Goal: Transaction & Acquisition: Subscribe to service/newsletter

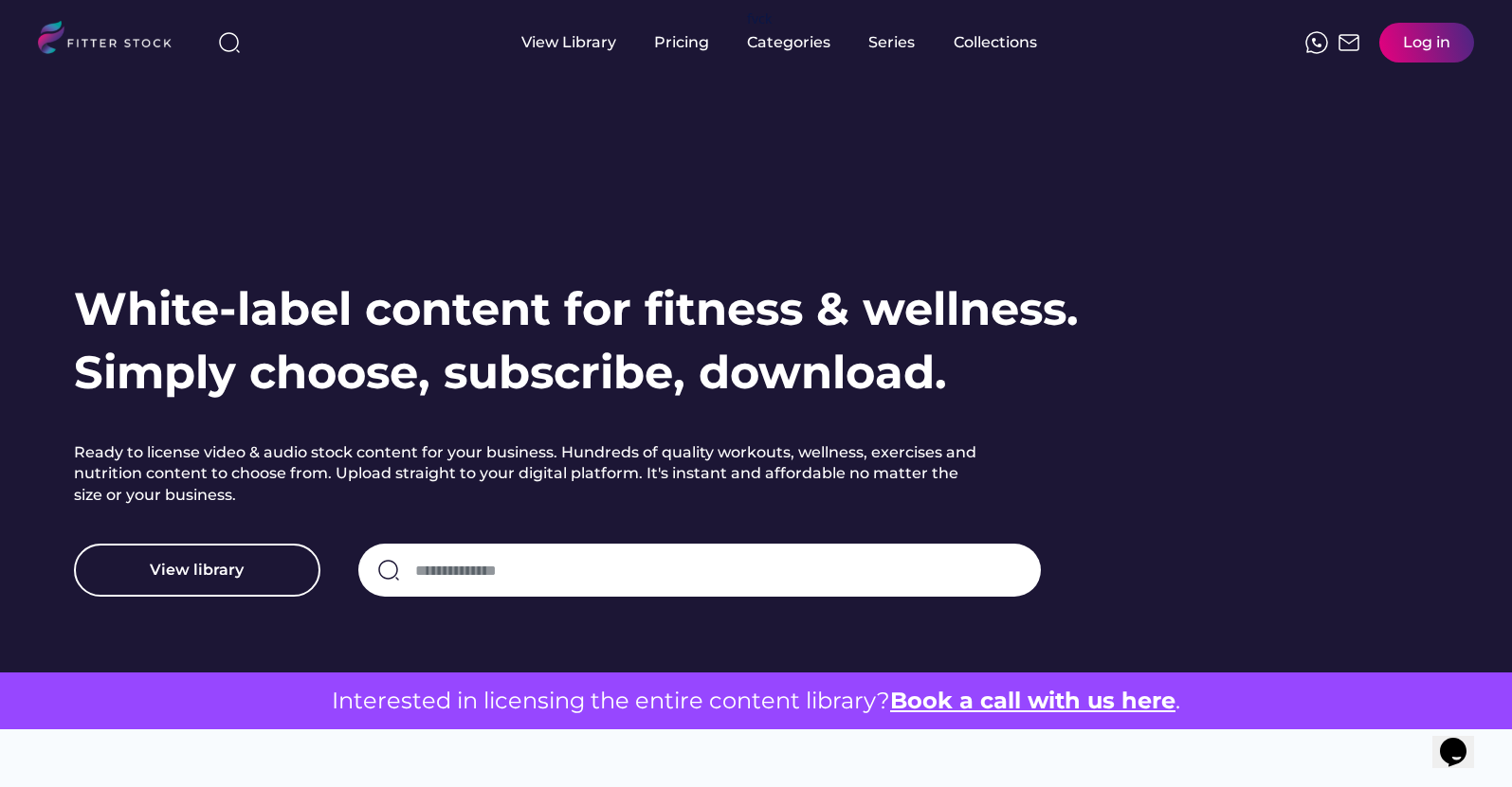
scroll to position [179, 0]
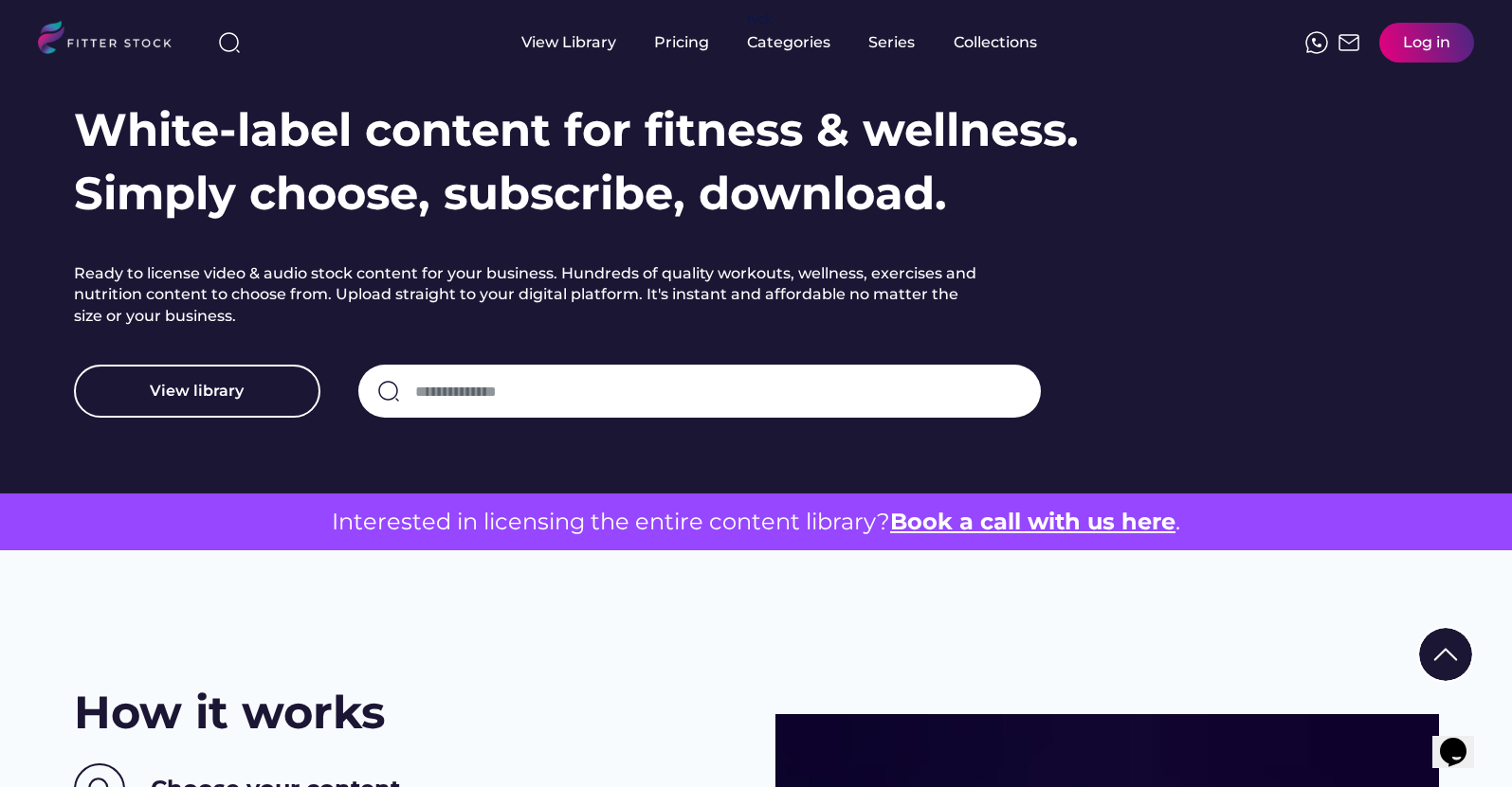
click at [243, 389] on button "View library" at bounding box center [198, 391] width 246 height 53
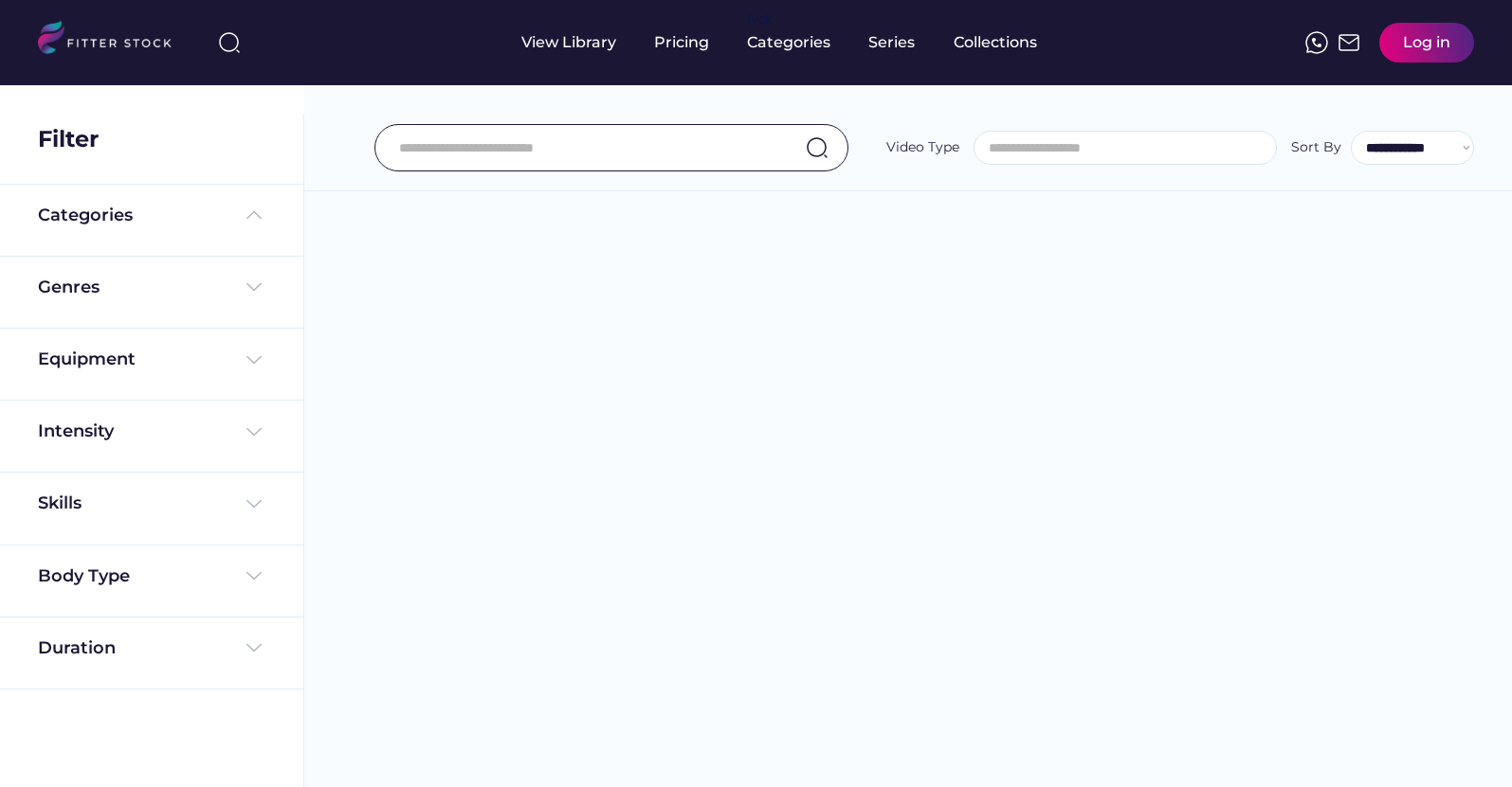
select select
select select "**********"
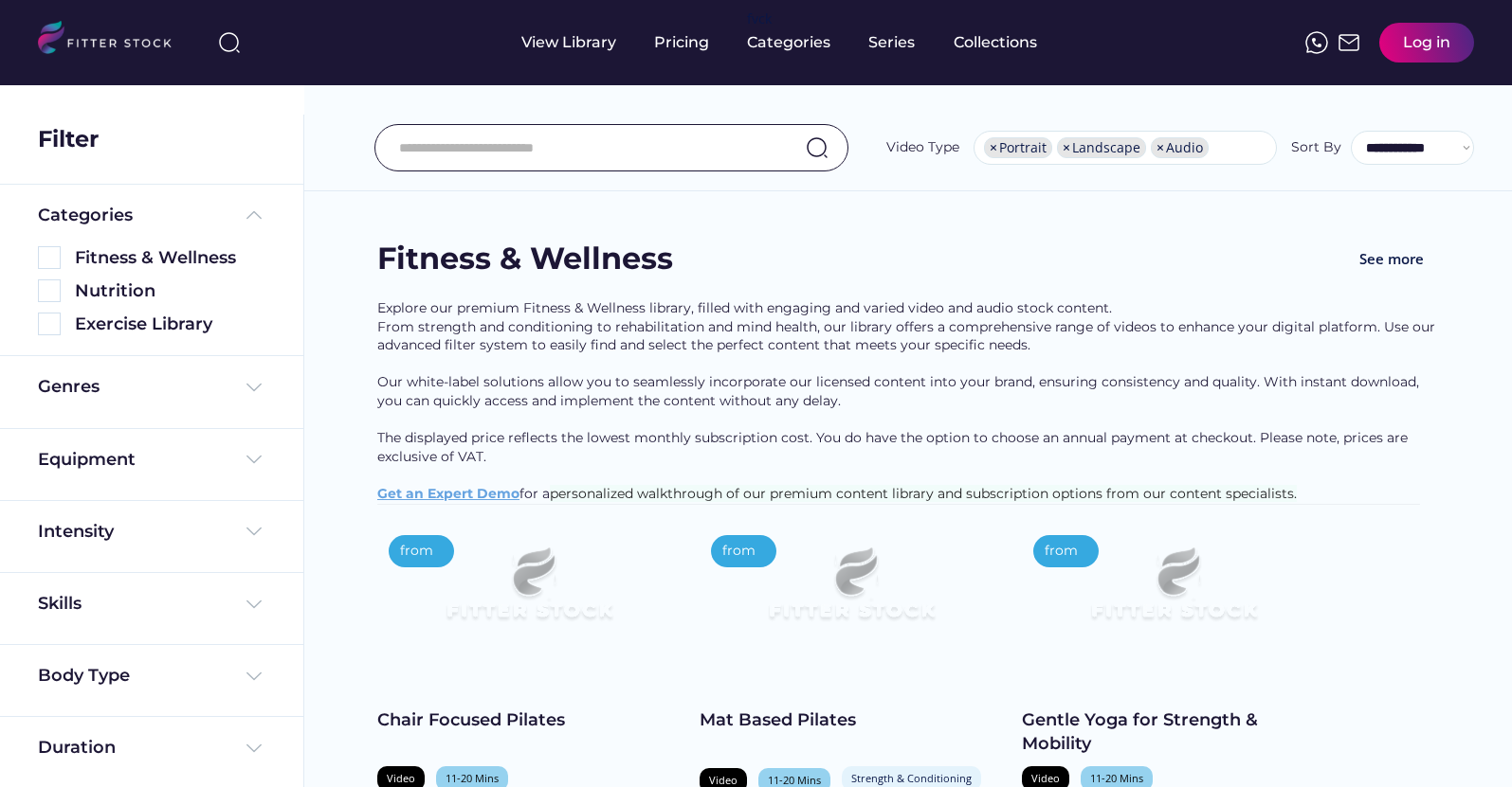
click at [48, 254] on img at bounding box center [49, 257] width 22 height 22
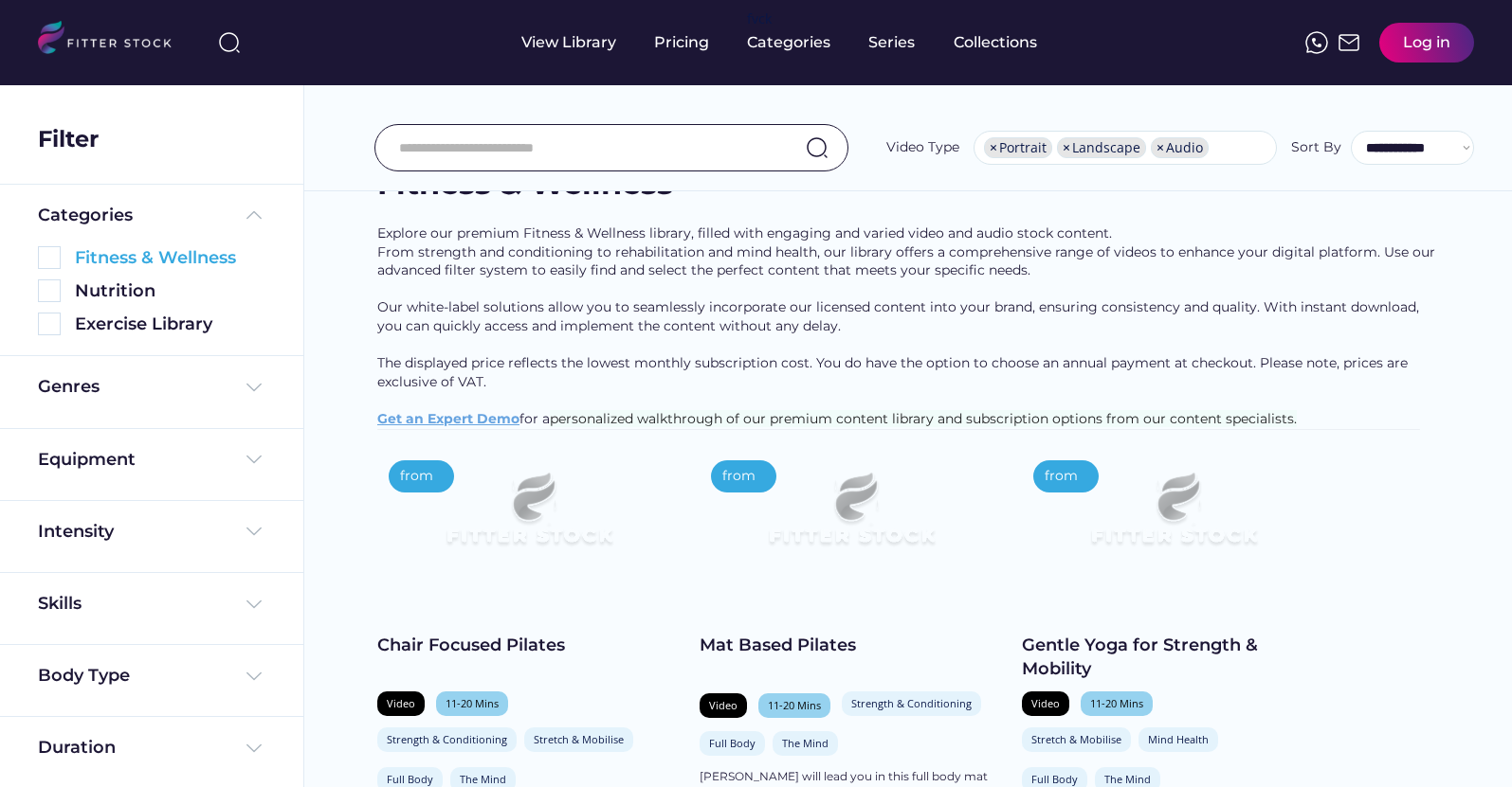
scroll to position [32, 0]
click at [56, 255] on img at bounding box center [49, 257] width 22 height 22
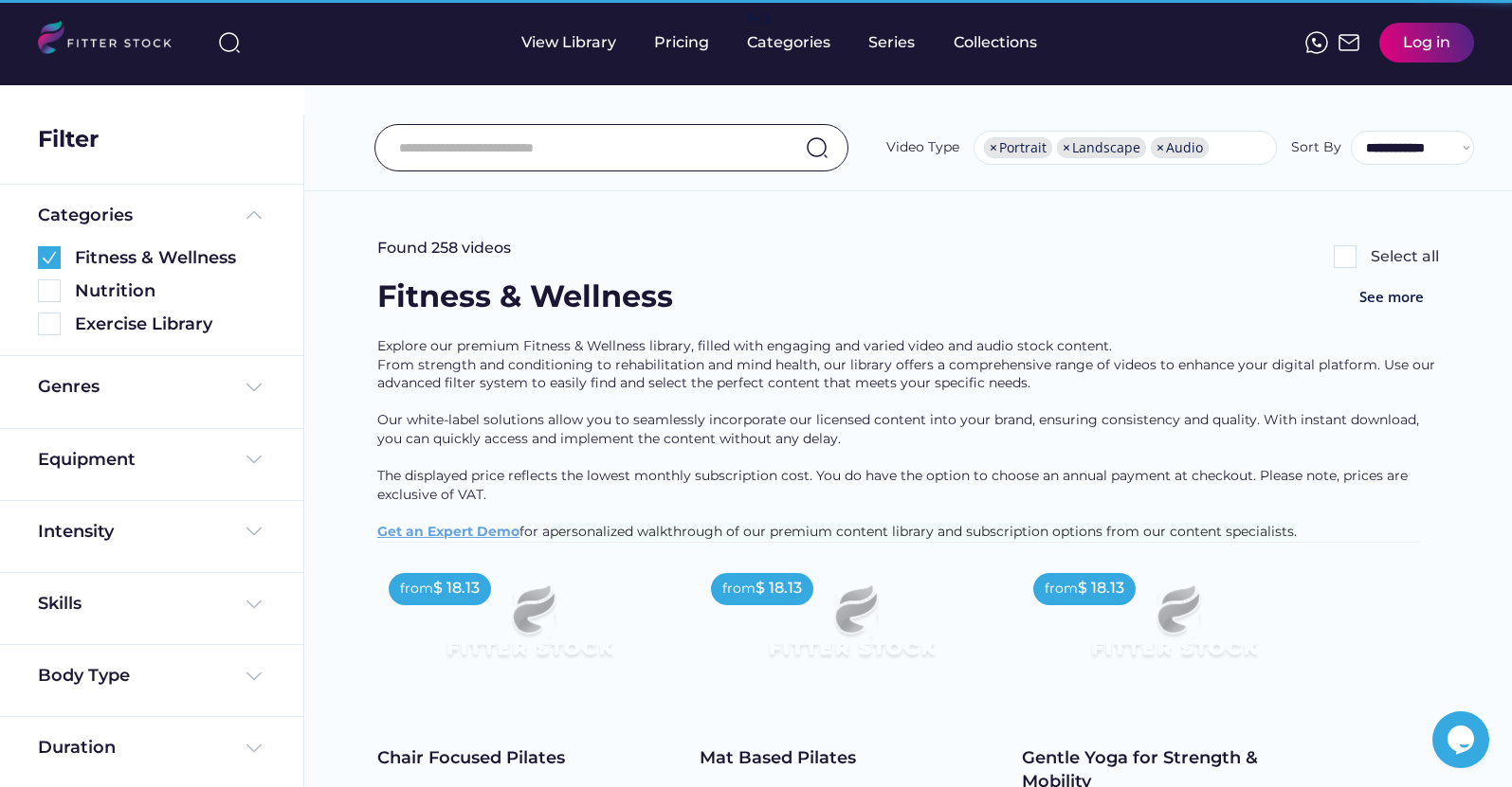
scroll to position [0, 0]
click at [1068, 151] on span "×" at bounding box center [1066, 148] width 8 height 14
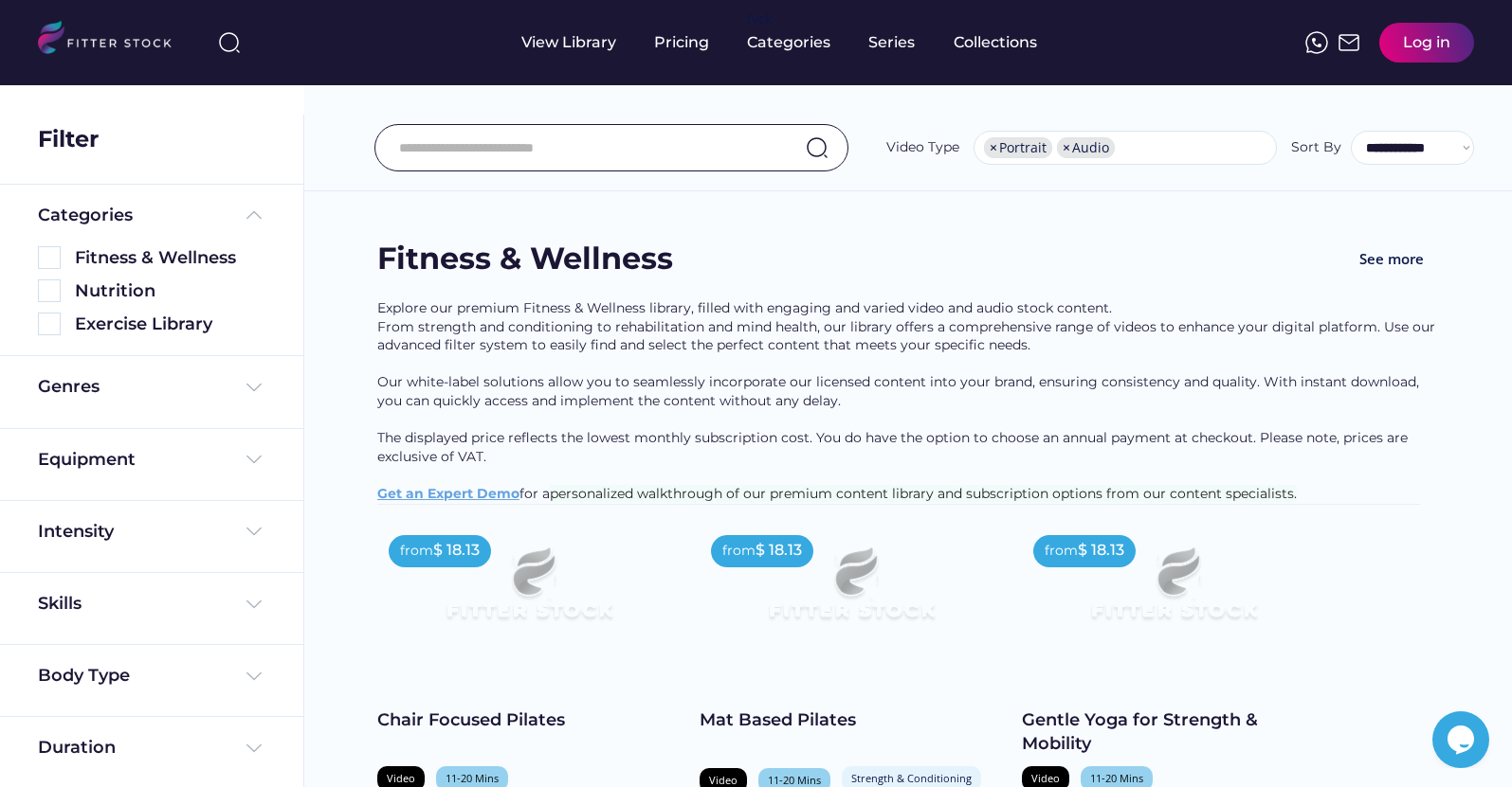
click at [1067, 146] on span "×" at bounding box center [1066, 148] width 8 height 14
select select "**********"
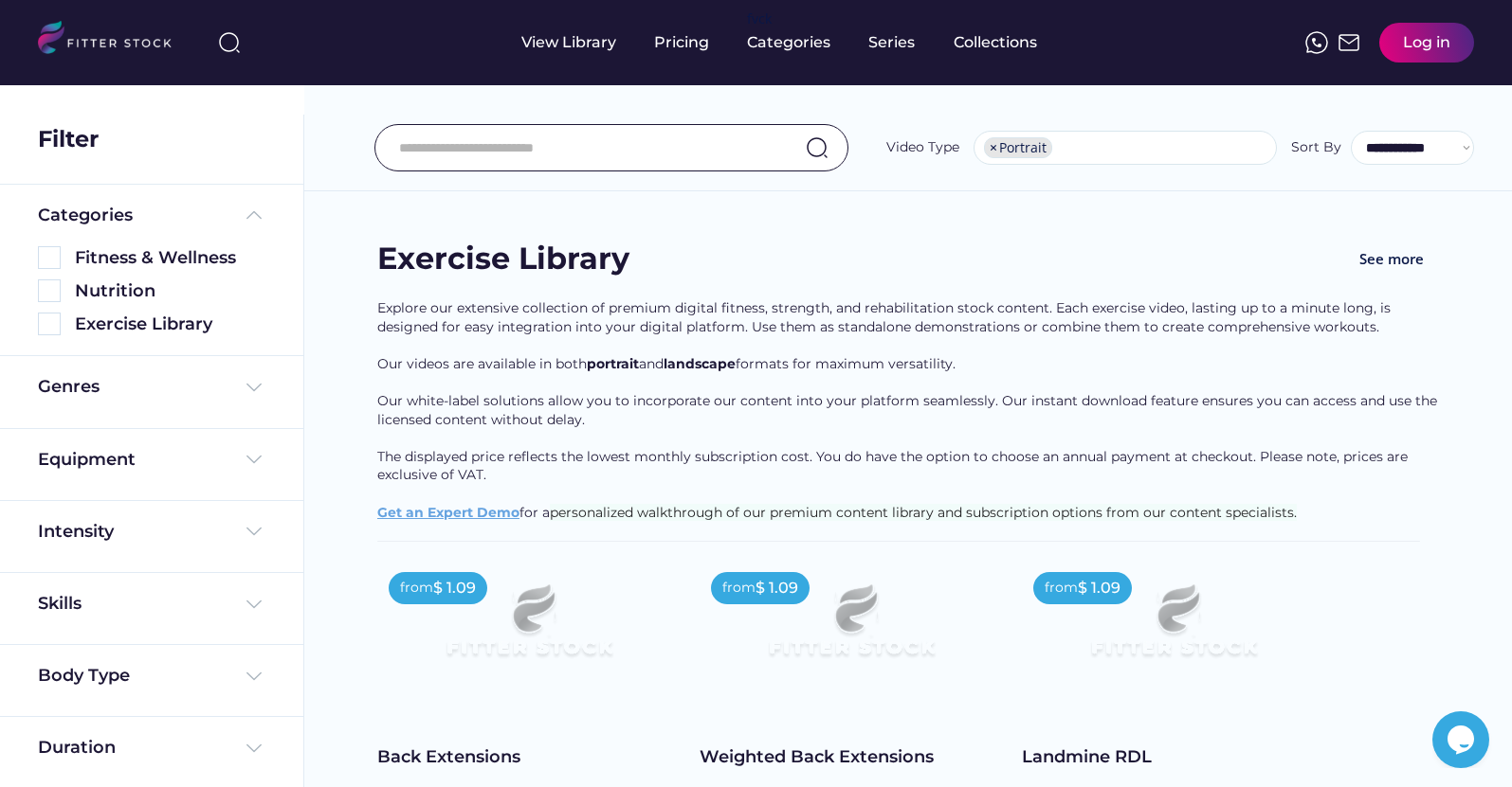
scroll to position [143, 0]
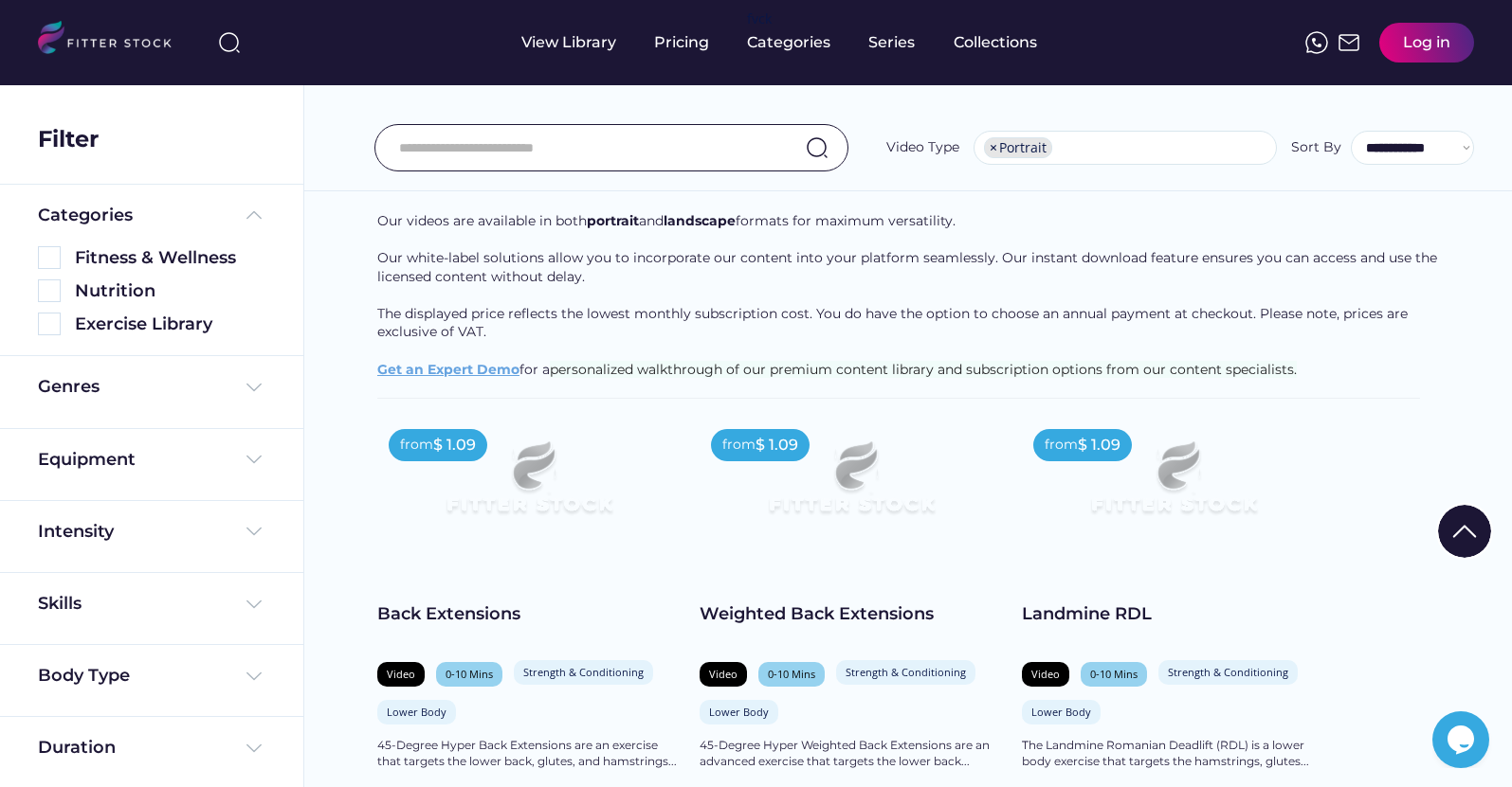
click at [577, 138] on input "input" at bounding box center [588, 148] width 378 height 40
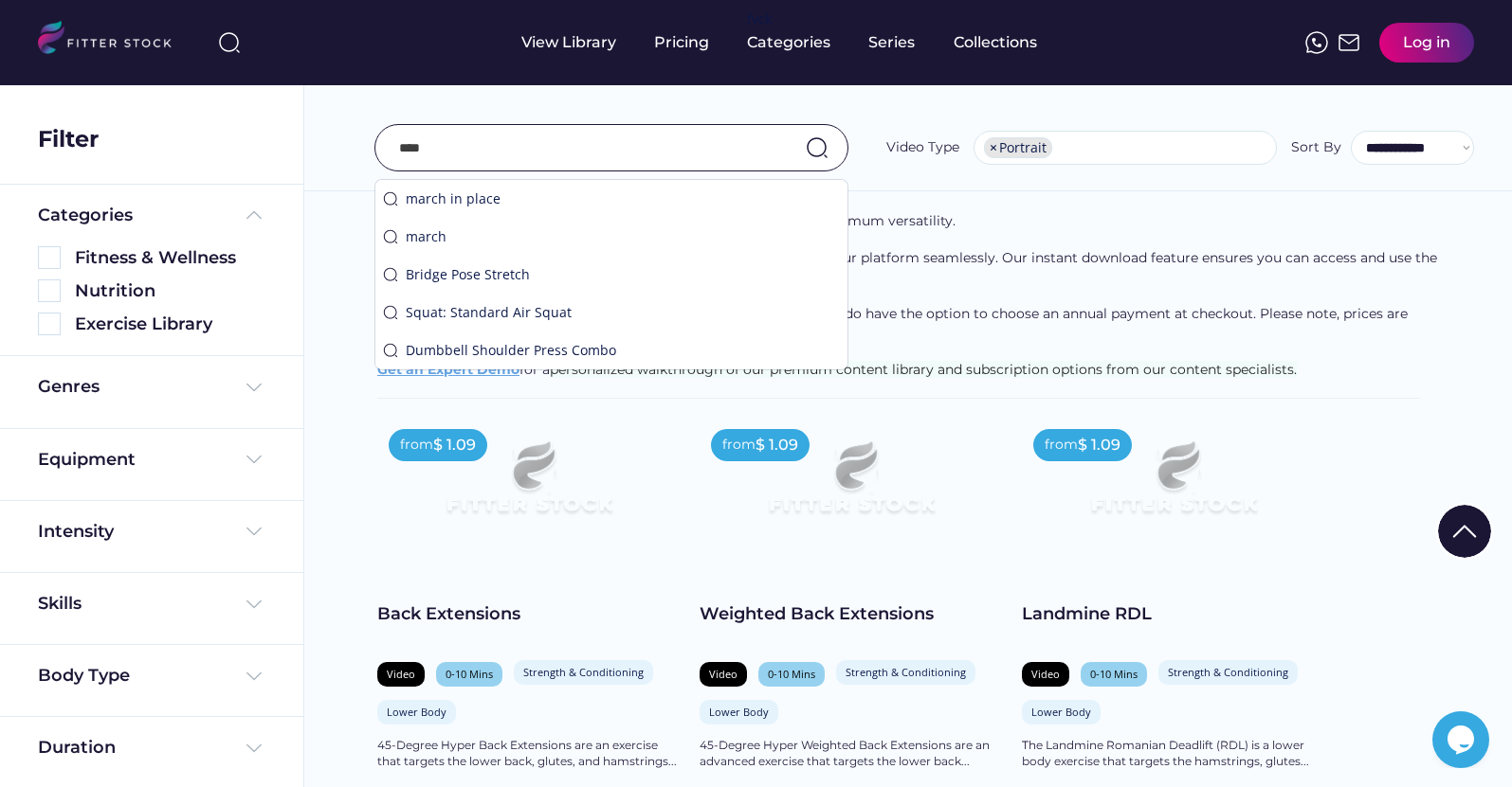
type input "****"
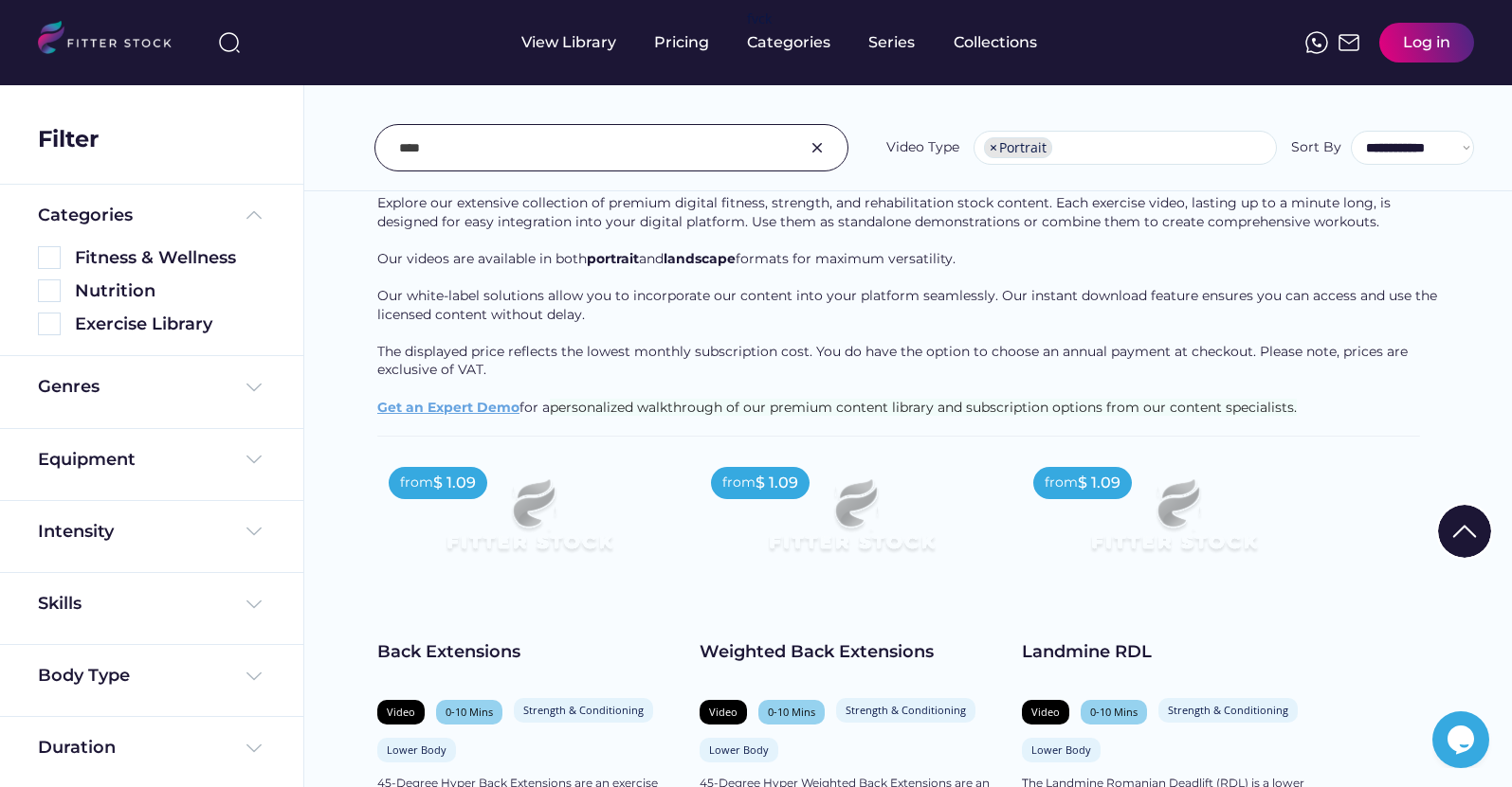
scroll to position [181, 0]
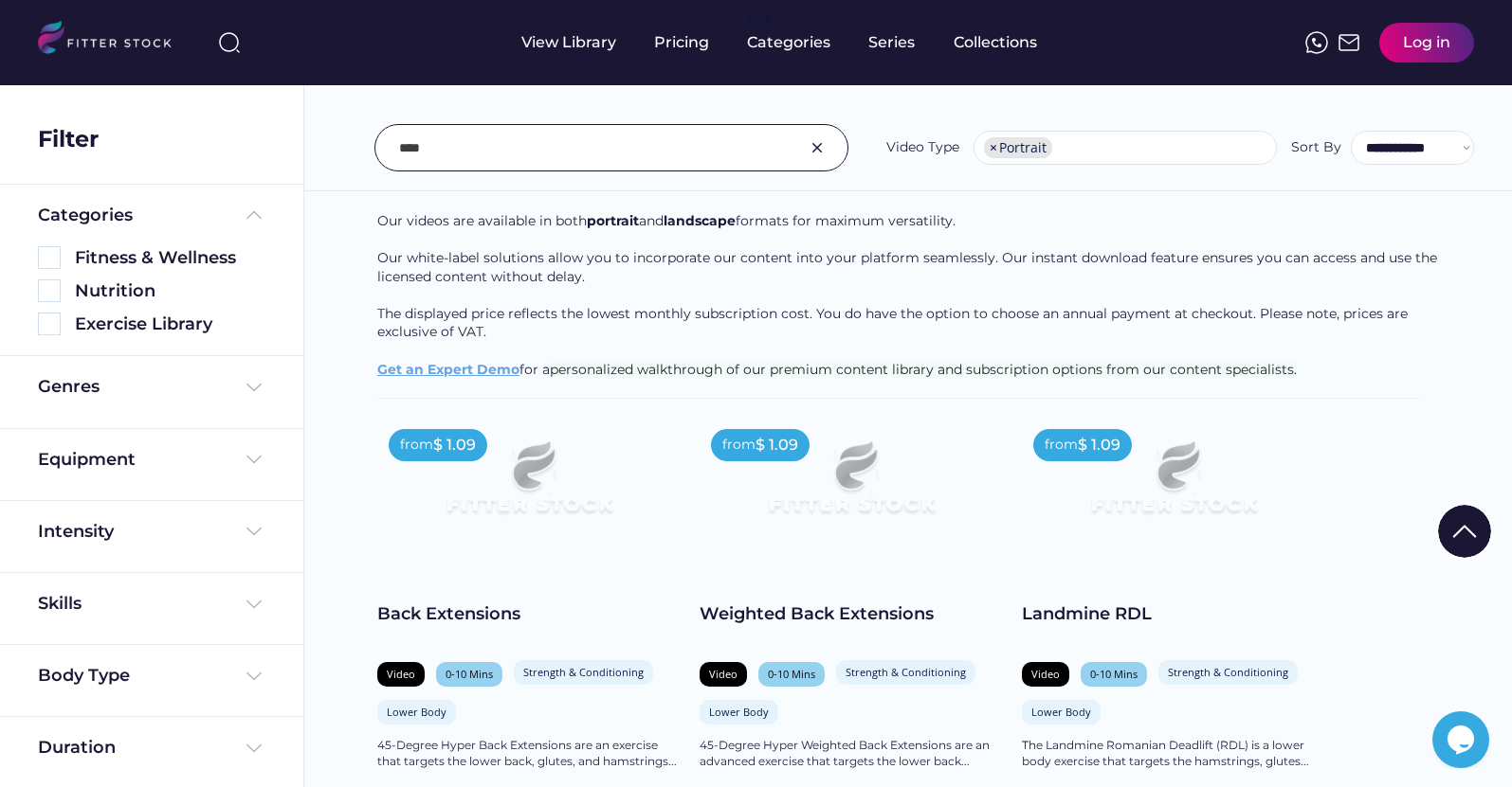
click at [578, 143] on input "input" at bounding box center [588, 148] width 378 height 40
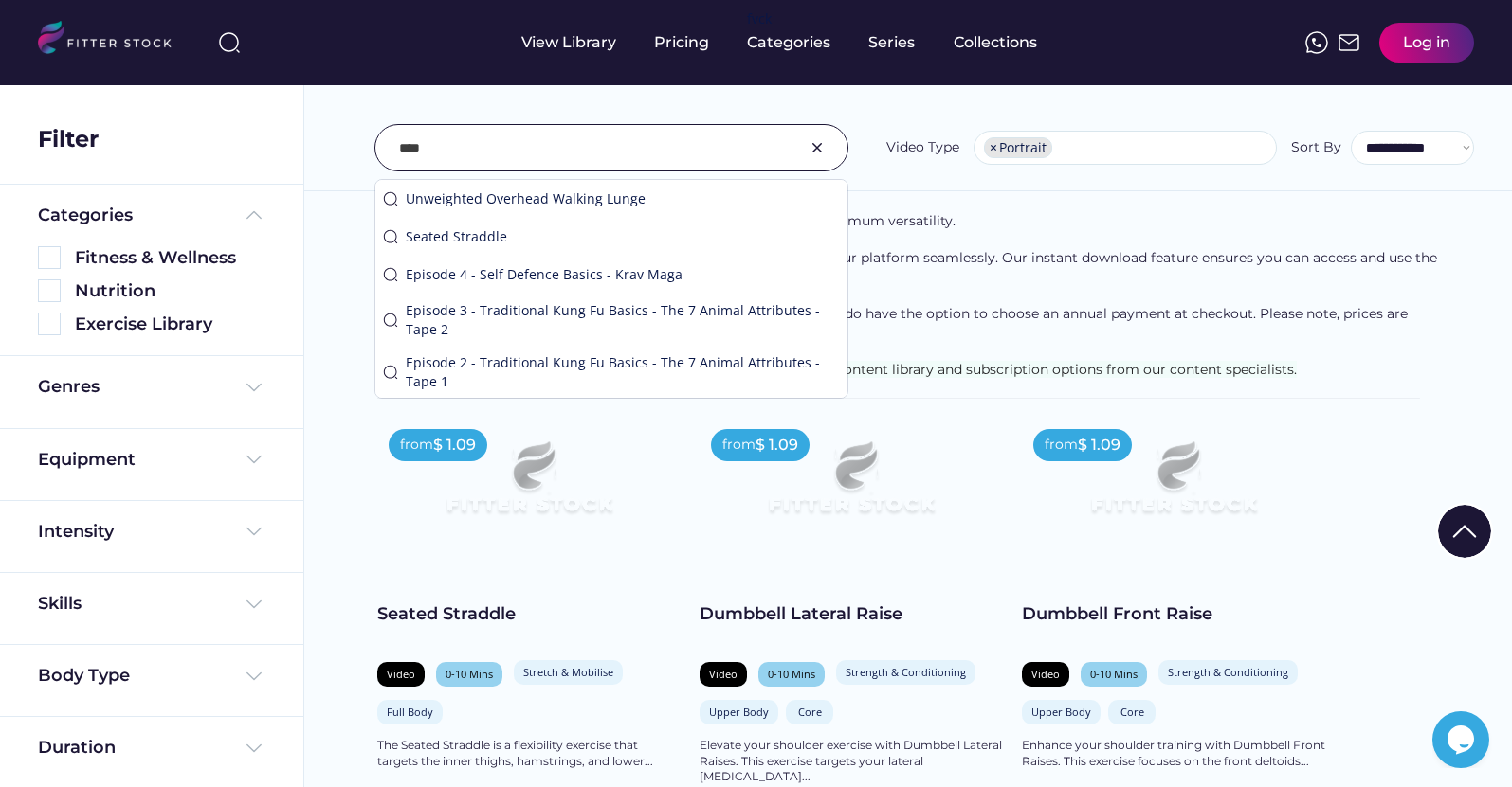
click at [1041, 352] on div "Explore our extensive collection of premium digital fitness, strength, and reha…" at bounding box center [908, 277] width 1061 height 241
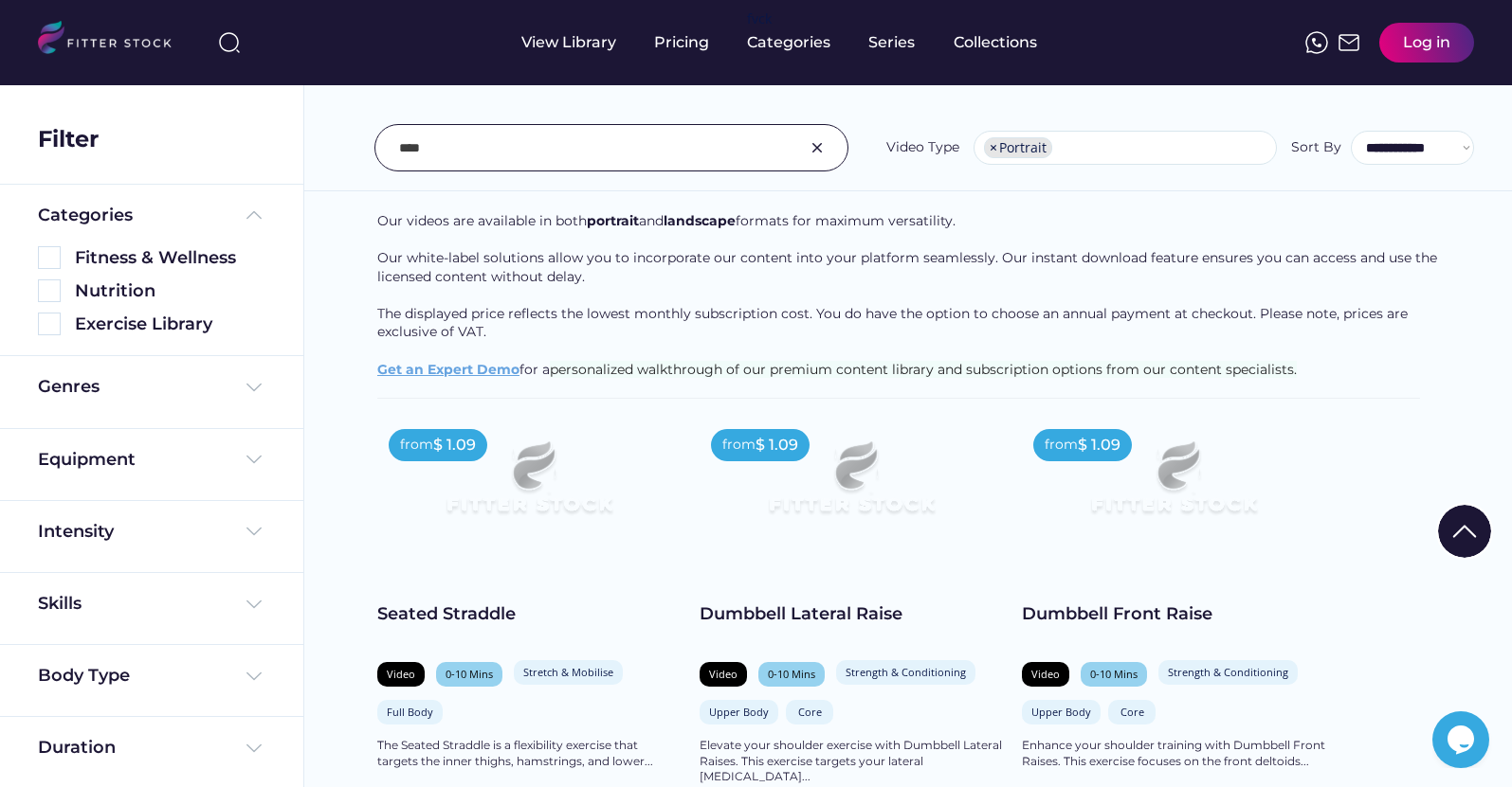
click at [578, 137] on input "input" at bounding box center [588, 148] width 378 height 40
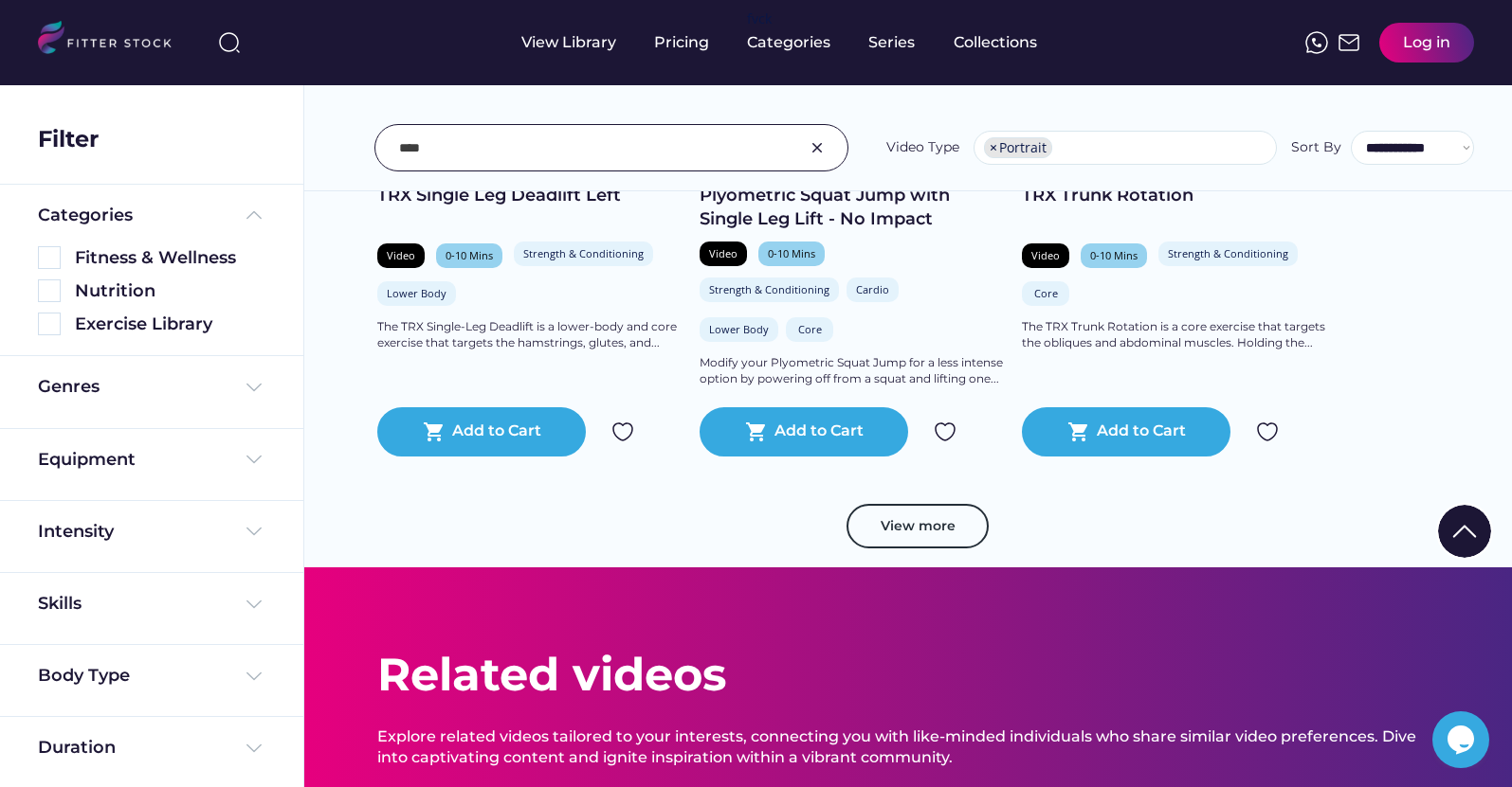
scroll to position [27284, 0]
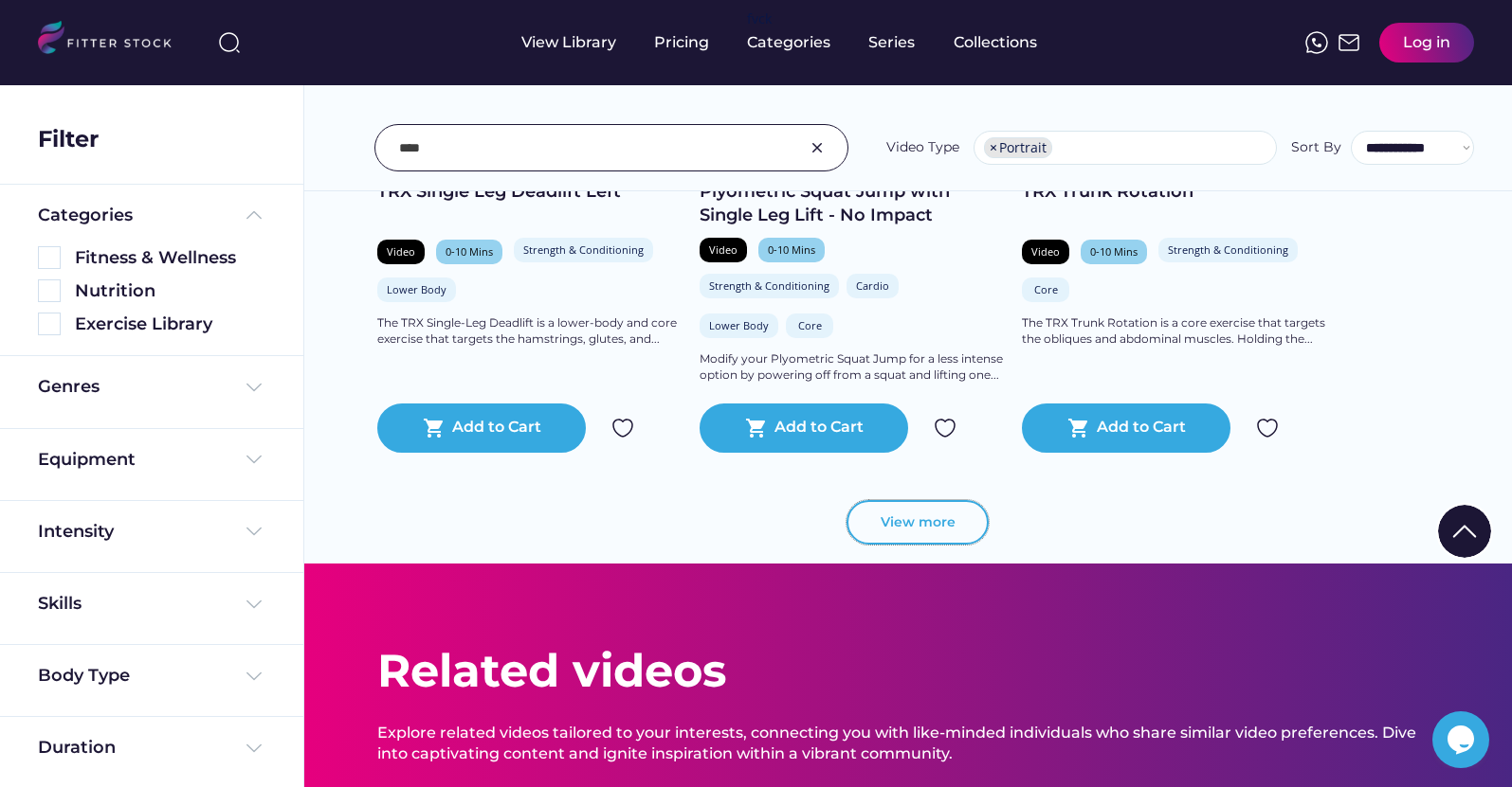
click at [908, 506] on button "View more" at bounding box center [916, 523] width 142 height 46
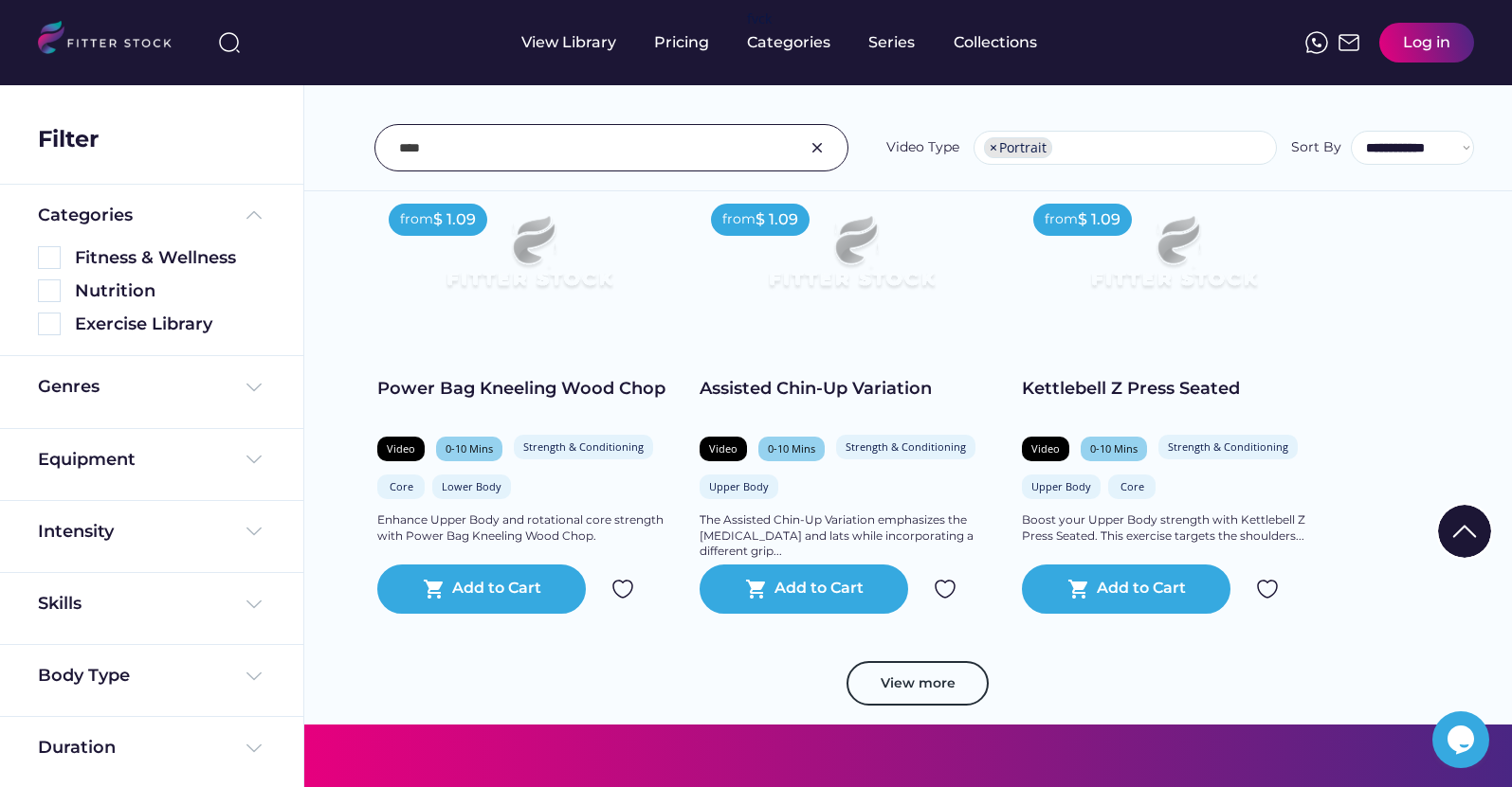
scroll to position [30548, 0]
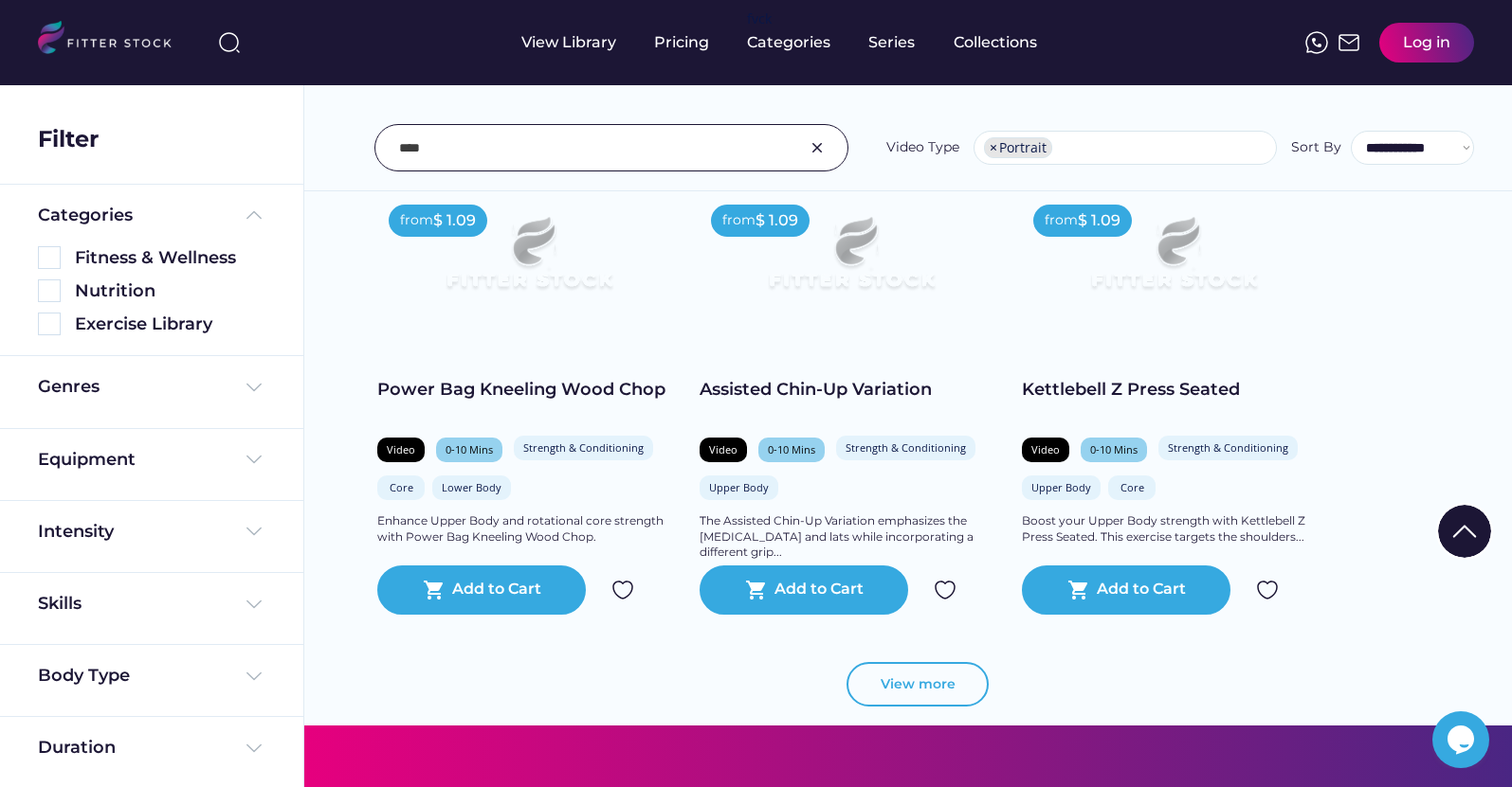
click at [956, 682] on button "View more" at bounding box center [916, 684] width 142 height 46
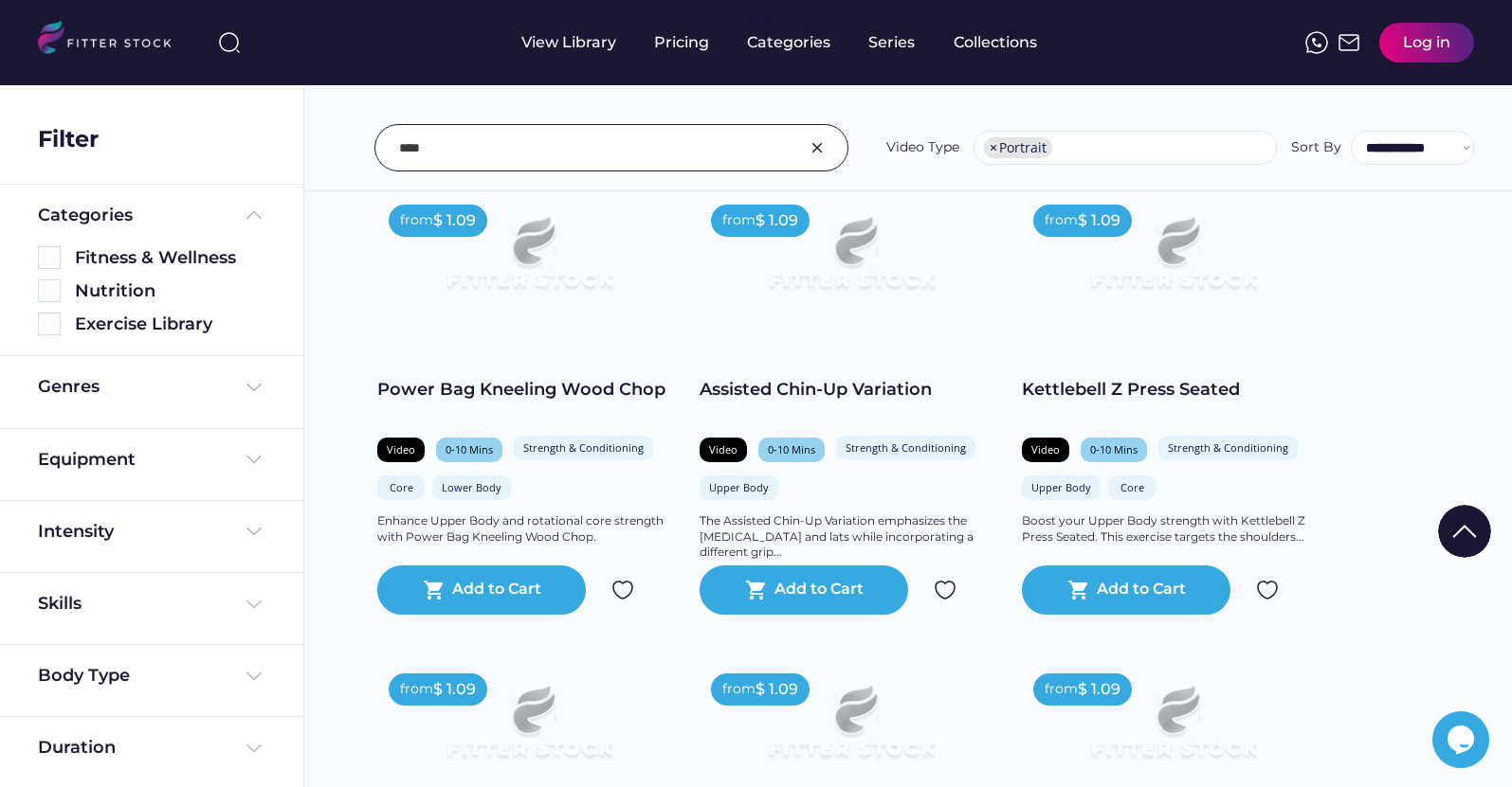
scroll to position [31009, 0]
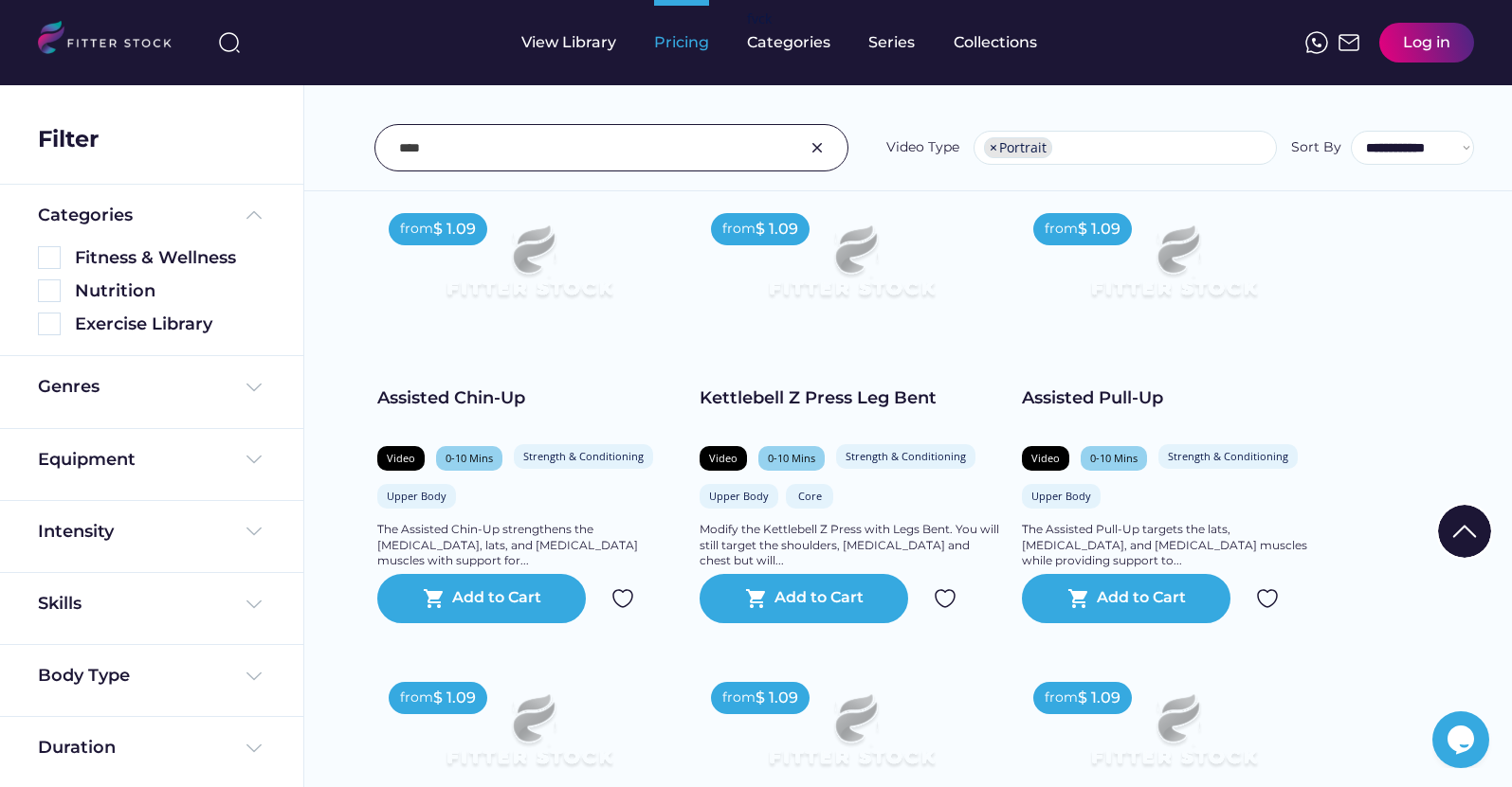
click at [696, 52] on div "Pricing" at bounding box center [682, 42] width 55 height 21
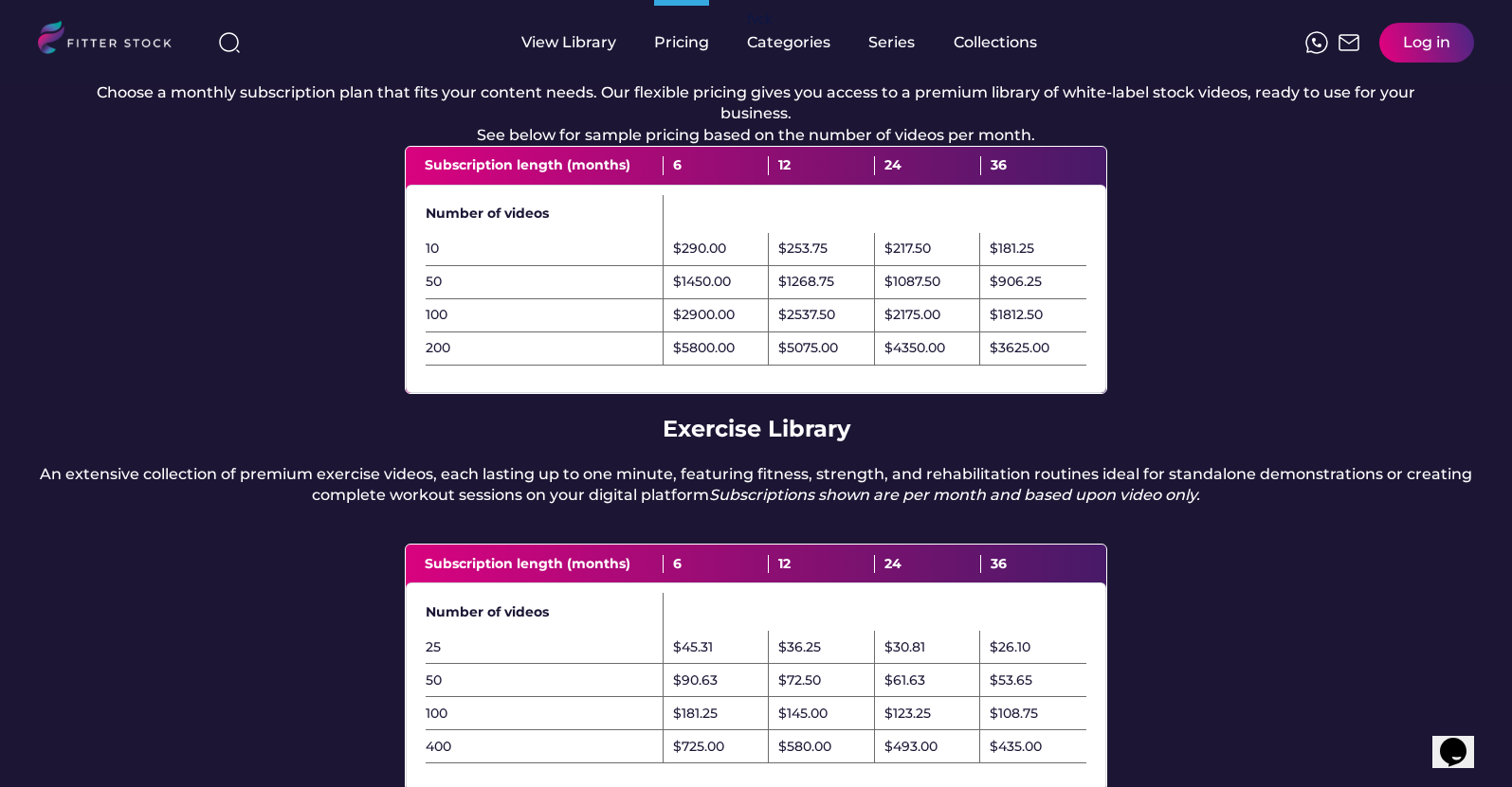
scroll to position [379, 0]
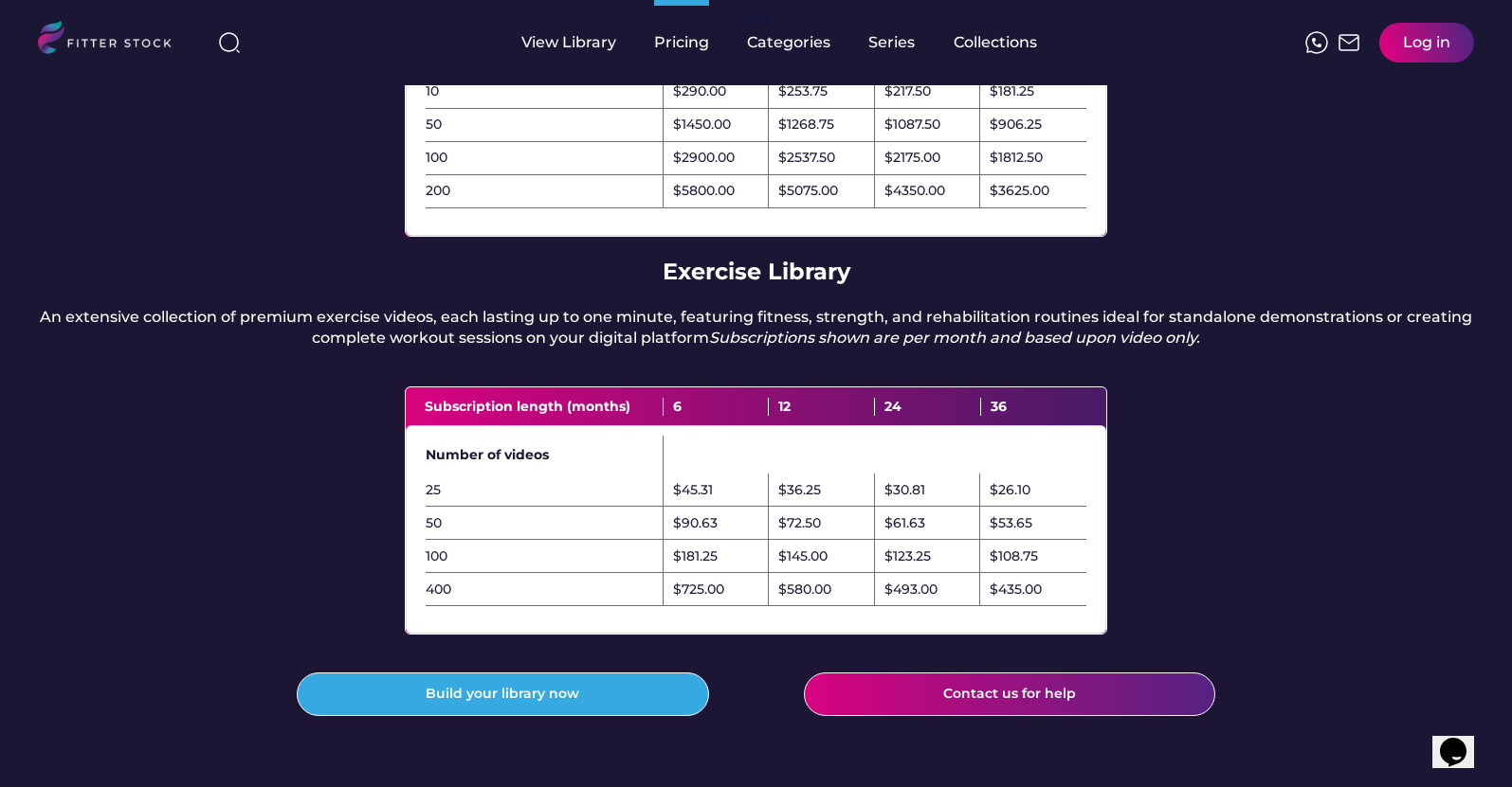
click at [374, 339] on div "An extensive collection of premium exercise videos, each lasting up to one minu…" at bounding box center [756, 328] width 1436 height 43
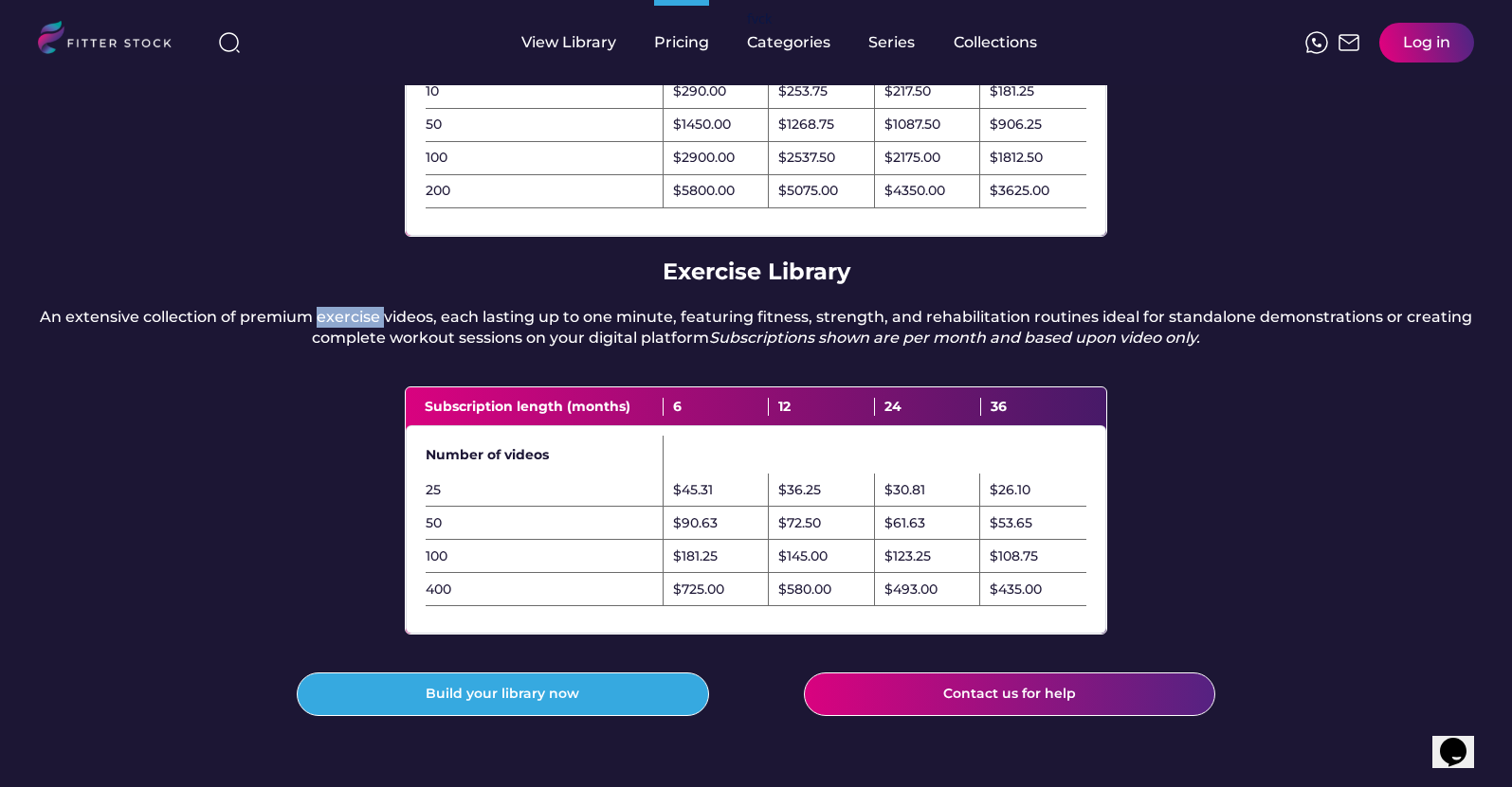
click at [374, 339] on div "An extensive collection of premium exercise videos, each lasting up to one minu…" at bounding box center [756, 328] width 1436 height 43
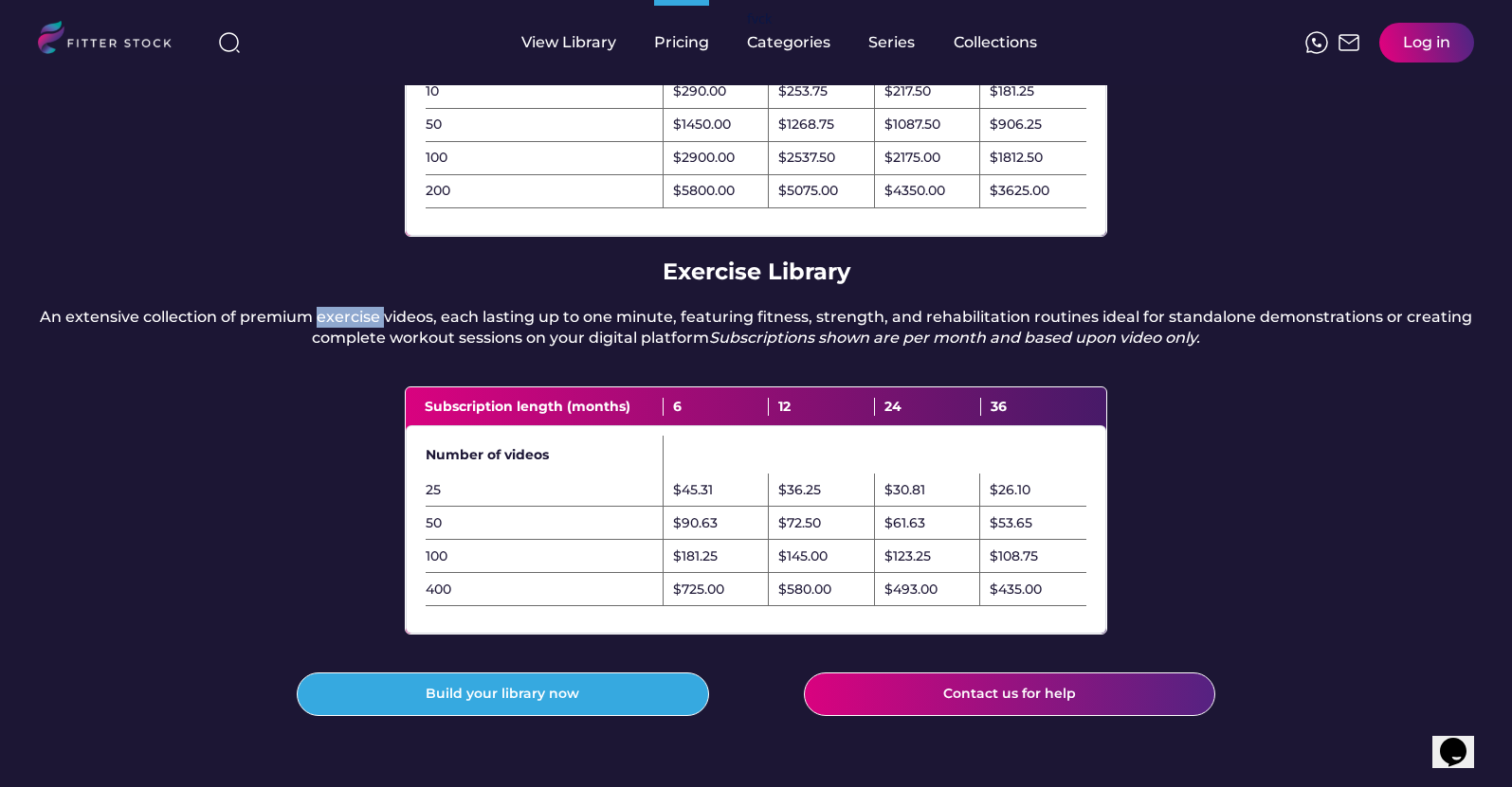
click at [374, 339] on div "An extensive collection of premium exercise videos, each lasting up to one minu…" at bounding box center [756, 328] width 1436 height 43
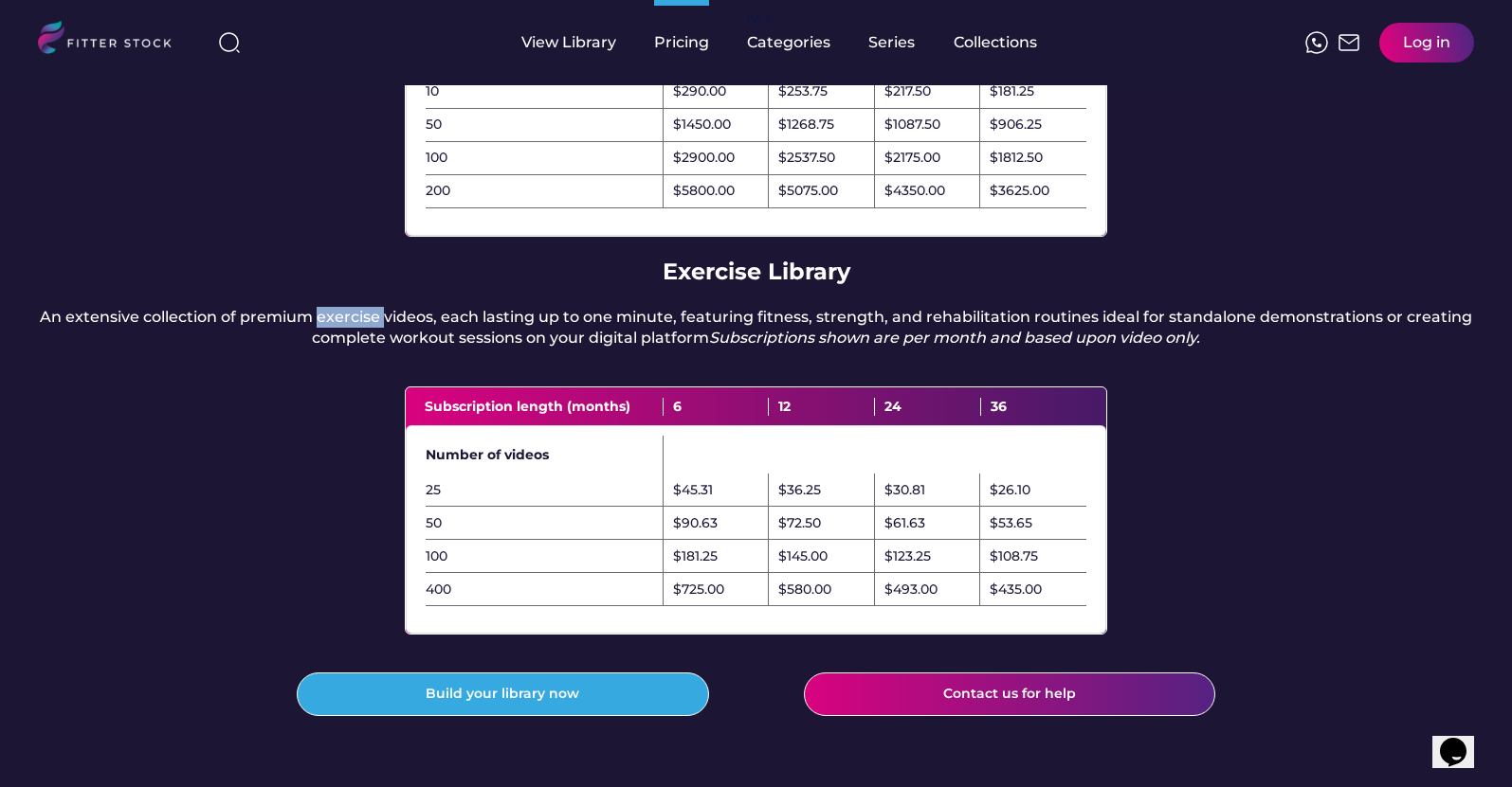
click at [374, 339] on div "An extensive collection of premium exercise videos, each lasting up to one minu…" at bounding box center [756, 328] width 1436 height 43
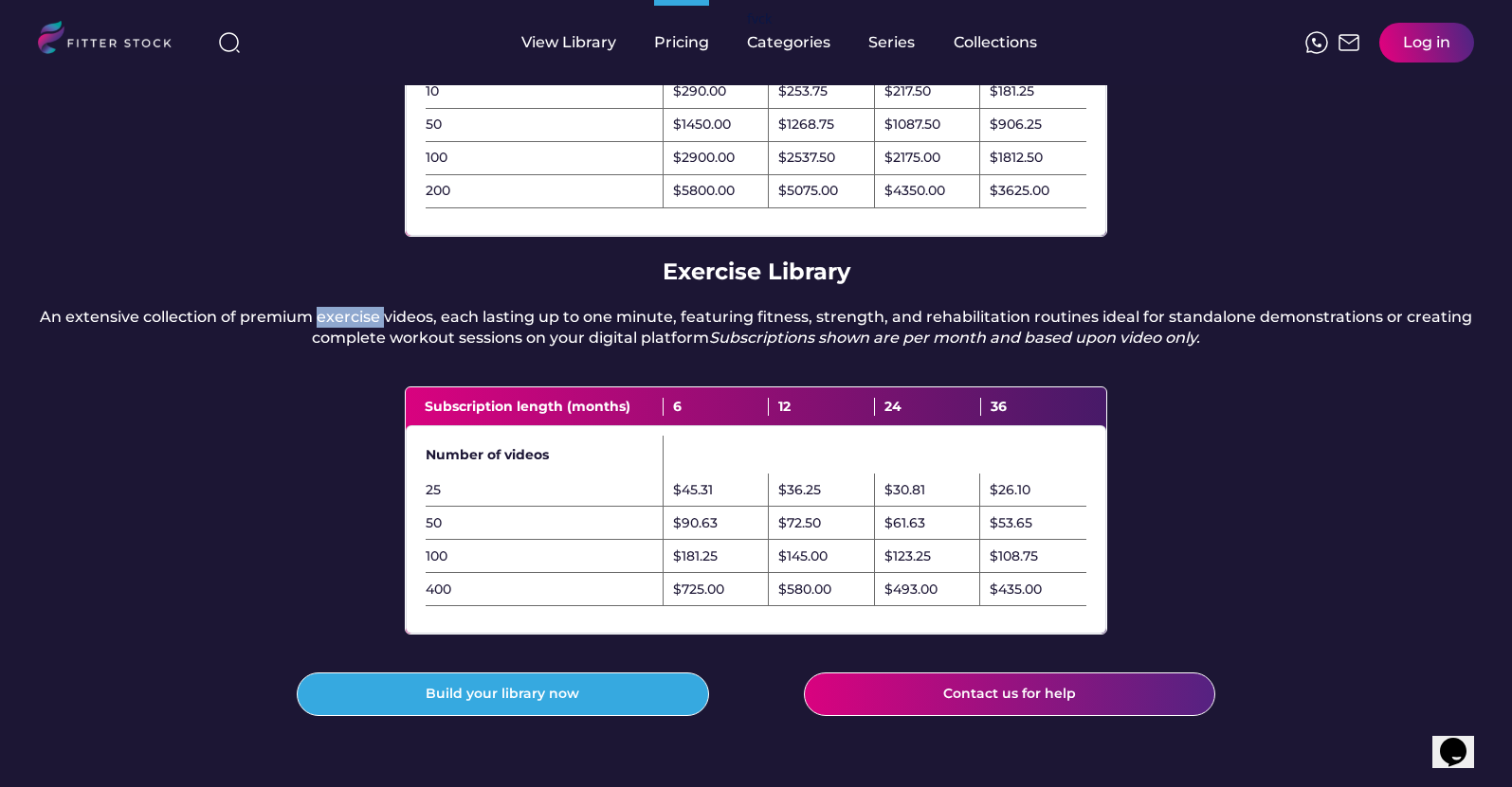
click at [374, 339] on div "An extensive collection of premium exercise videos, each lasting up to one minu…" at bounding box center [756, 328] width 1436 height 43
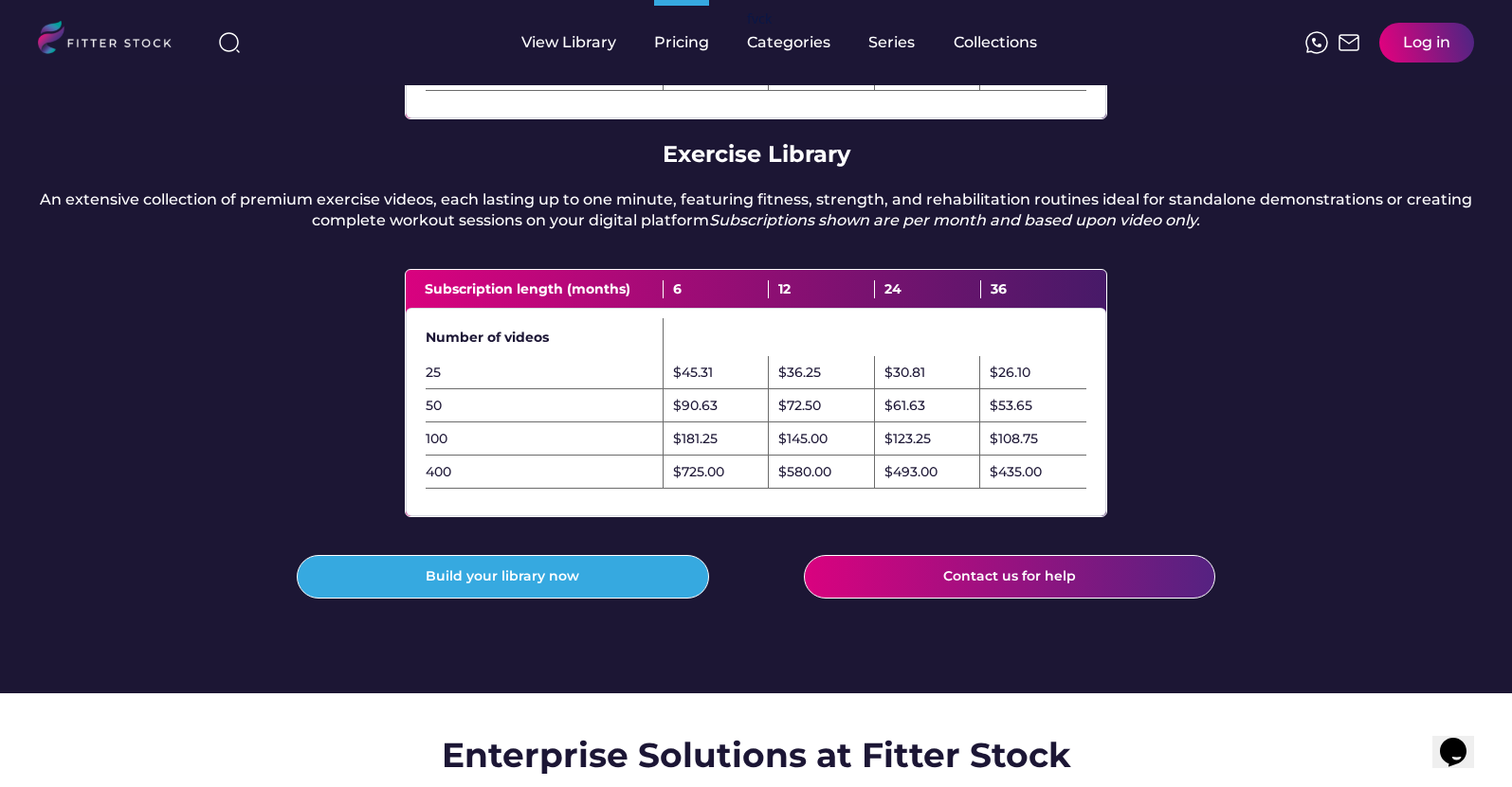
scroll to position [496, 0]
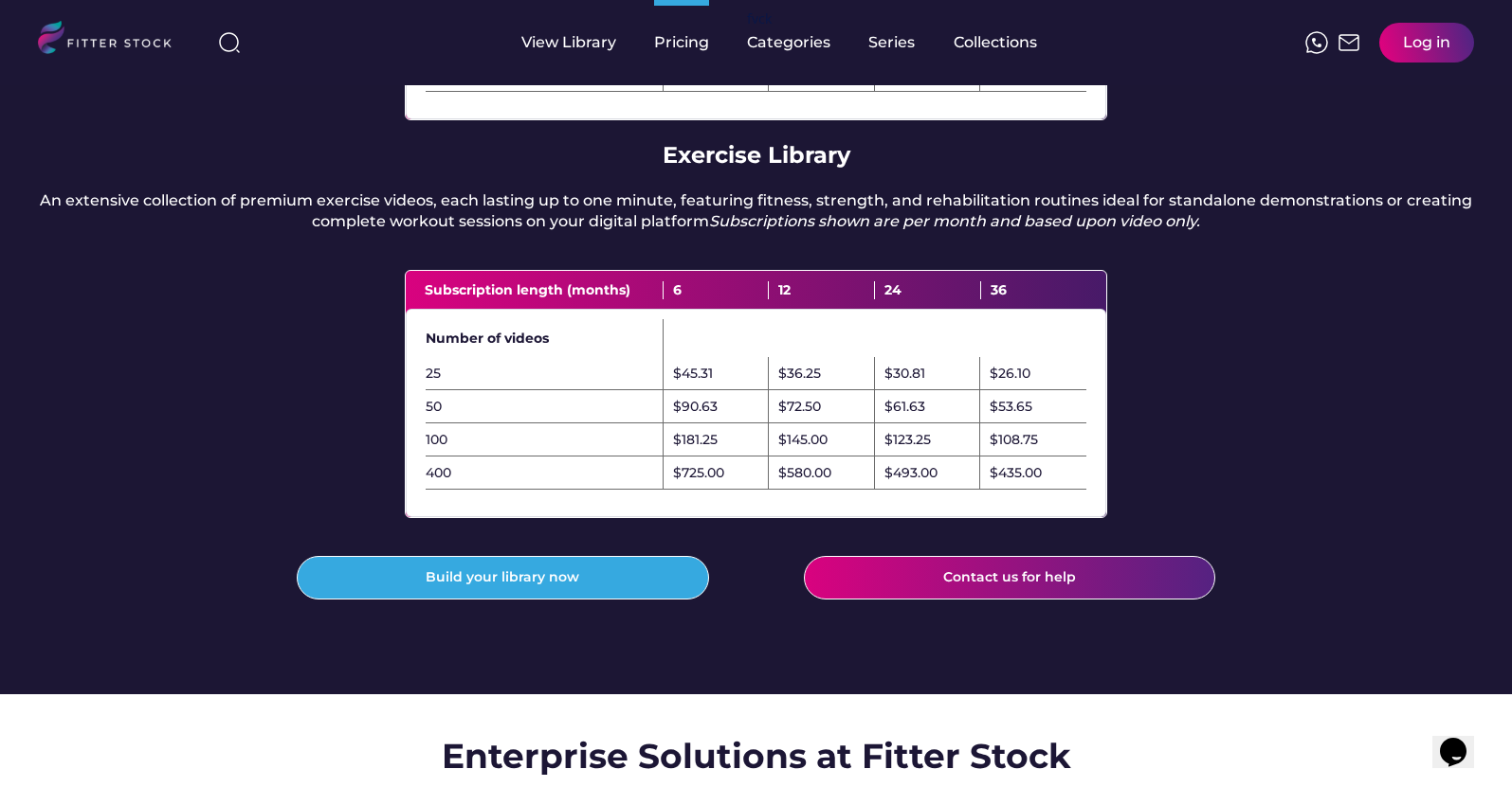
click at [812, 483] on div "$580.00" at bounding box center [805, 473] width 53 height 19
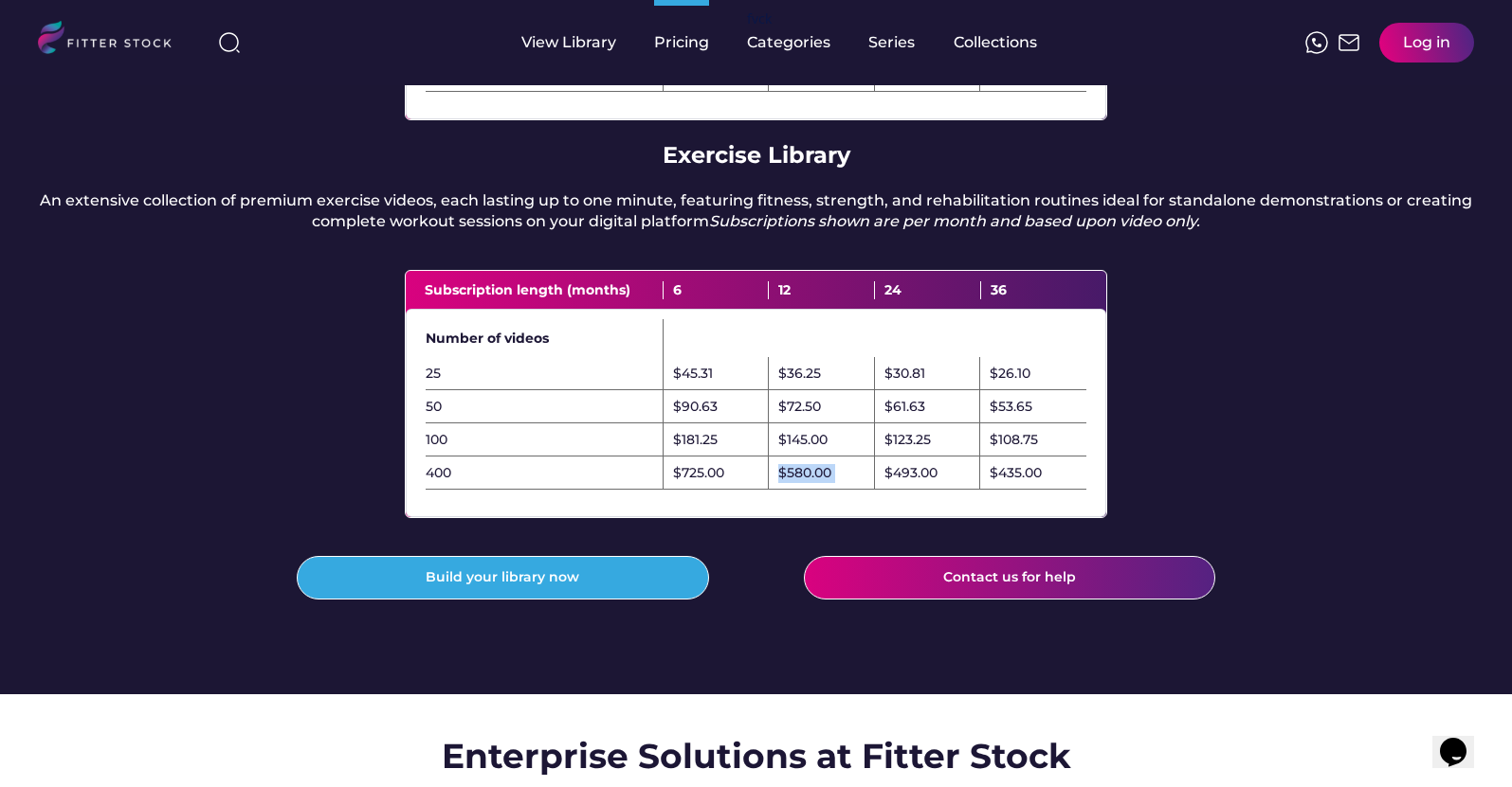
click at [812, 483] on div "$580.00" at bounding box center [805, 473] width 53 height 19
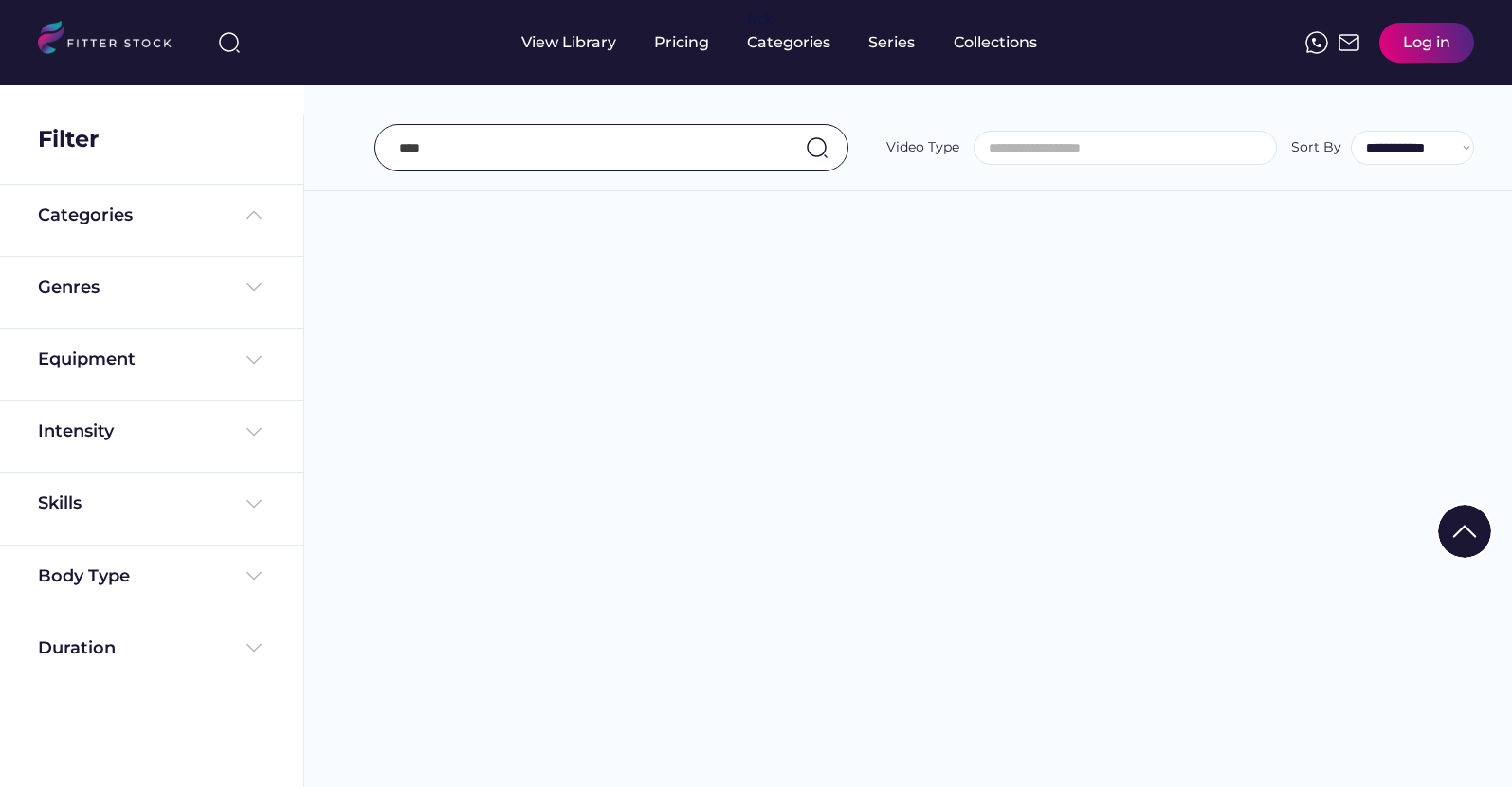
select select "**********"
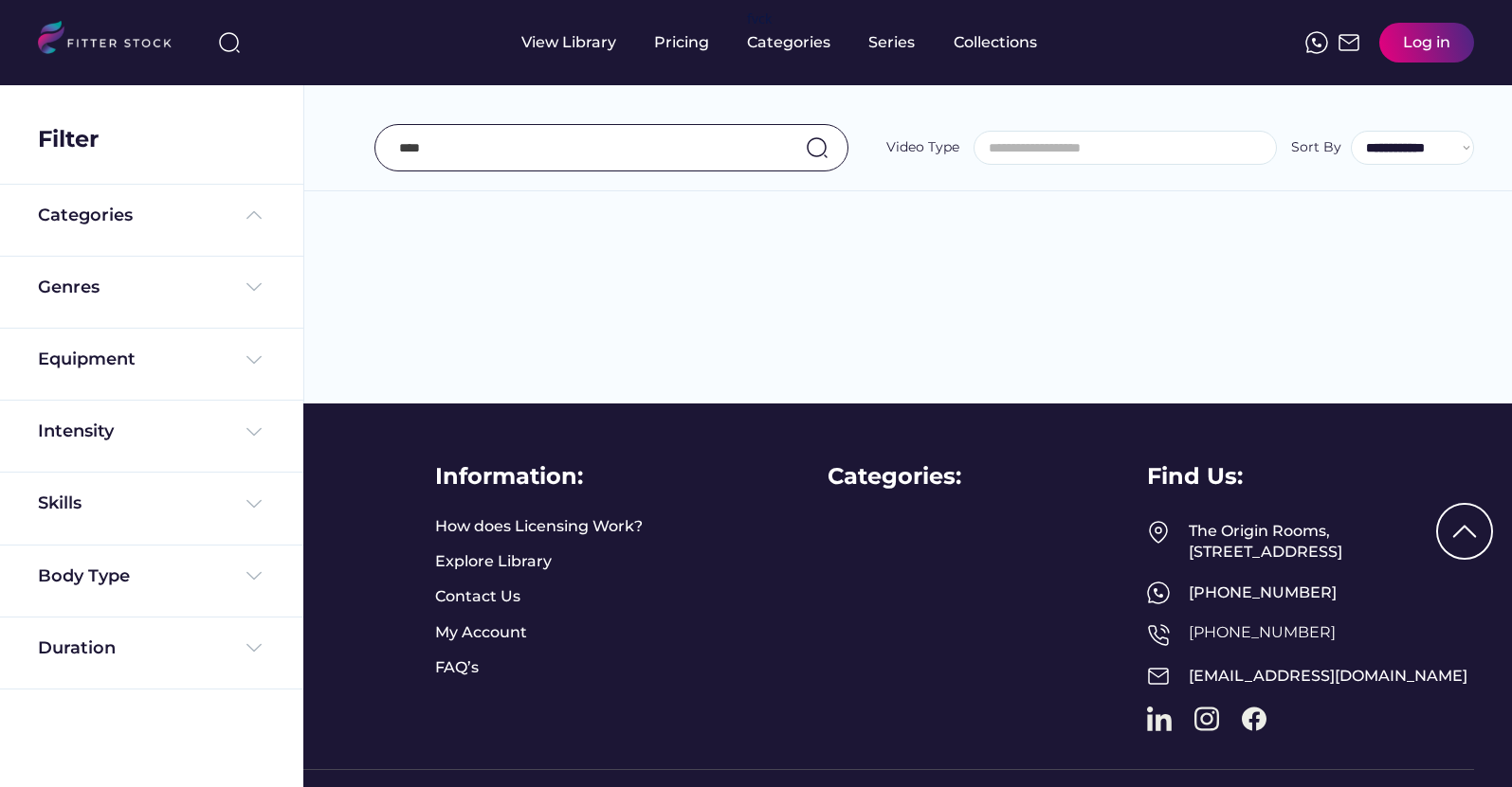
scroll to position [32, 0]
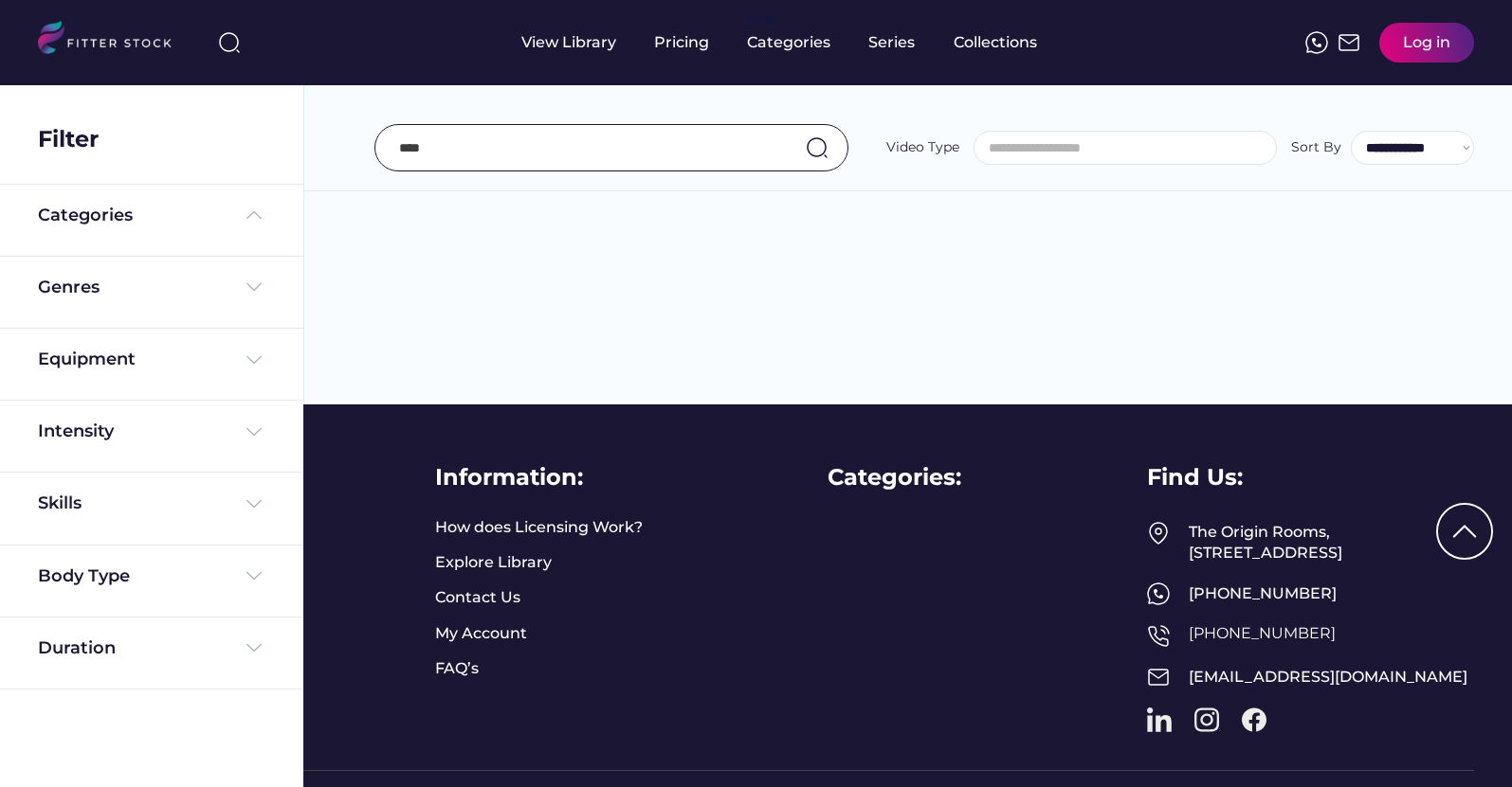
select select "**********"
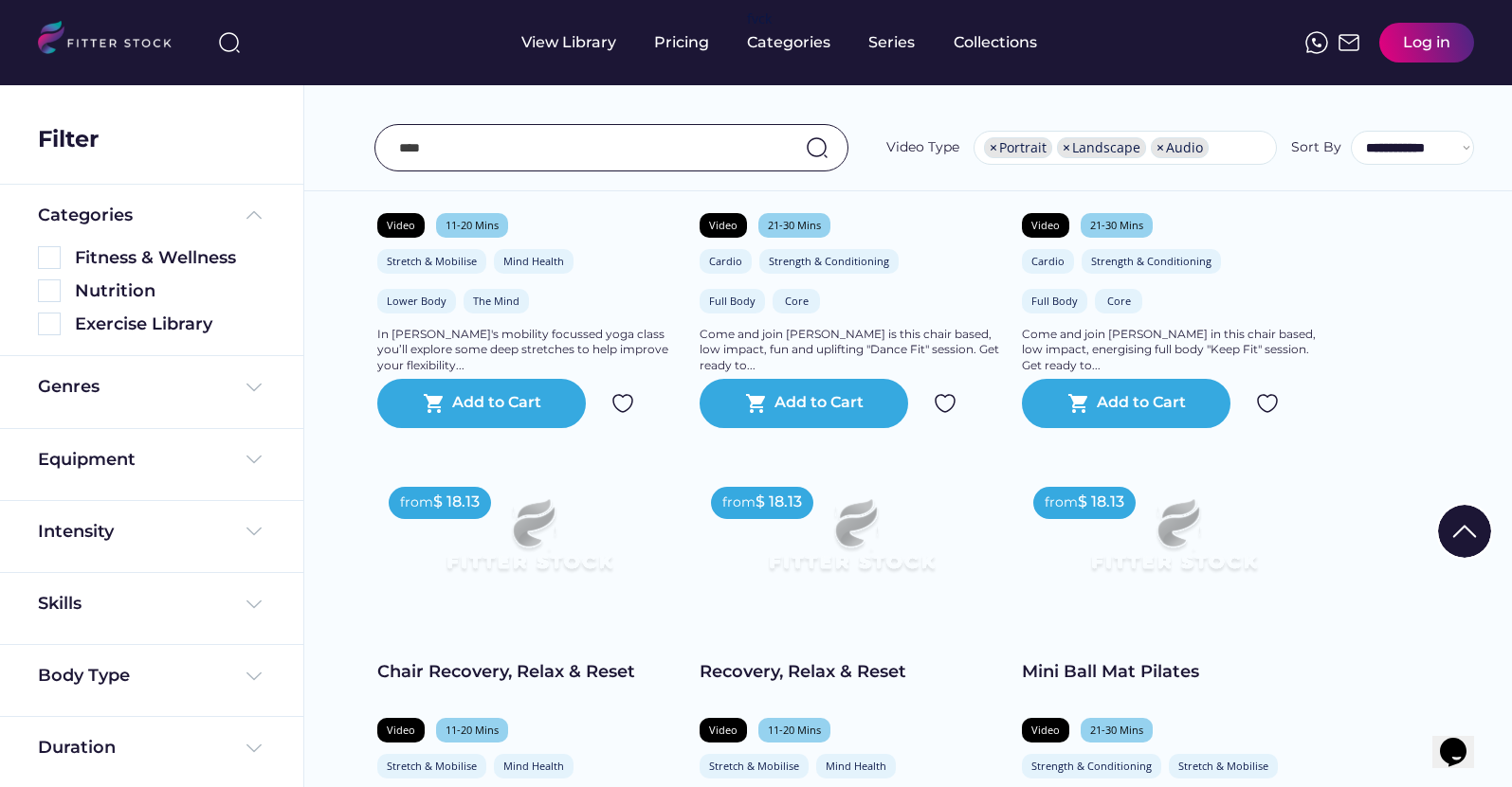
scroll to position [1414, 0]
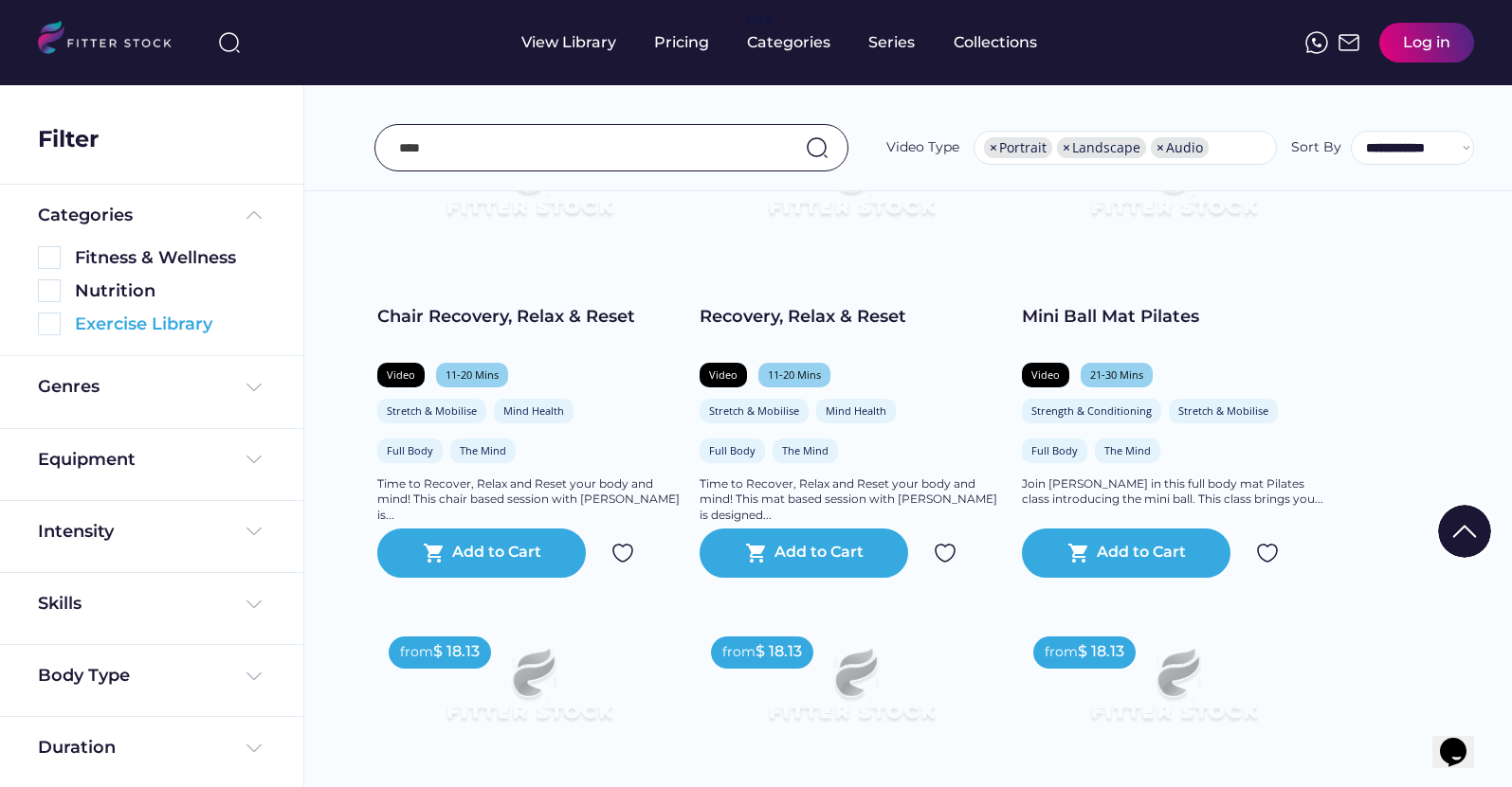
click at [101, 323] on div "Exercise Library" at bounding box center [170, 325] width 191 height 23
click at [49, 321] on img at bounding box center [49, 324] width 22 height 22
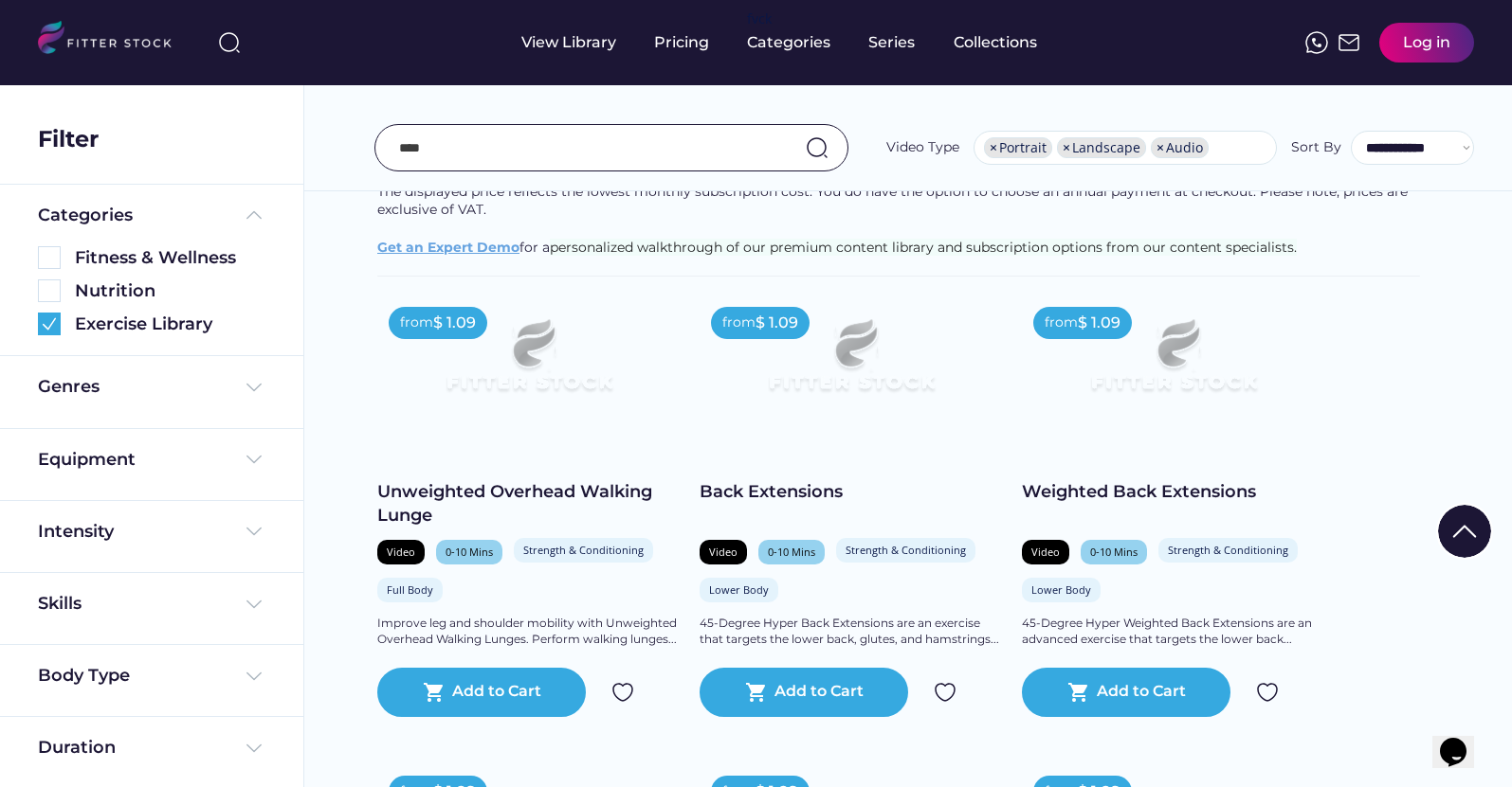
scroll to position [304, 0]
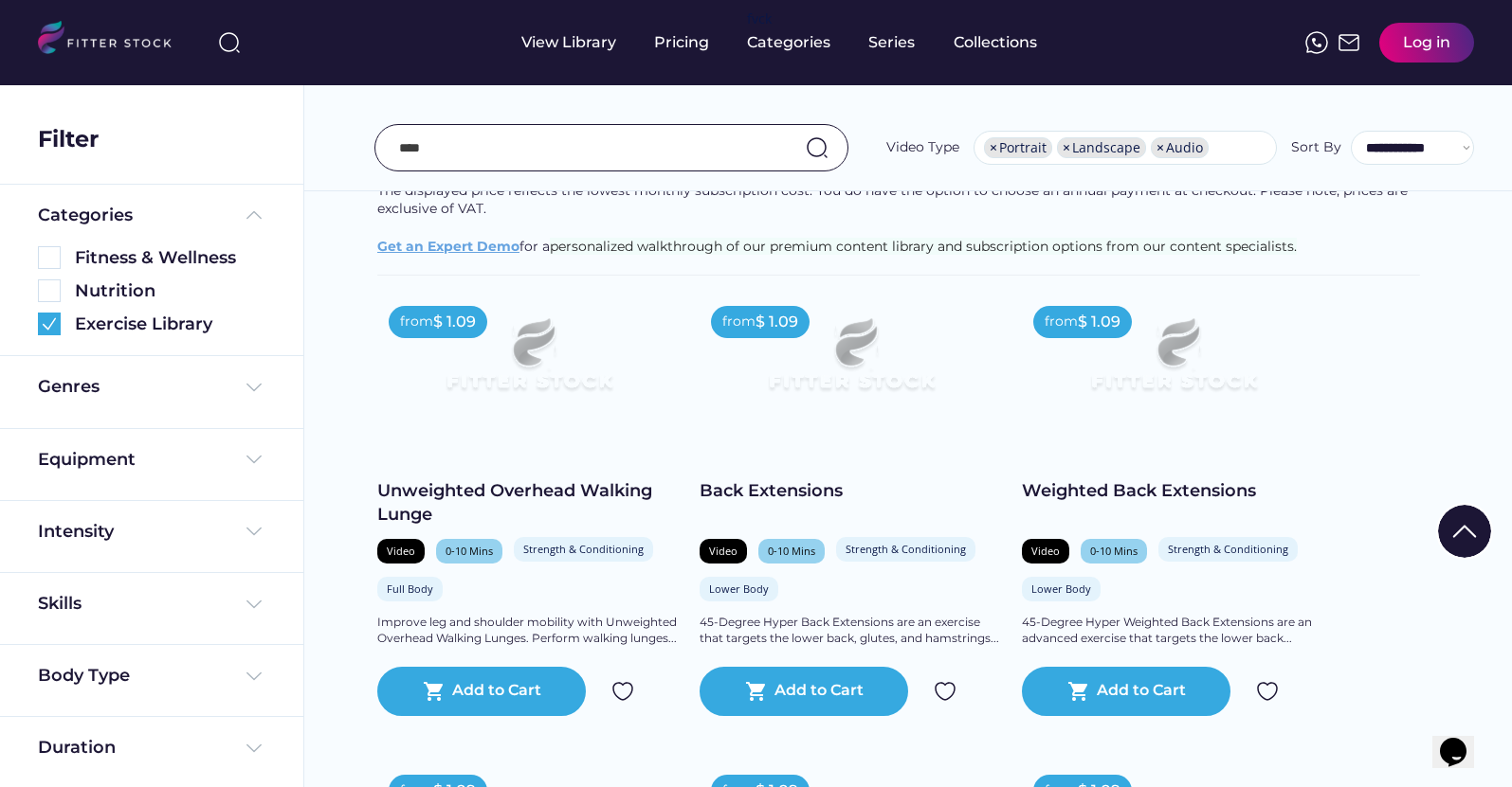
click at [1402, 49] on div "Log in" at bounding box center [1426, 42] width 47 height 21
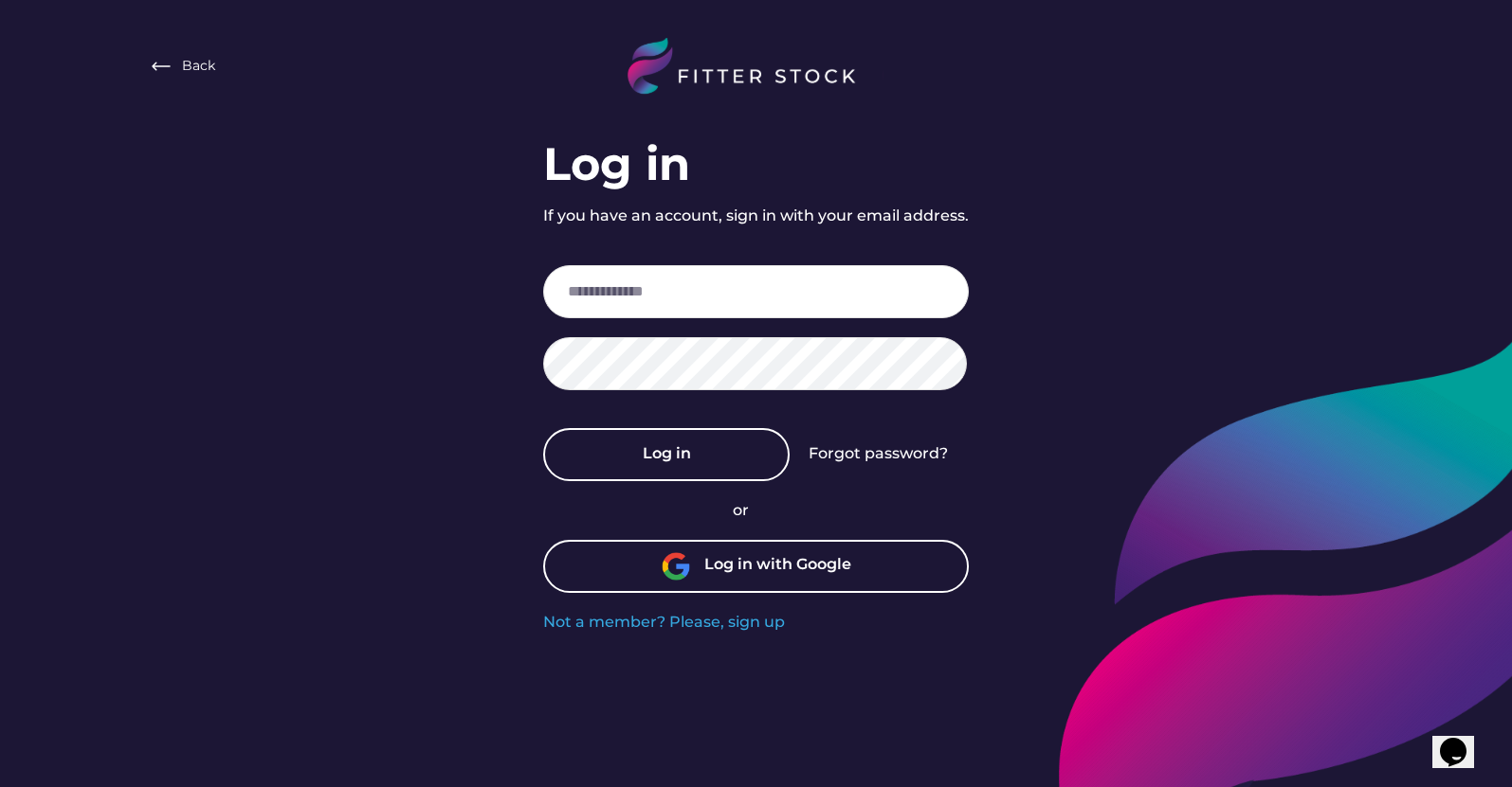
click at [859, 577] on div "Log in with Google" at bounding box center [755, 566] width 425 height 53
click at [737, 562] on div "Log in with Google" at bounding box center [778, 566] width 147 height 24
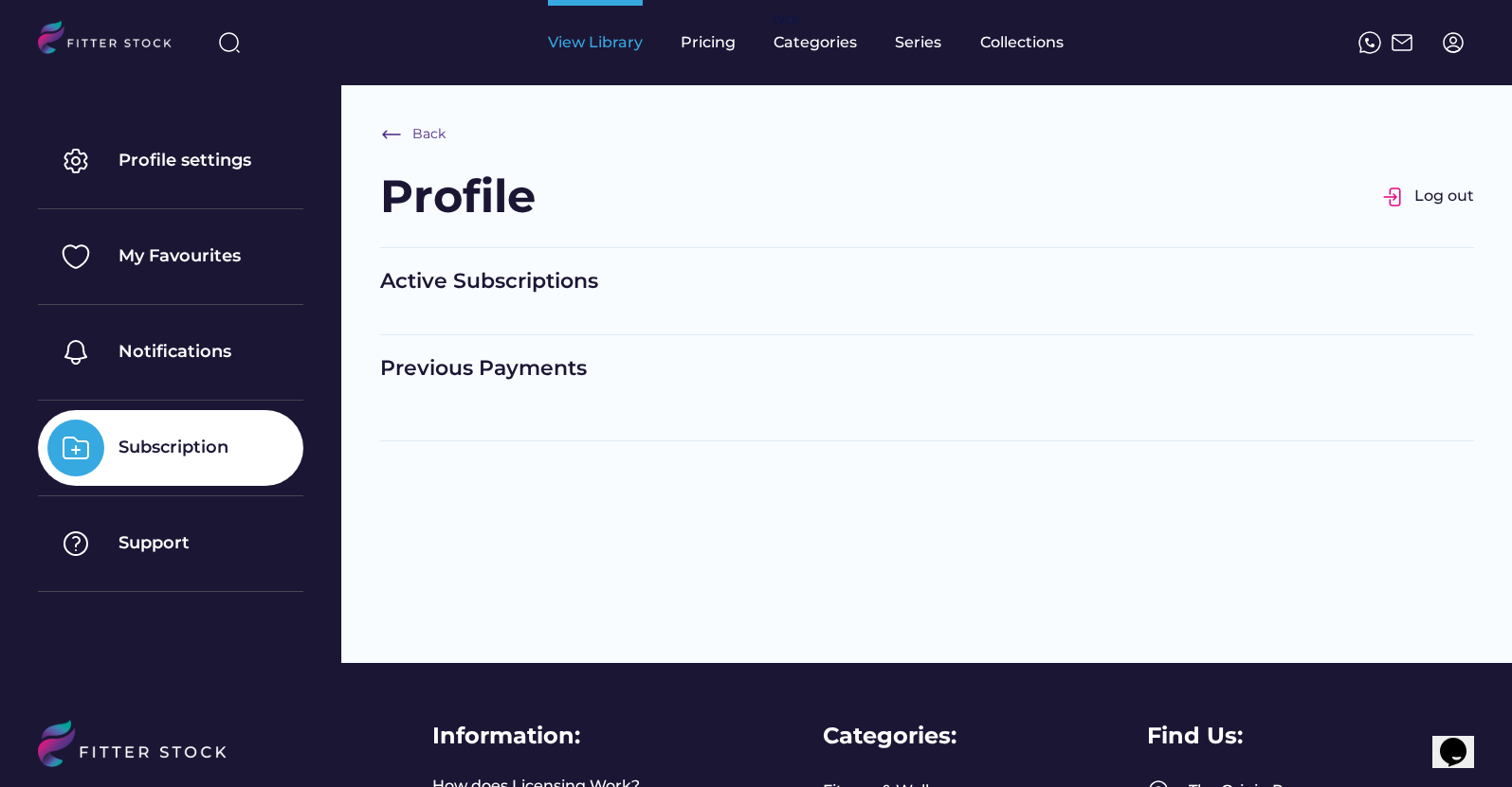
click at [557, 43] on div "View Library" at bounding box center [595, 42] width 95 height 21
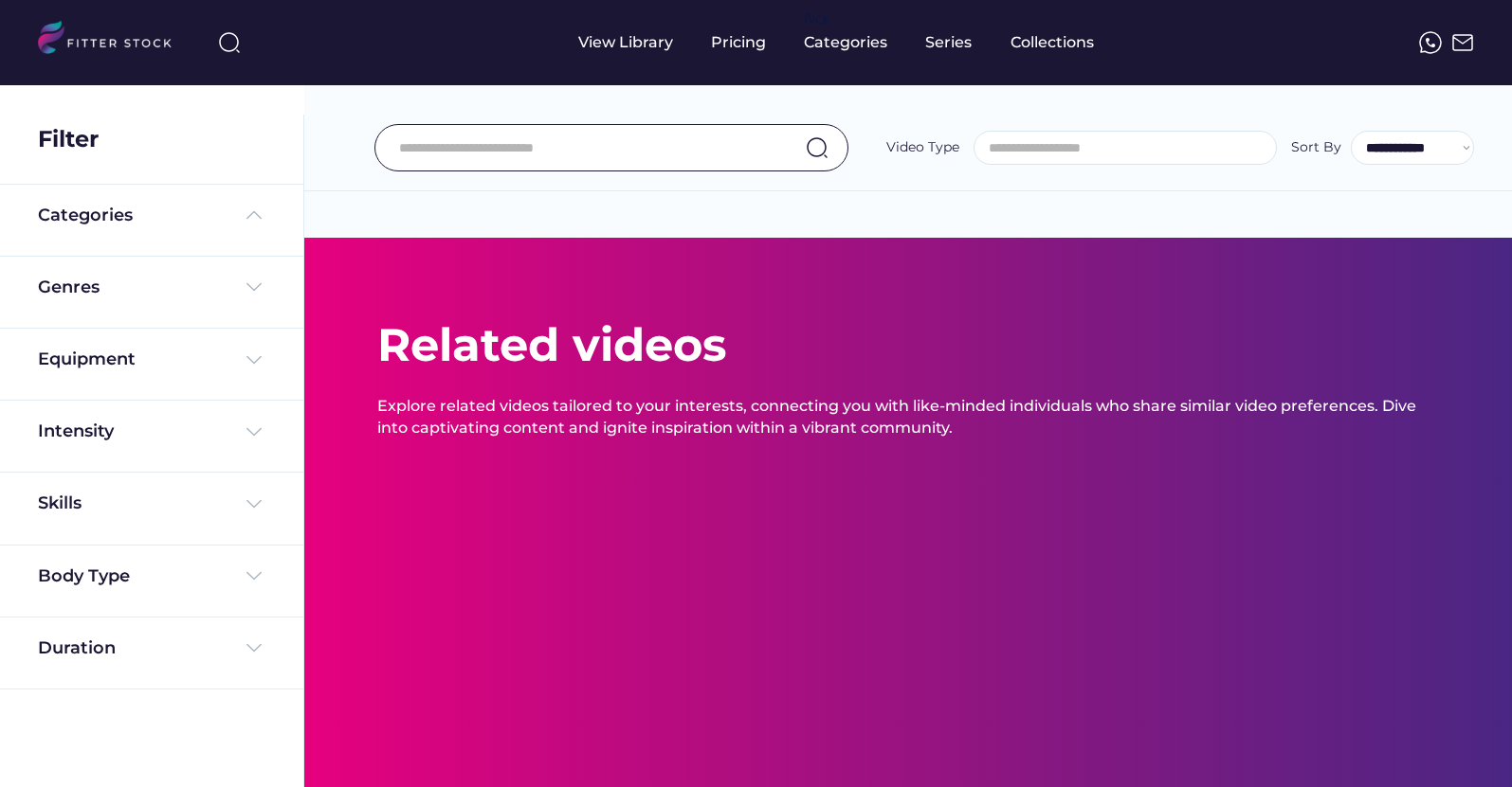
select select
select select "**********"
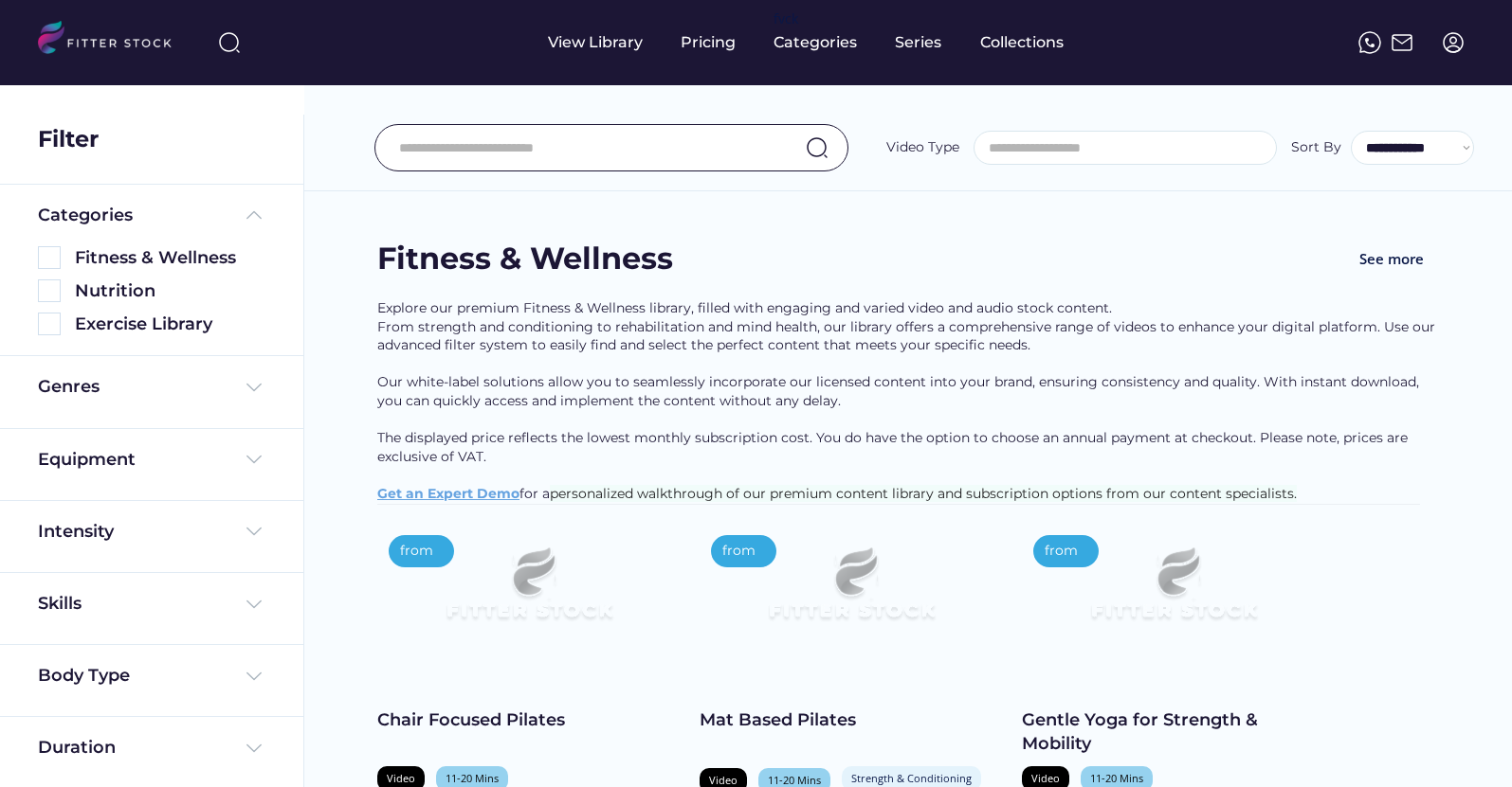
scroll to position [53, 0]
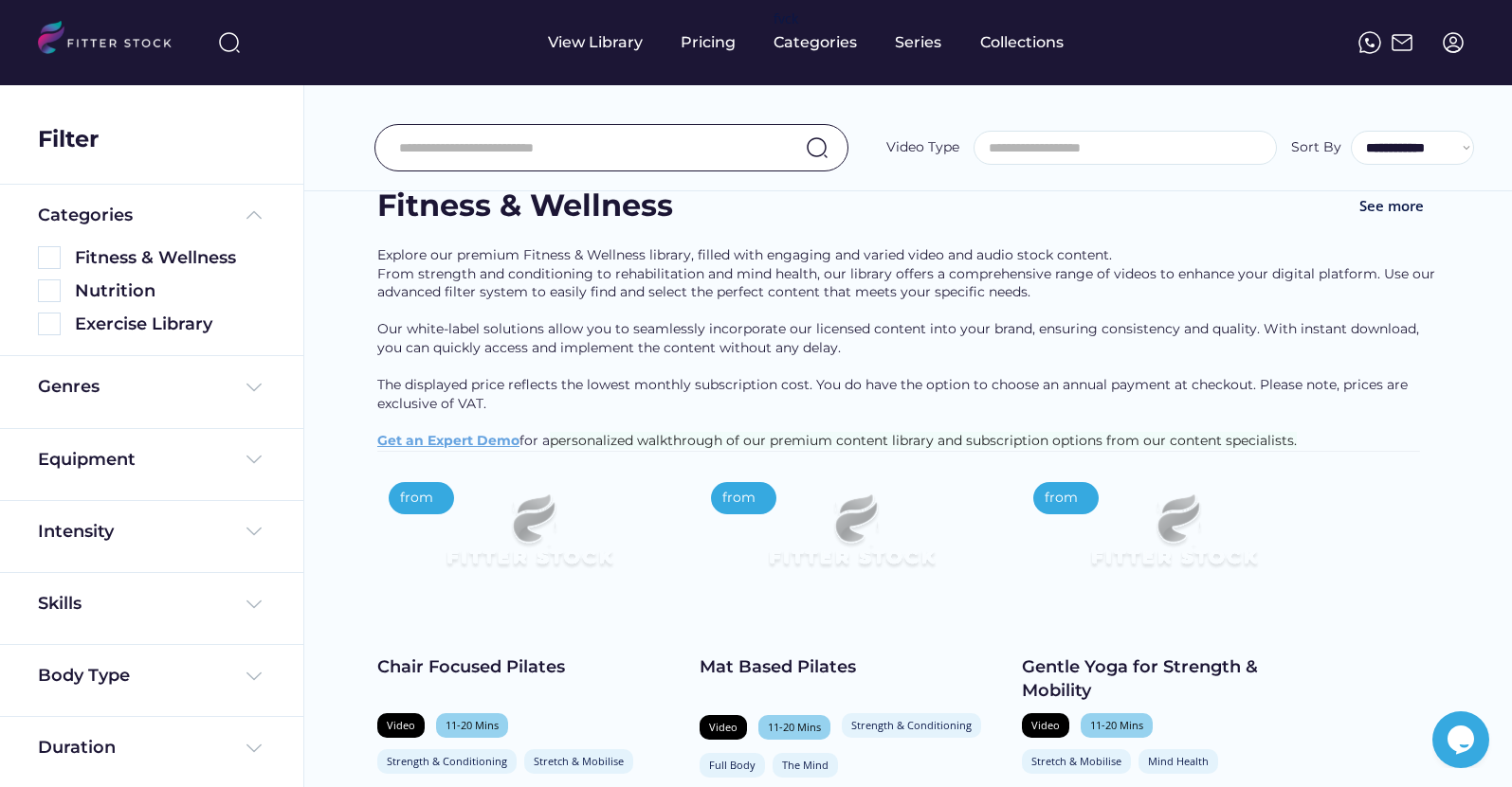
select select "**********"
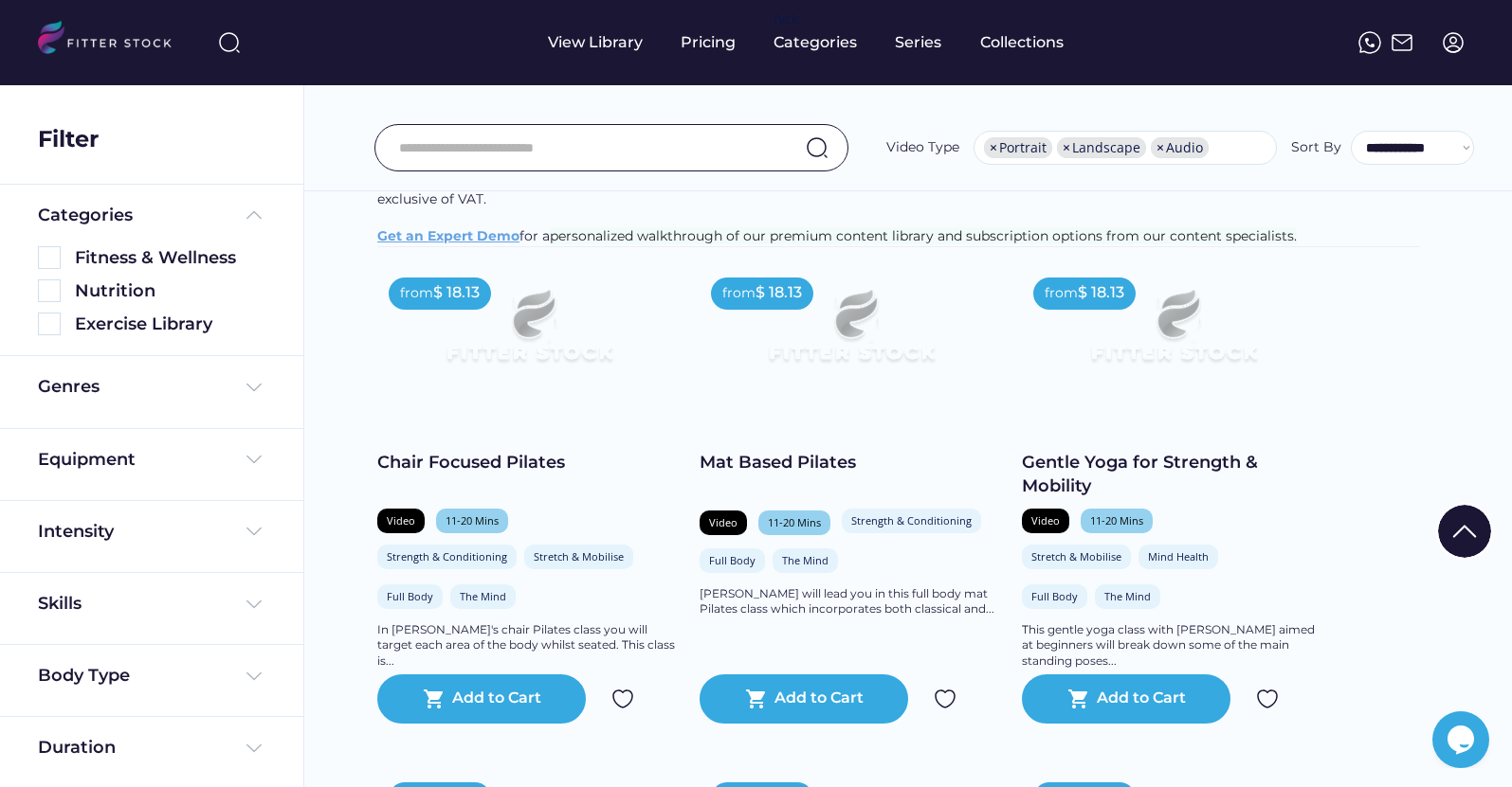
scroll to position [265, 0]
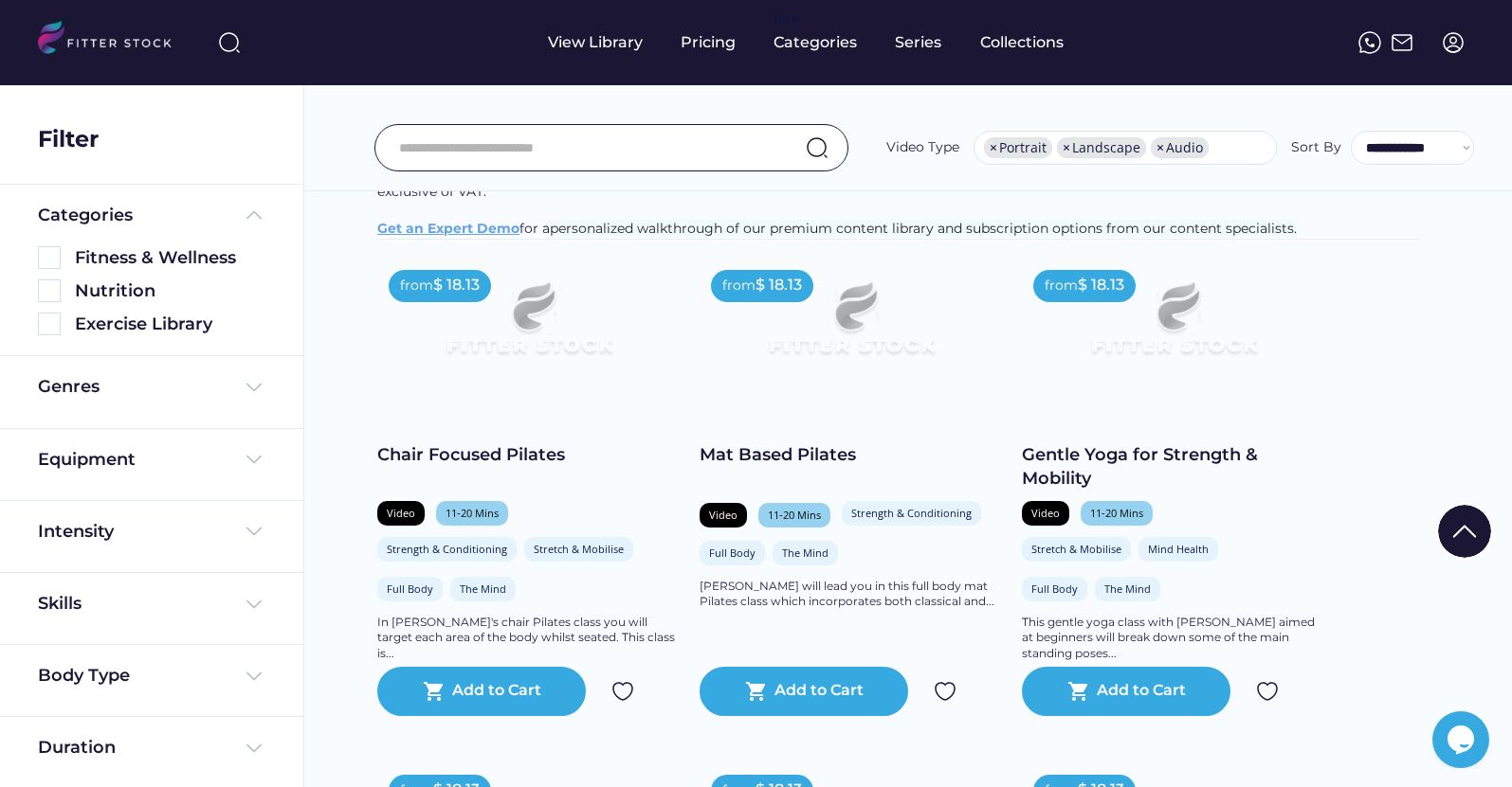
click at [443, 295] on div "$ 18.13" at bounding box center [456, 284] width 46 height 21
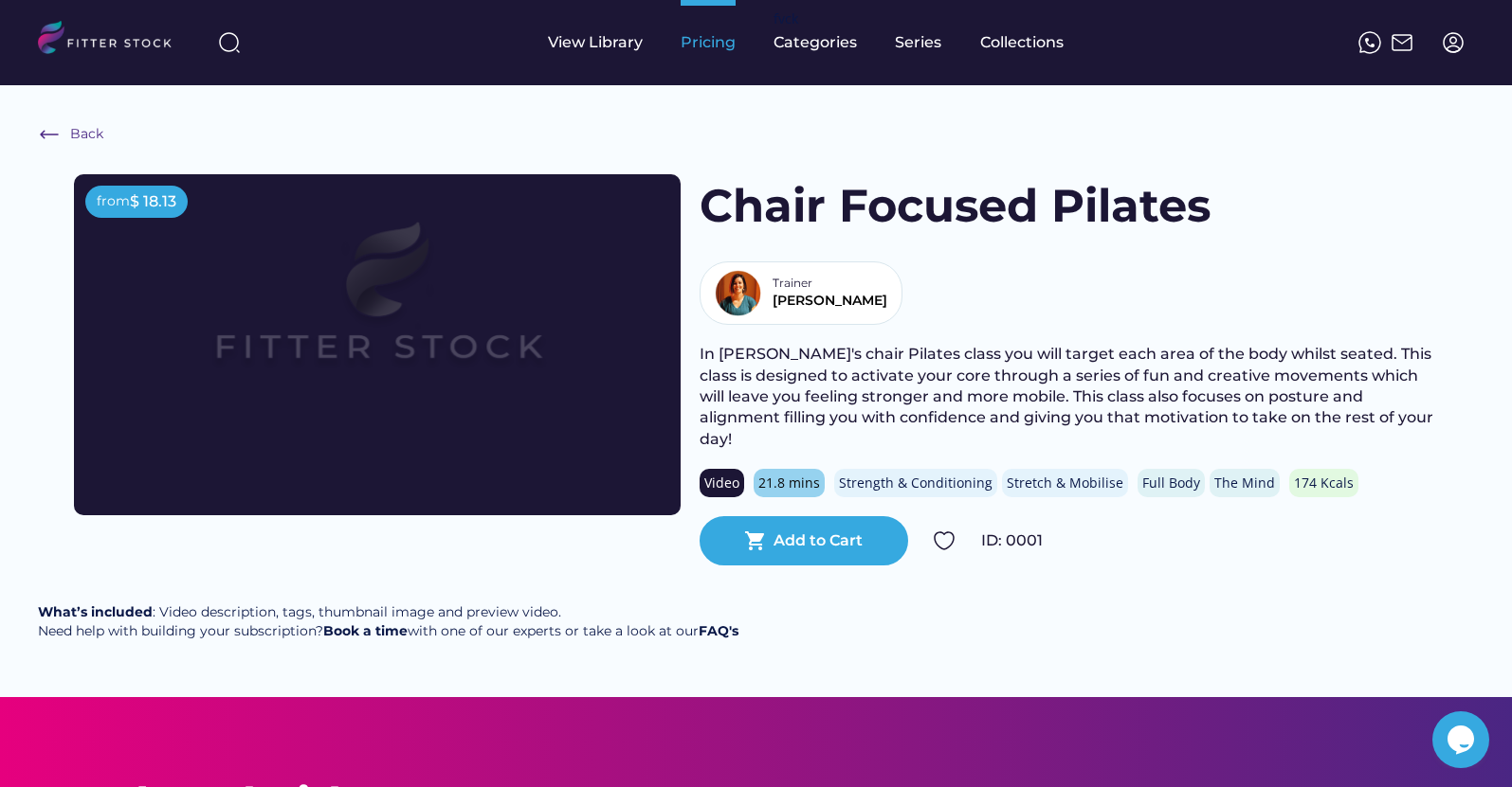
click at [716, 32] on div "Pricing" at bounding box center [708, 42] width 55 height 21
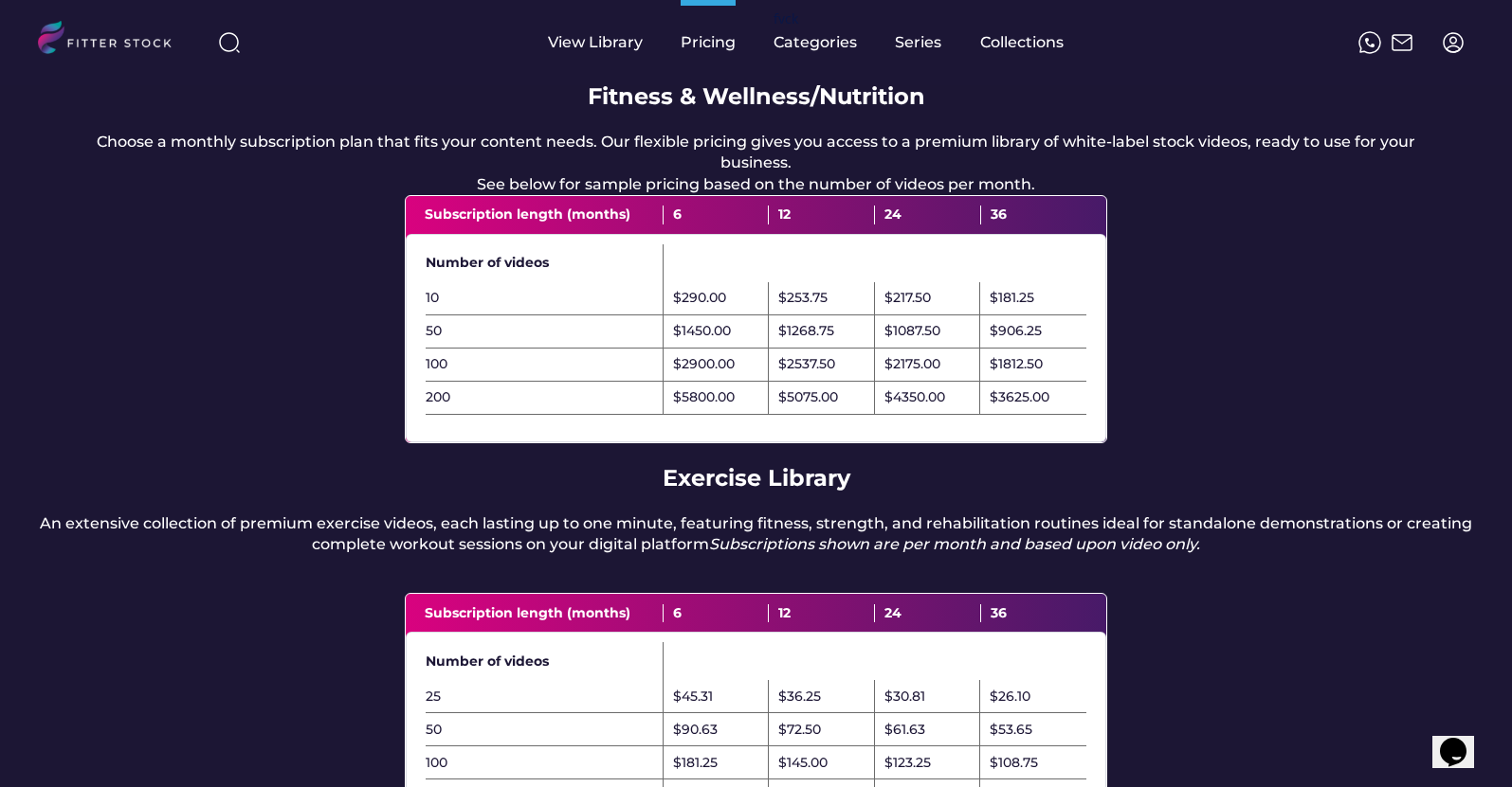
scroll to position [173, 0]
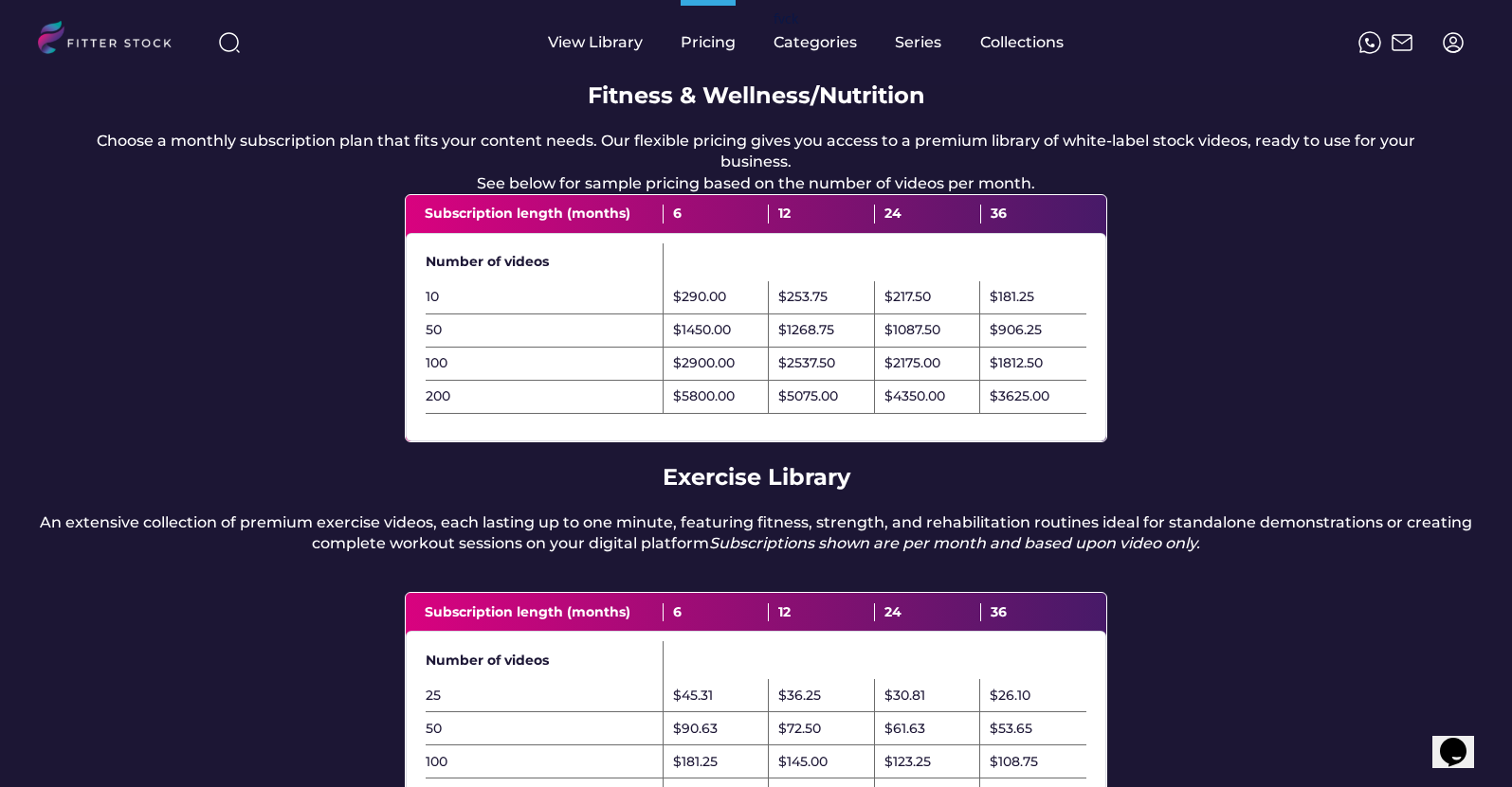
click at [761, 194] on div "Choose a monthly subscription plan that fits your content needs. Our flexible p…" at bounding box center [756, 162] width 1360 height 64
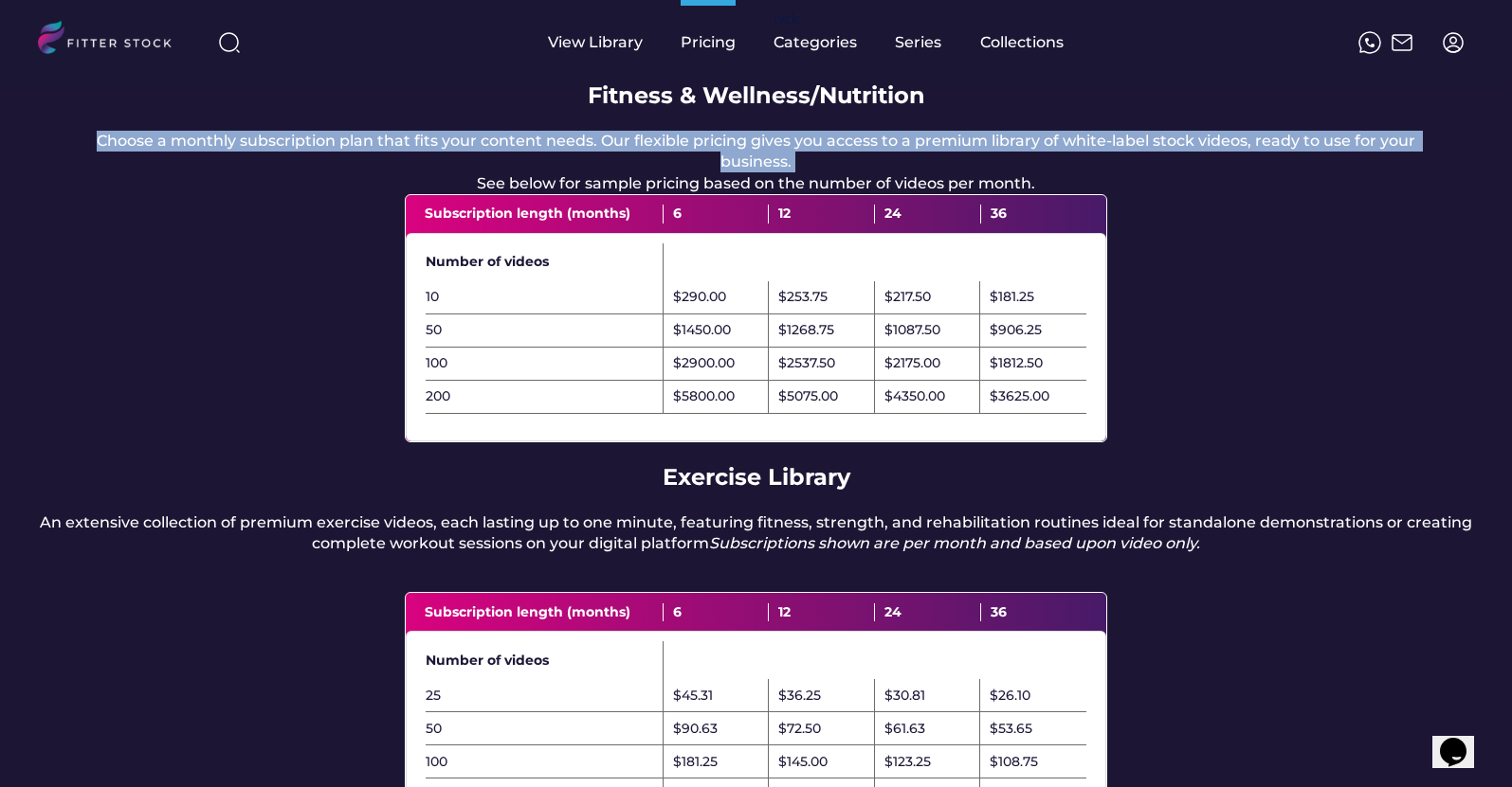
click at [761, 194] on div "Choose a monthly subscription plan that fits your content needs. Our flexible p…" at bounding box center [756, 162] width 1360 height 64
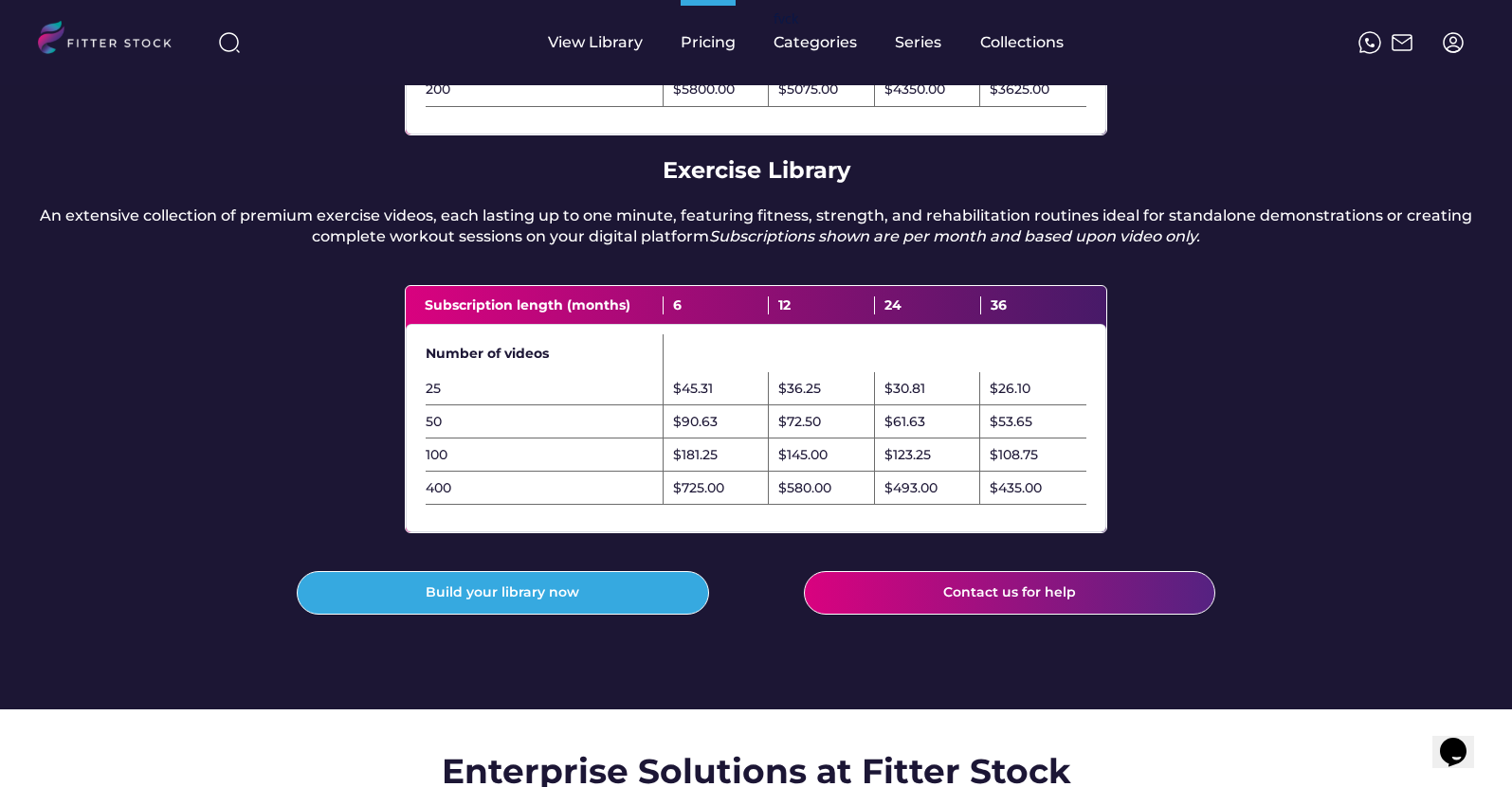
scroll to position [563, 0]
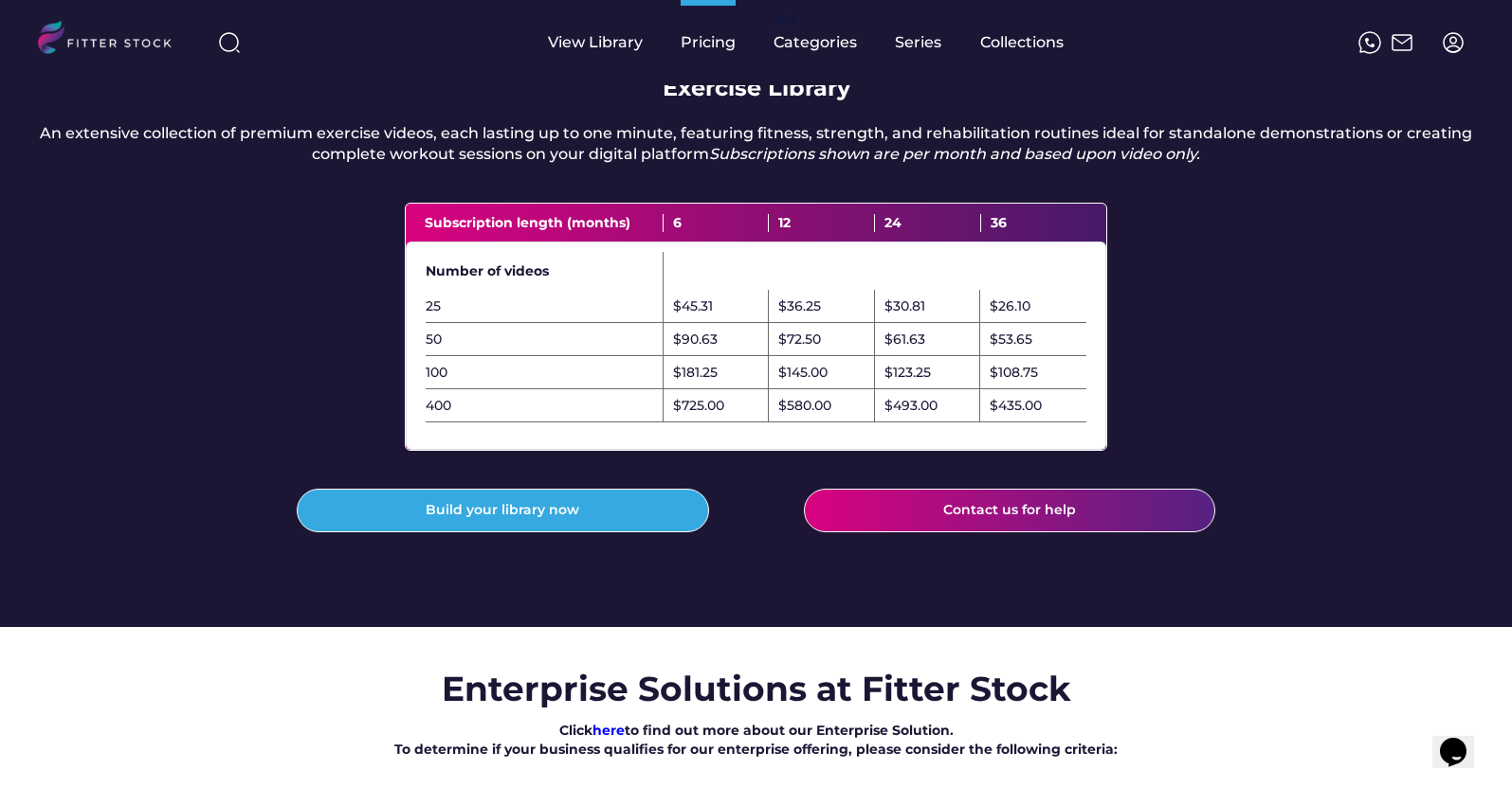
click at [702, 350] on div "$90.63" at bounding box center [695, 339] width 45 height 19
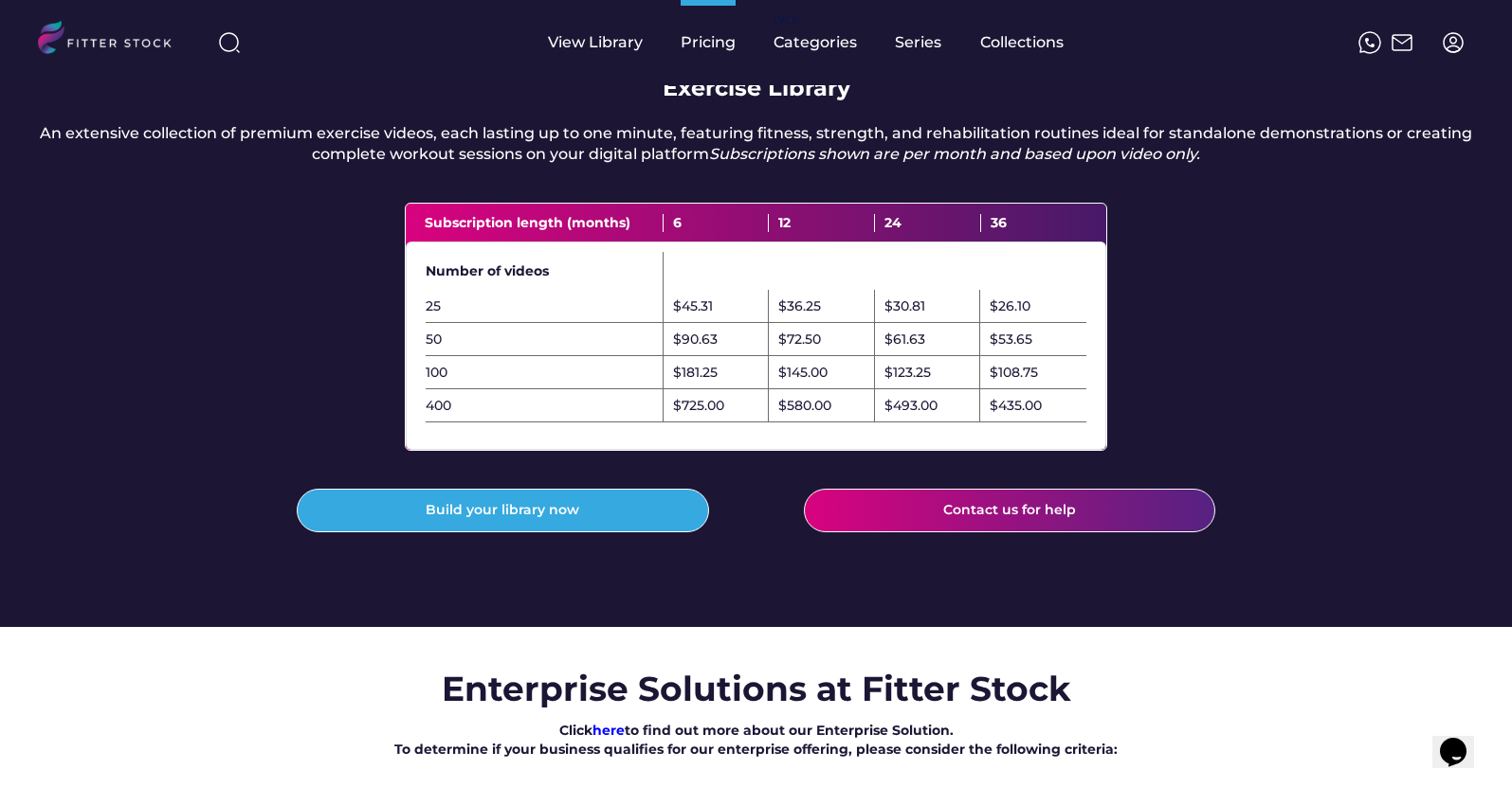
click at [842, 356] on div "$72.50" at bounding box center [822, 339] width 107 height 33
drag, startPoint x: 835, startPoint y: 415, endPoint x: 770, endPoint y: 417, distance: 65.0
click at [770, 389] on div "$145.00" at bounding box center [822, 372] width 107 height 33
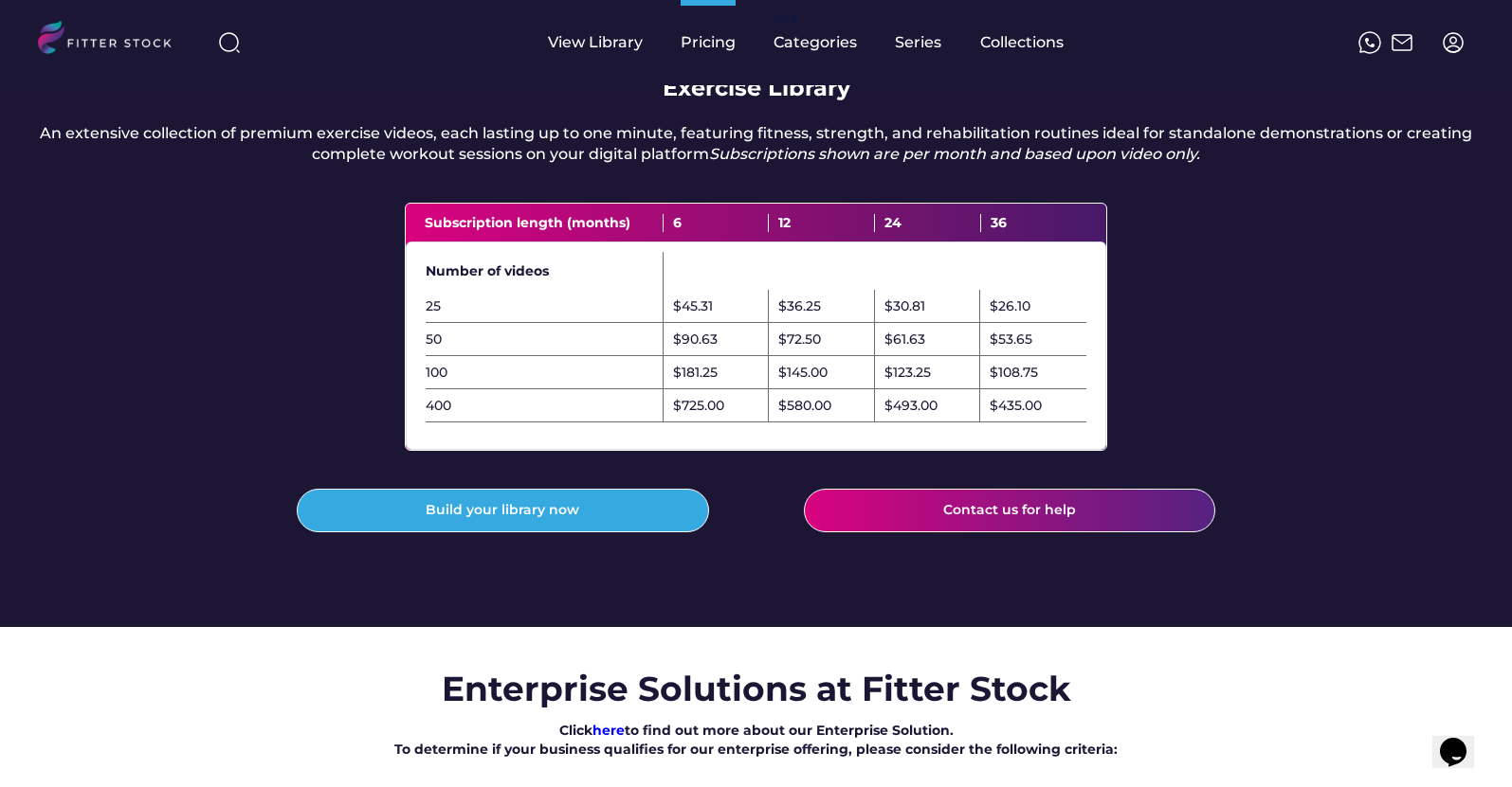
click at [734, 389] on div "$181.25" at bounding box center [716, 372] width 107 height 33
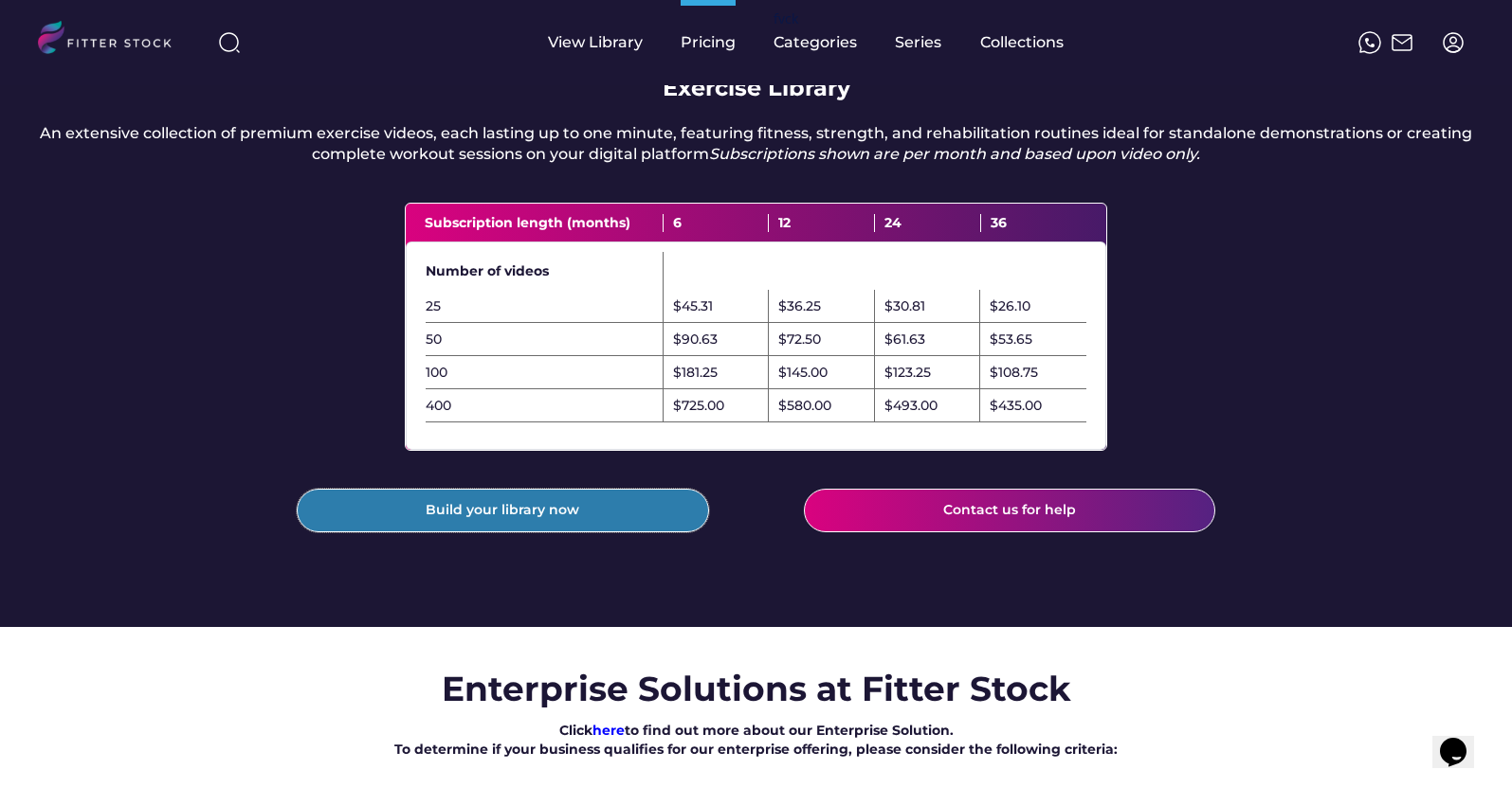
click at [593, 533] on button "Build your library now" at bounding box center [503, 510] width 413 height 44
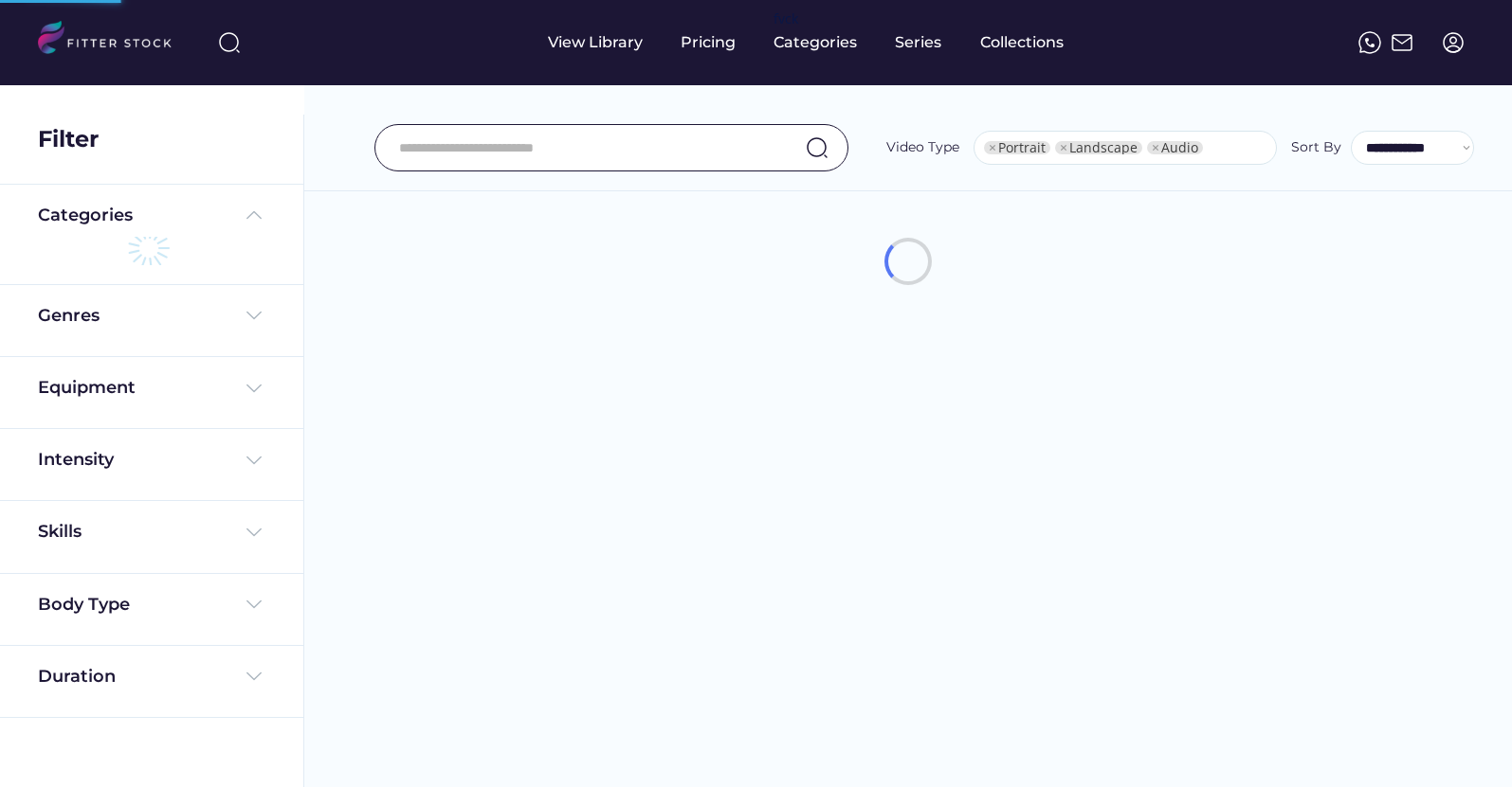
select select "**********"
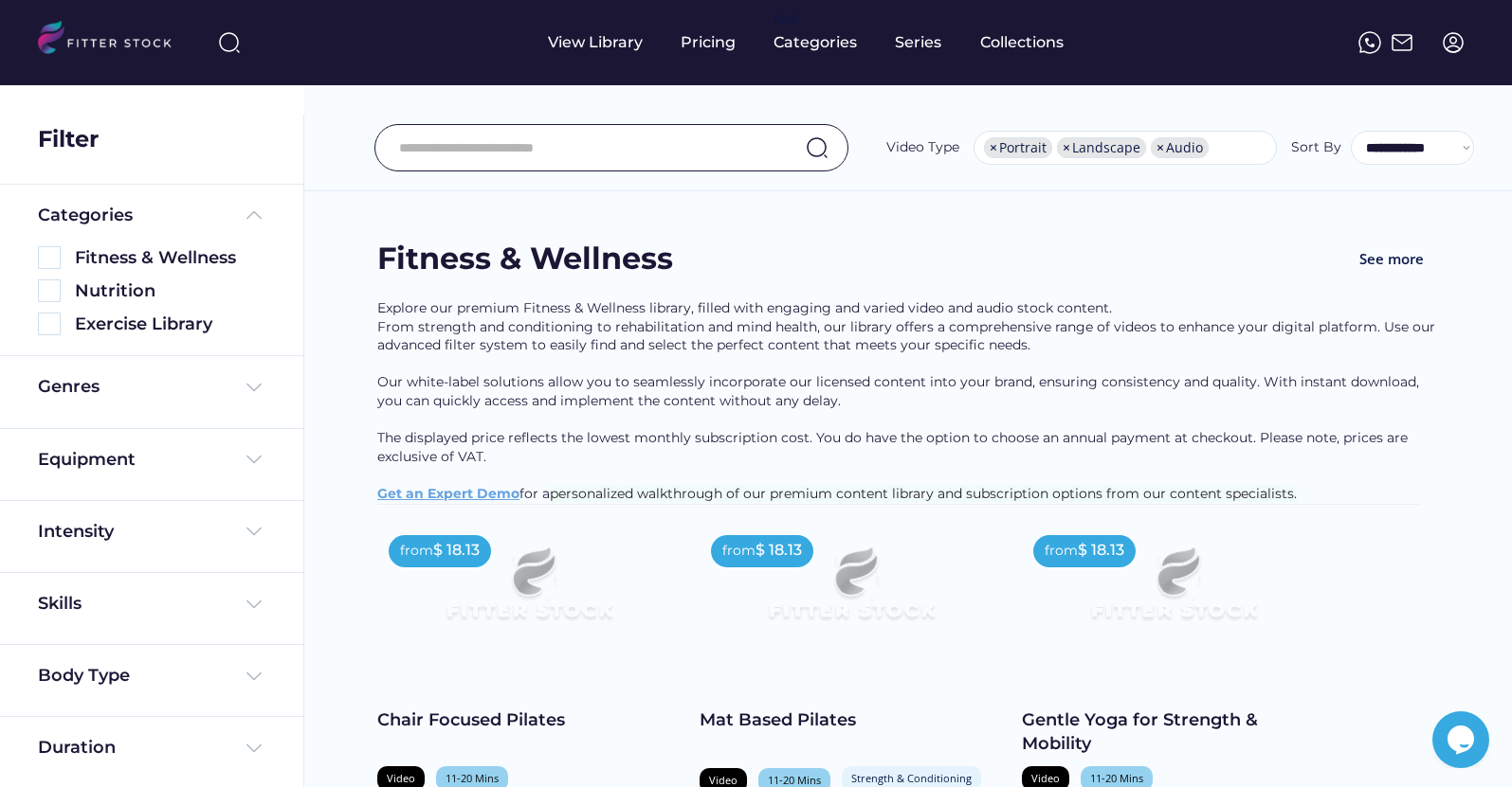
click at [556, 164] on input "input" at bounding box center [588, 148] width 378 height 40
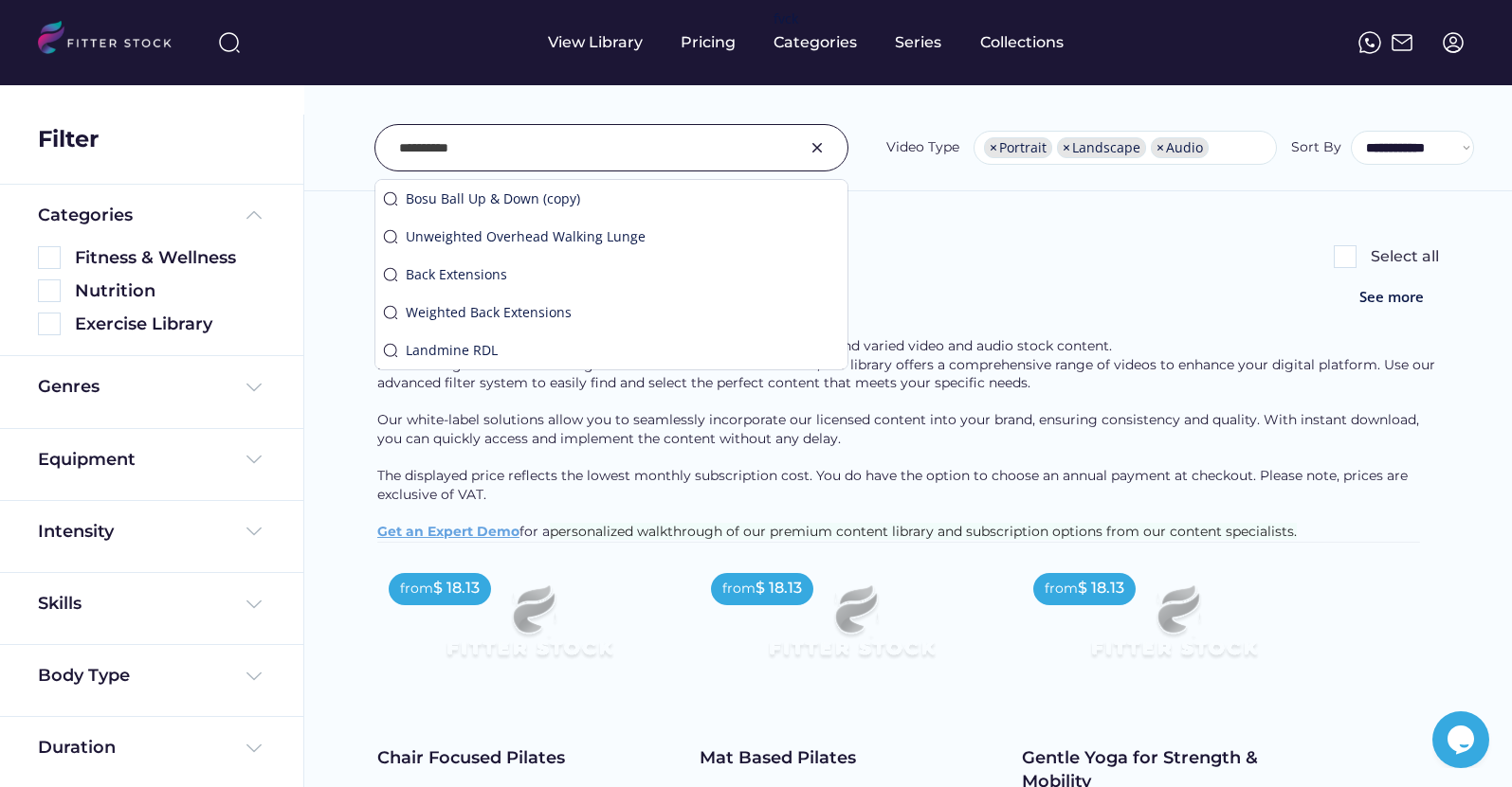
type input "**********"
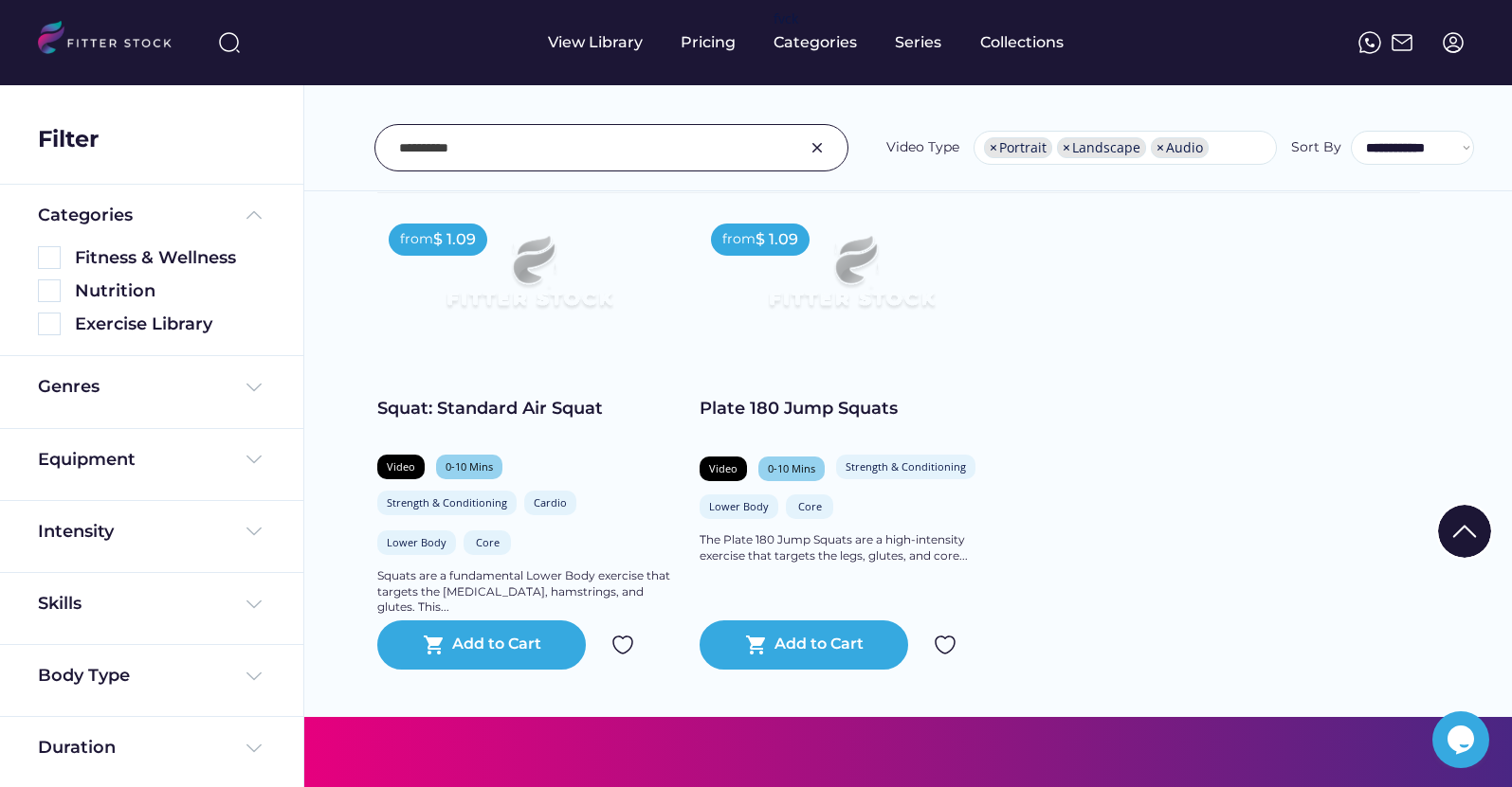
scroll to position [393, 0]
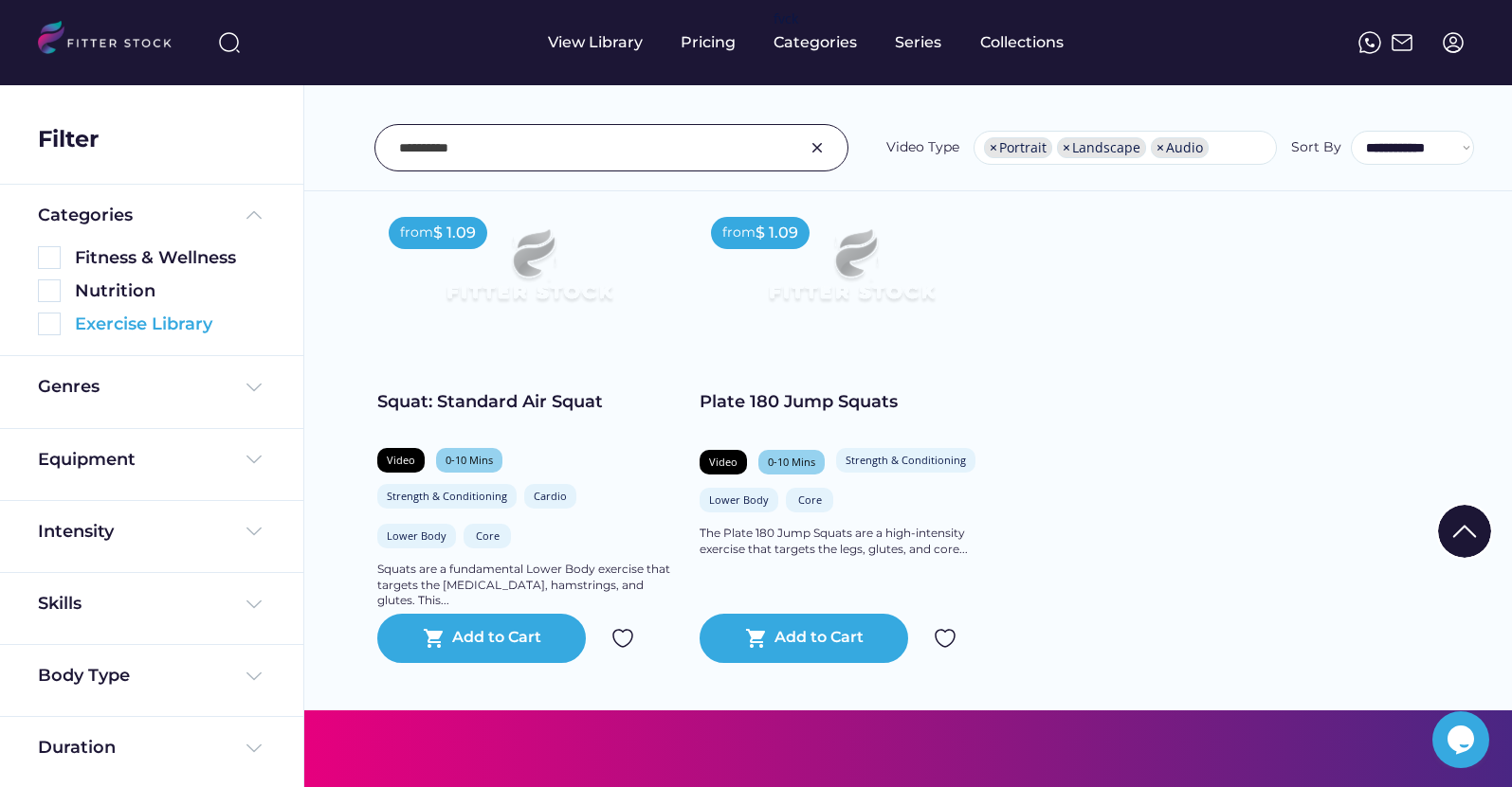
click at [52, 326] on img at bounding box center [49, 324] width 22 height 22
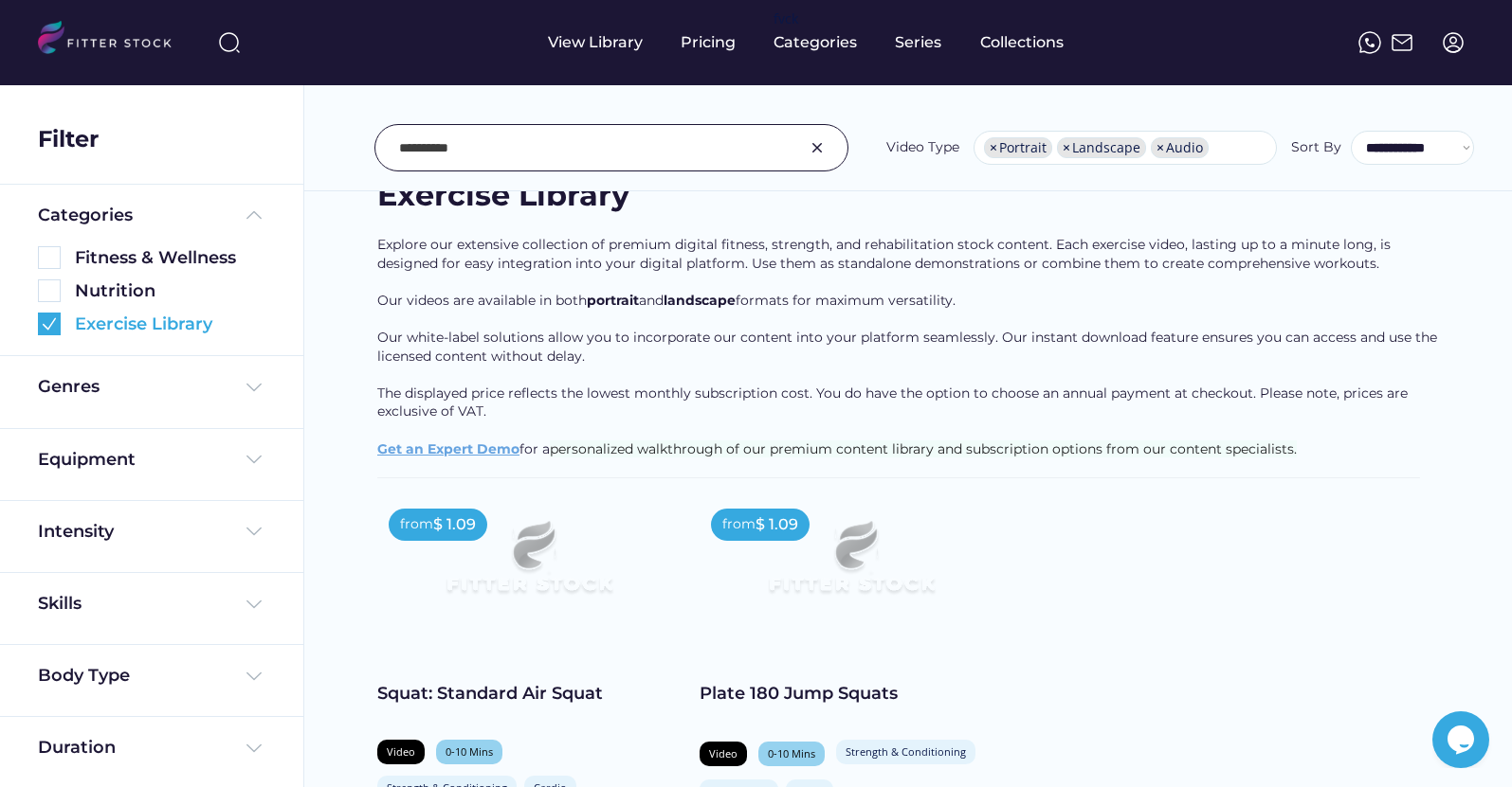
scroll to position [0, 0]
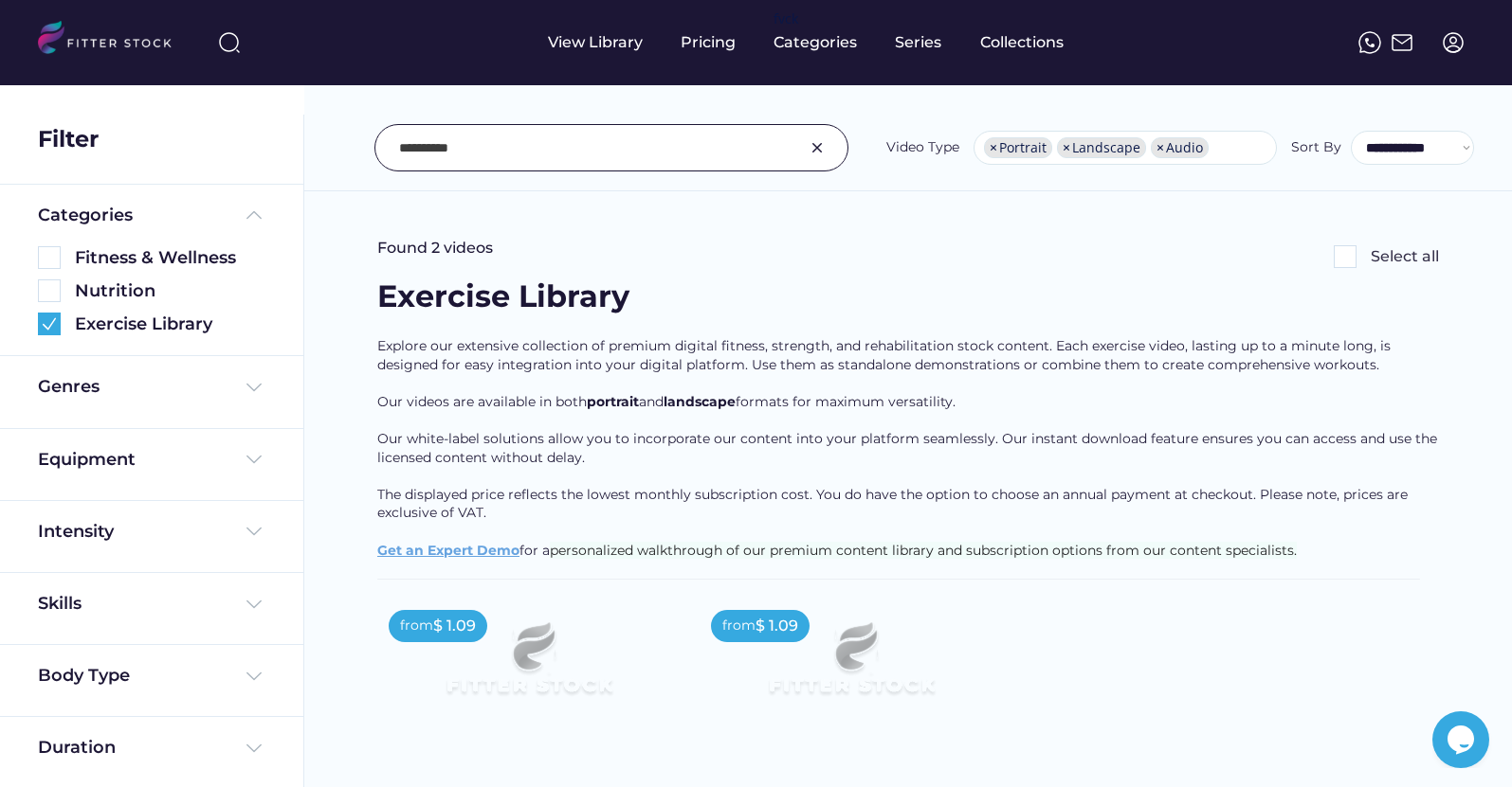
click at [573, 149] on input "input" at bounding box center [588, 148] width 378 height 40
click at [1070, 145] on span "×" at bounding box center [1066, 148] width 8 height 14
select select "**********"
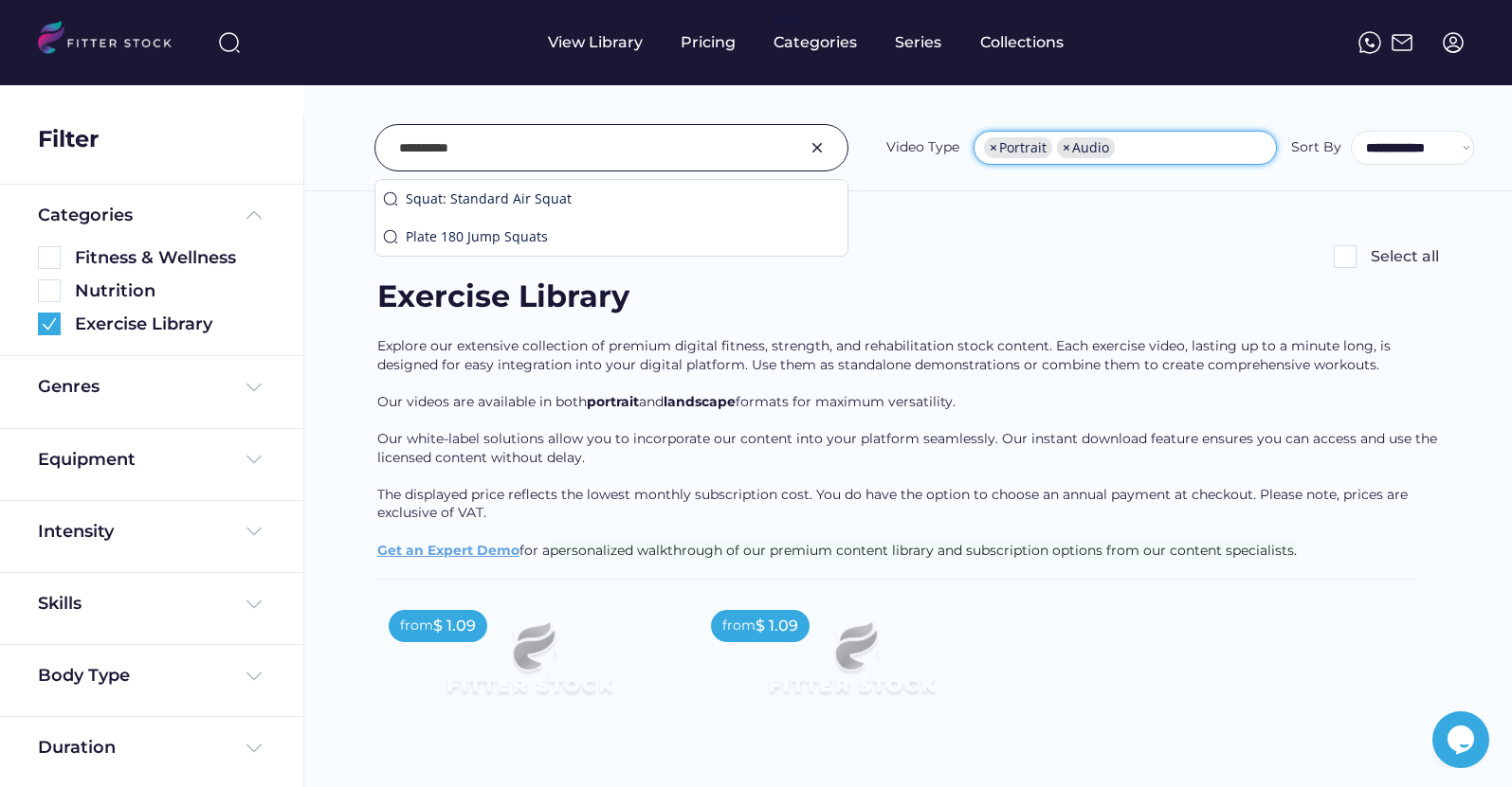
click at [1070, 145] on span "×" at bounding box center [1066, 148] width 8 height 14
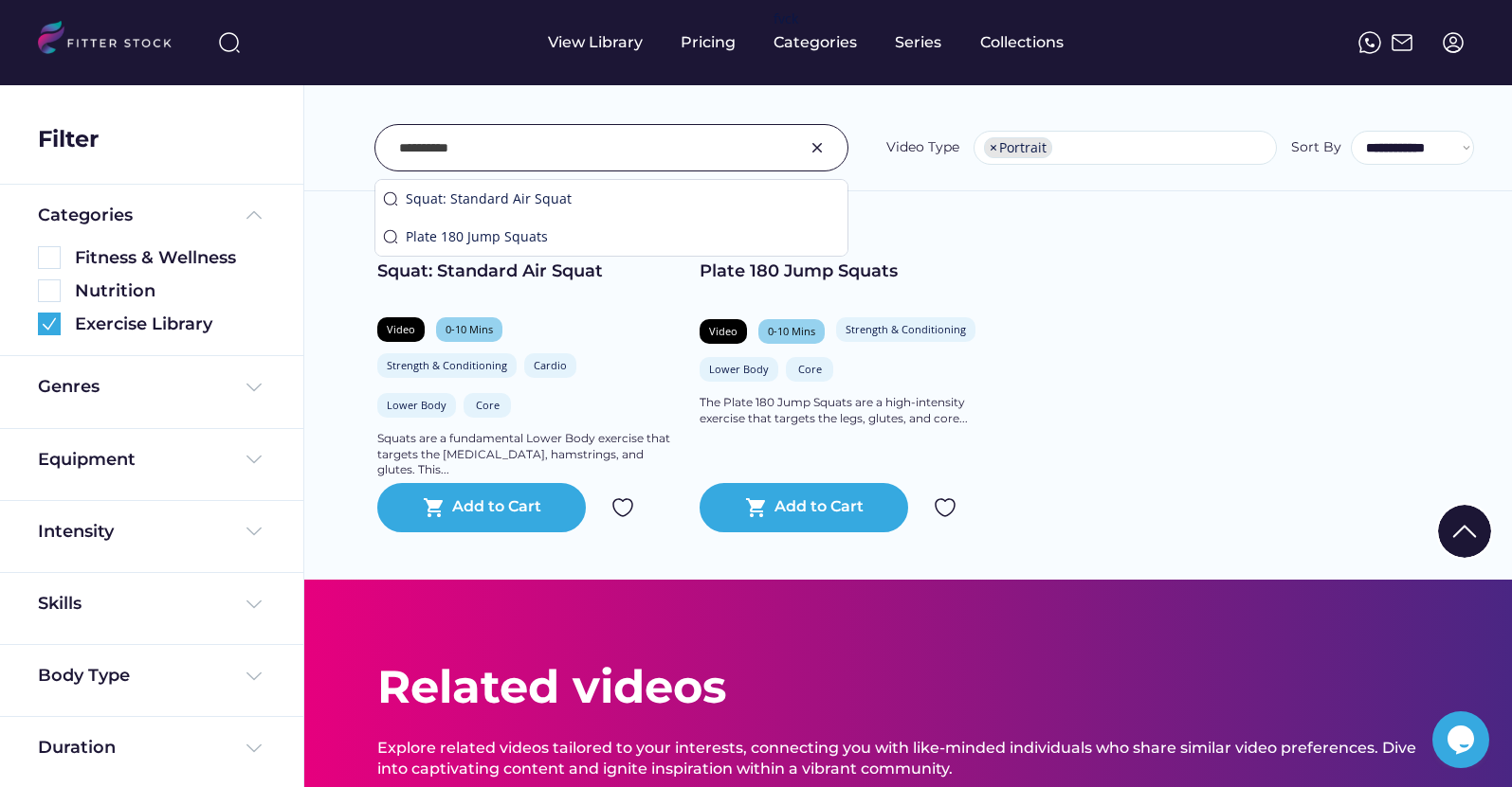
scroll to position [518, 0]
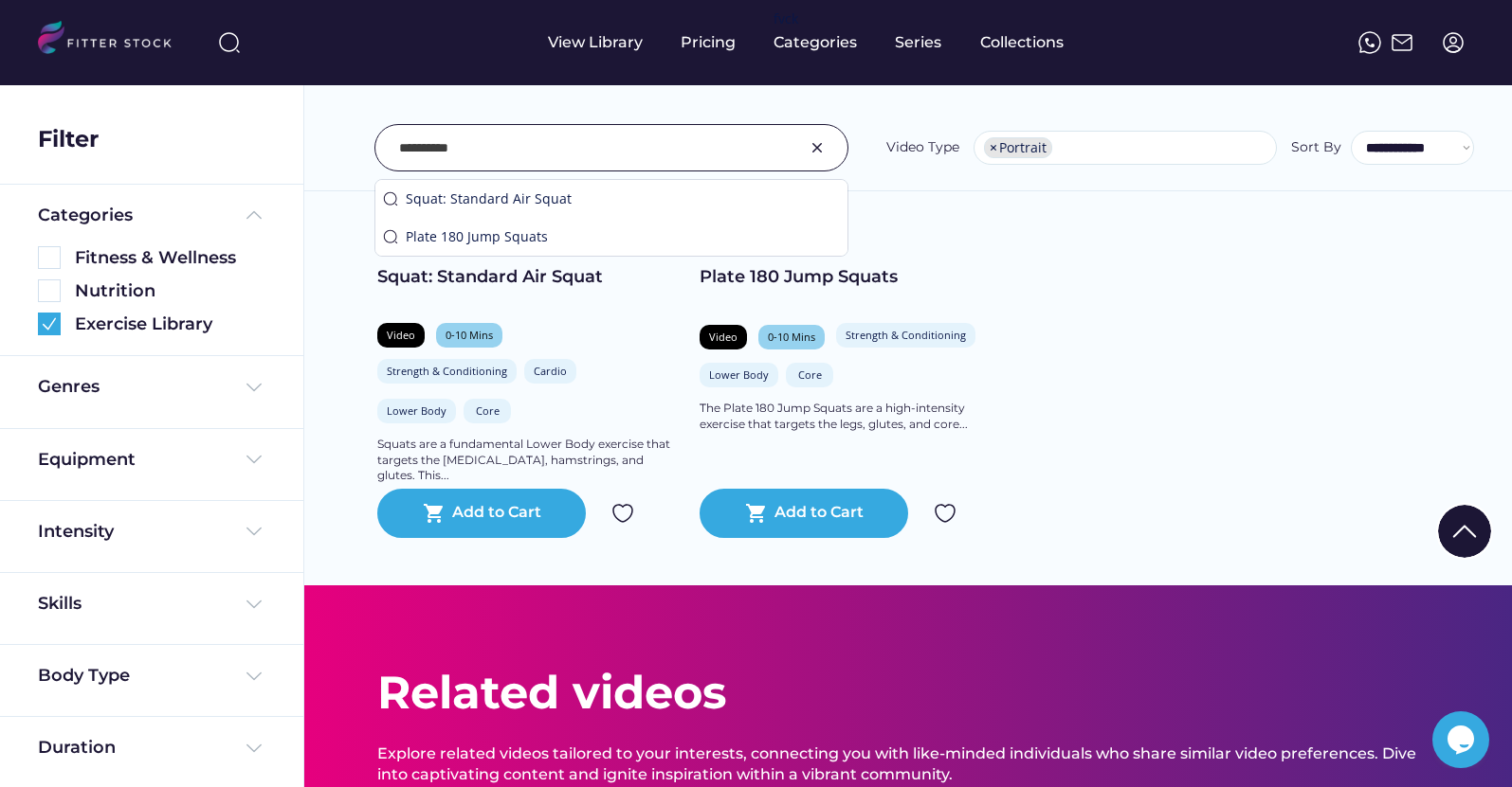
click at [613, 154] on input "input" at bounding box center [588, 148] width 378 height 40
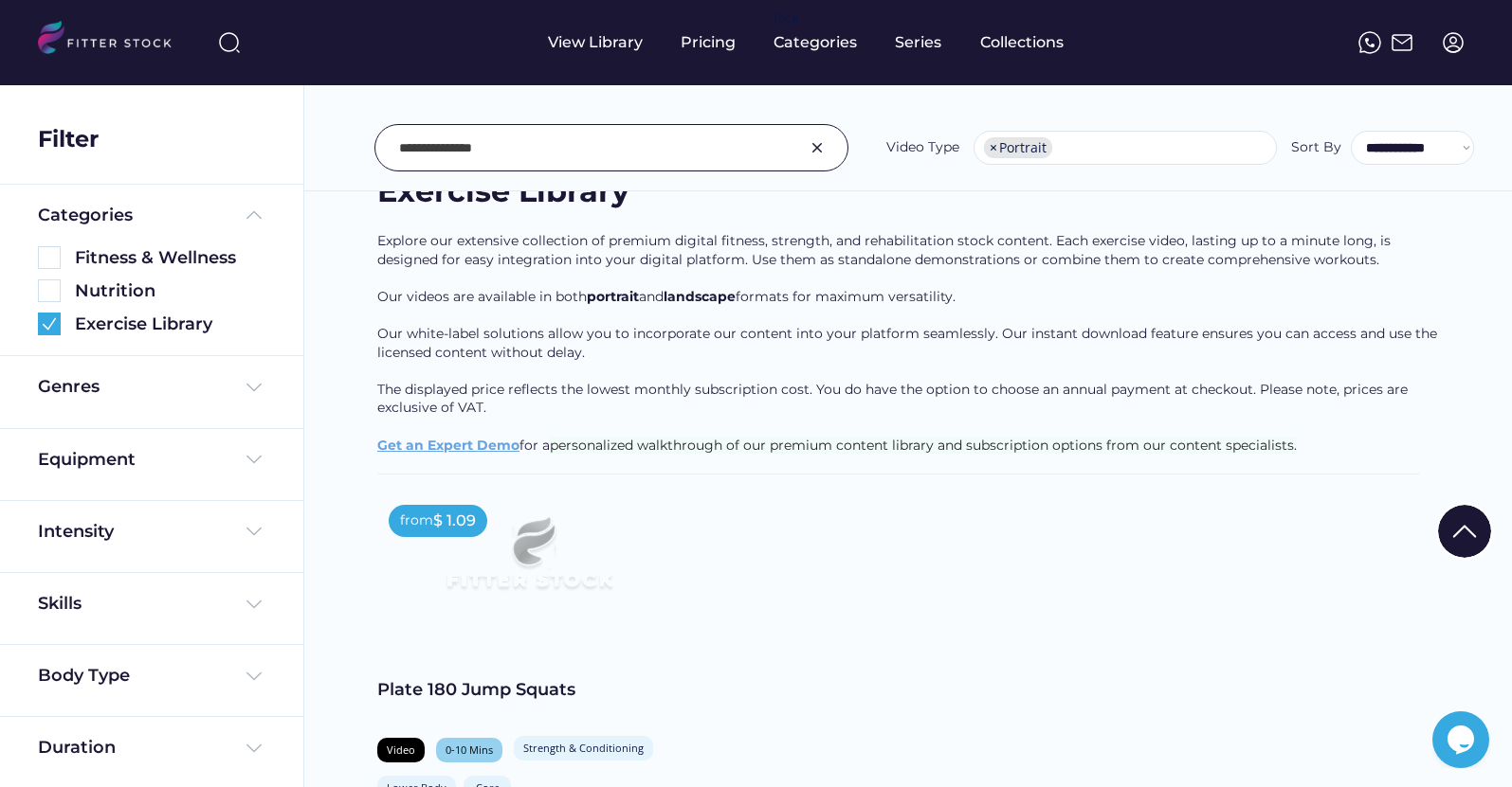
scroll to position [105, 0]
click at [495, 162] on input "input" at bounding box center [588, 148] width 378 height 40
type input "**********"
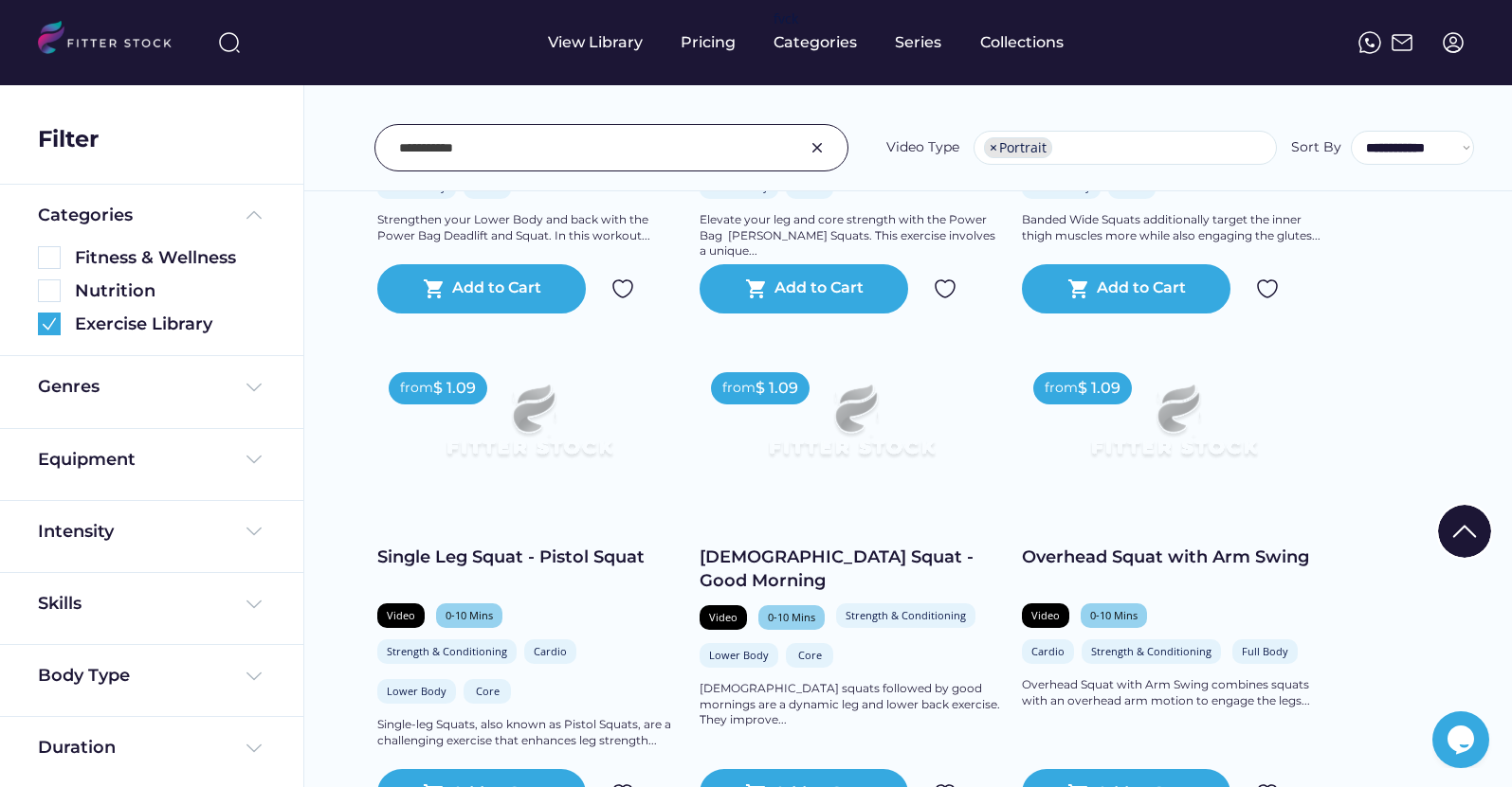
scroll to position [744, 0]
click at [854, 443] on img at bounding box center [851, 428] width 243 height 137
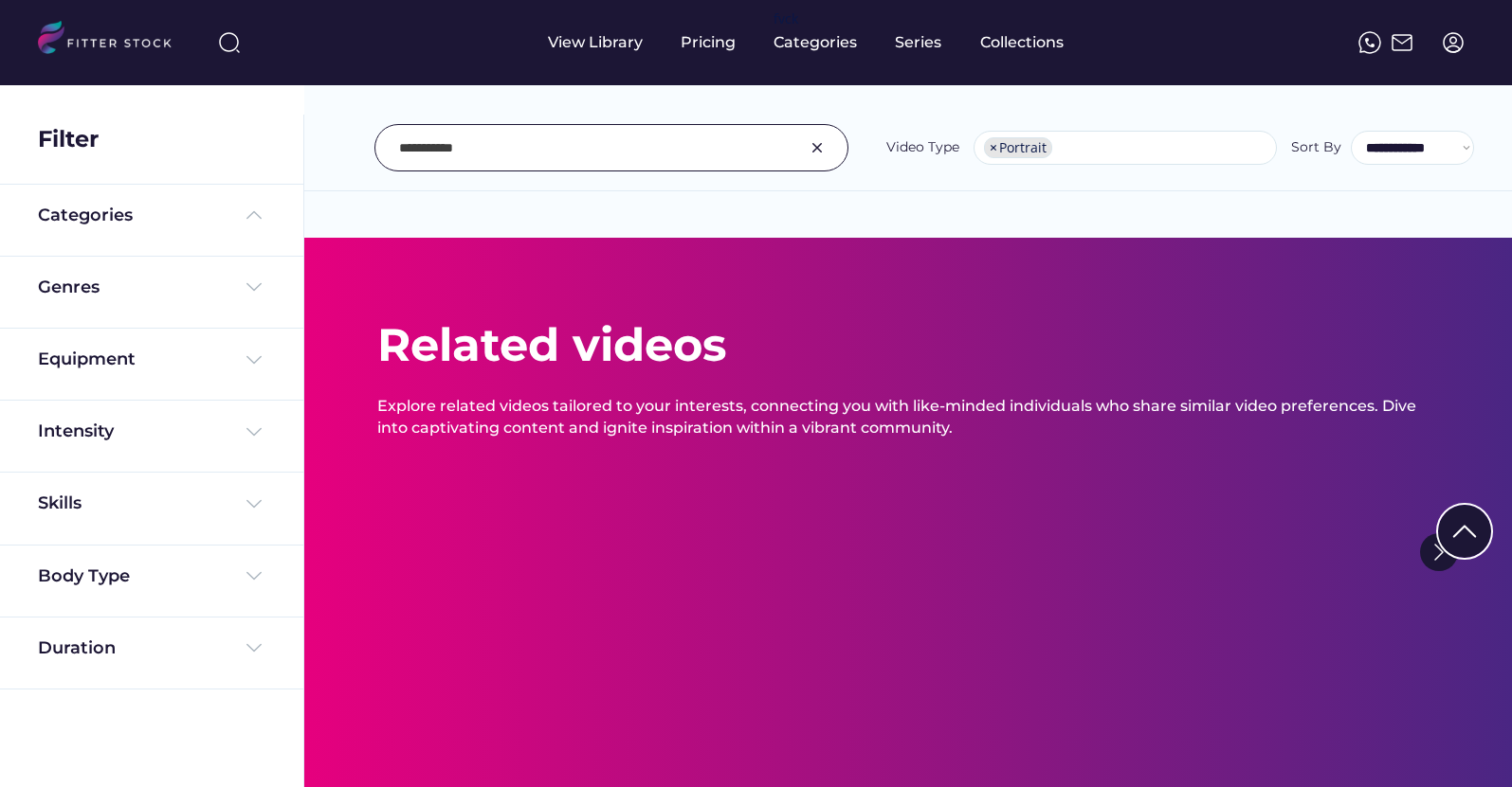
select select "**********"
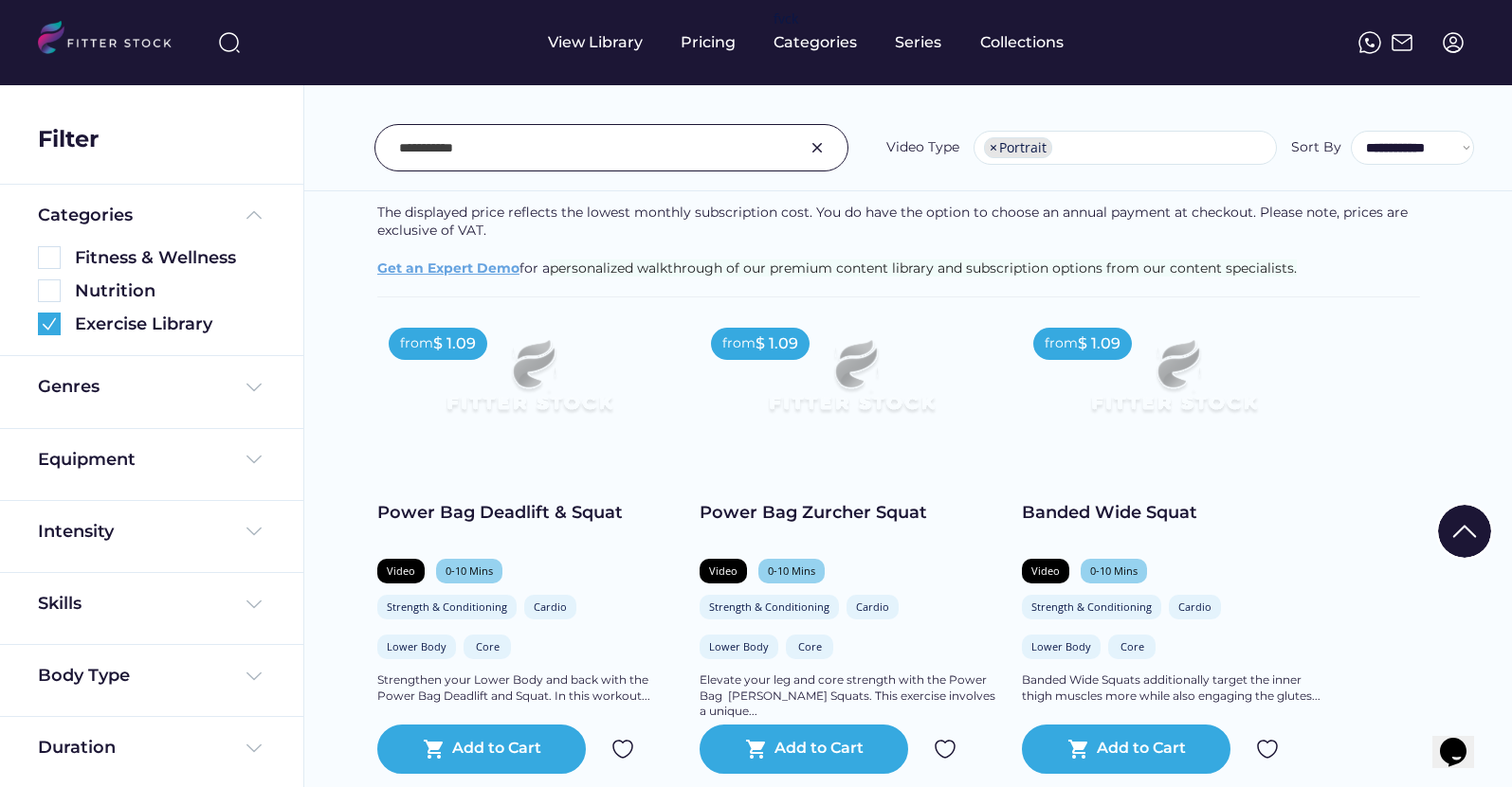
scroll to position [284, 0]
click at [1160, 397] on img at bounding box center [1174, 384] width 243 height 137
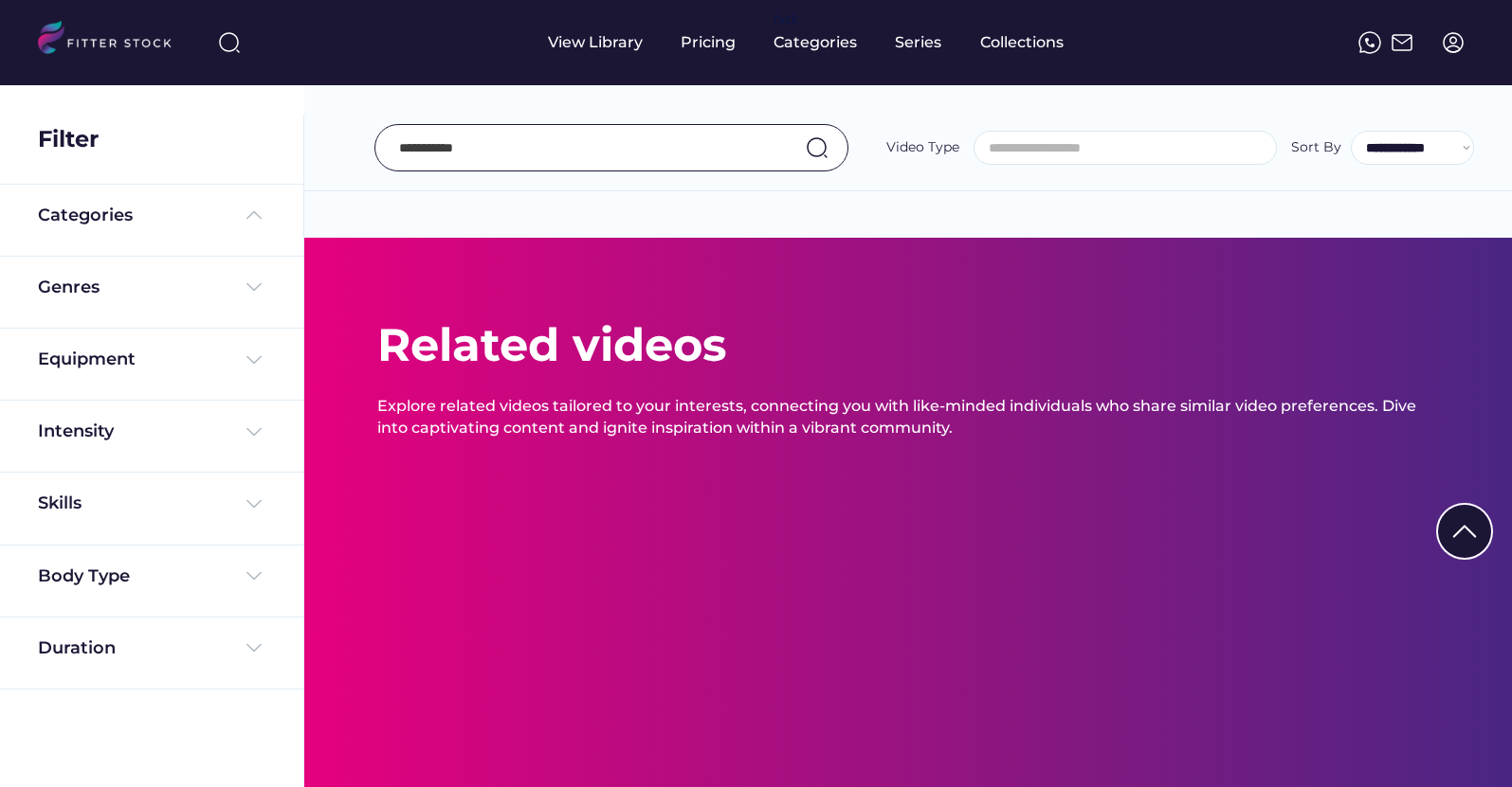
select select "**********"
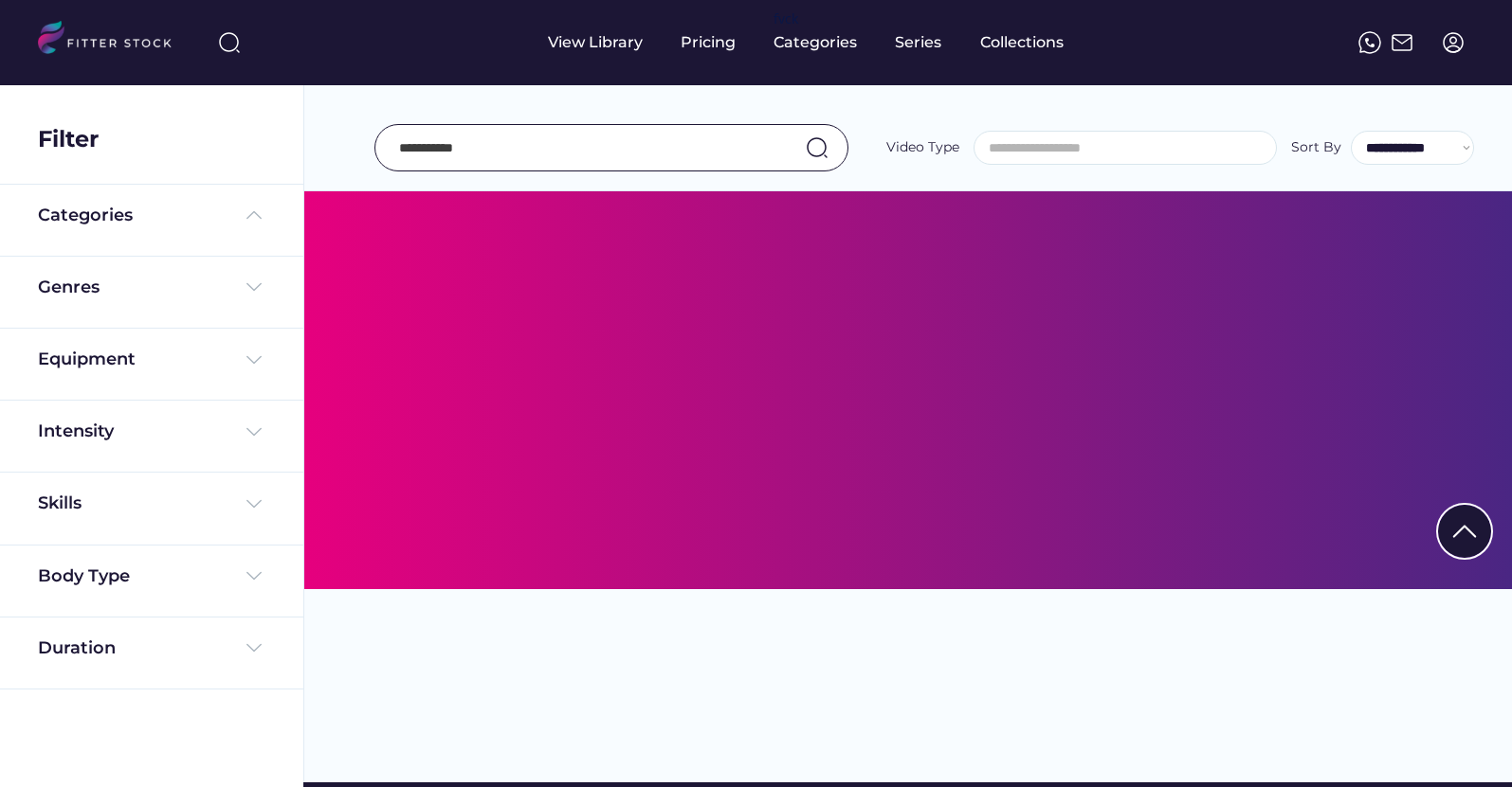
select select "**********"
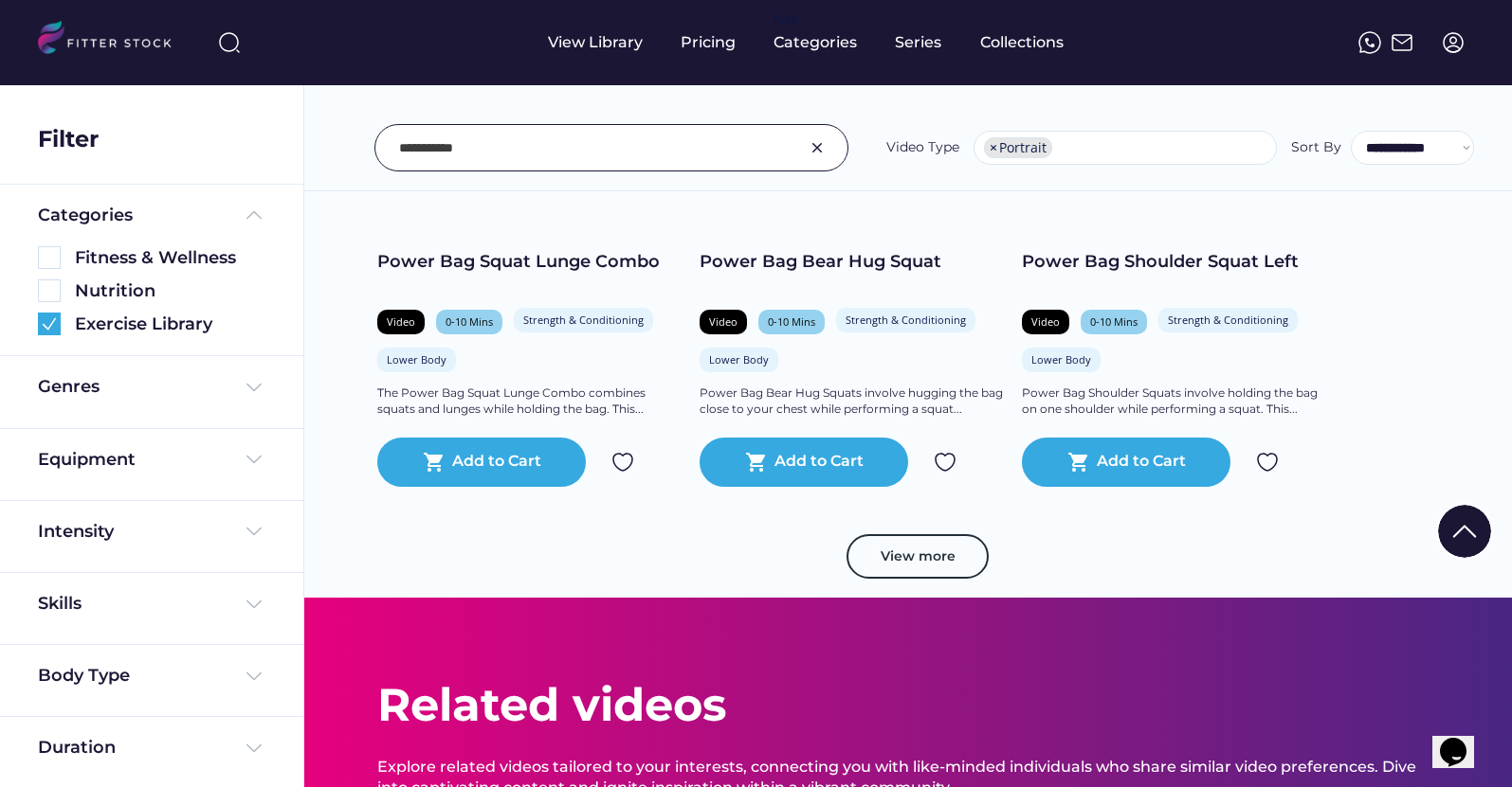
scroll to position [3421, 0]
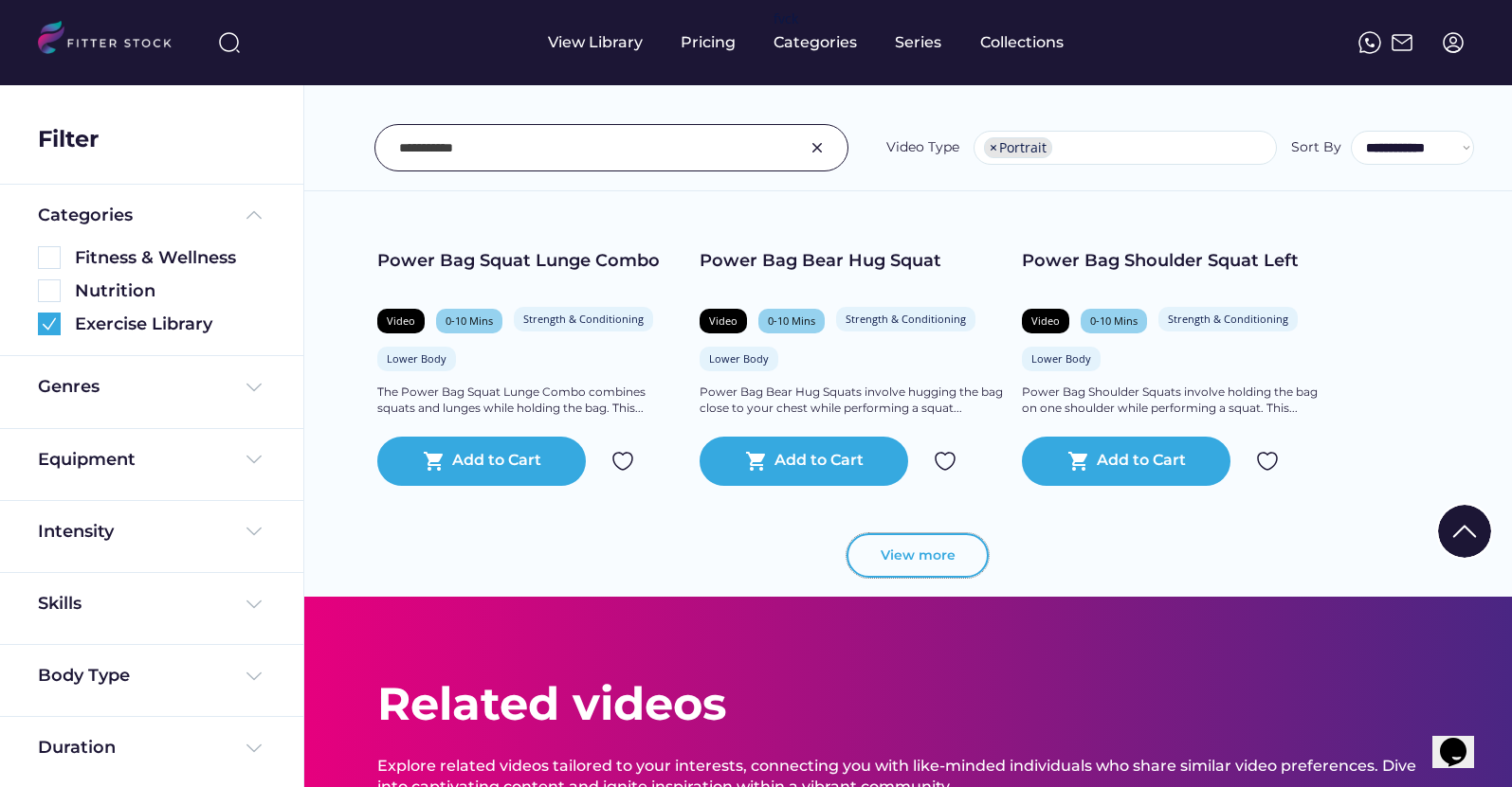
click at [899, 572] on button "View more" at bounding box center [916, 556] width 142 height 46
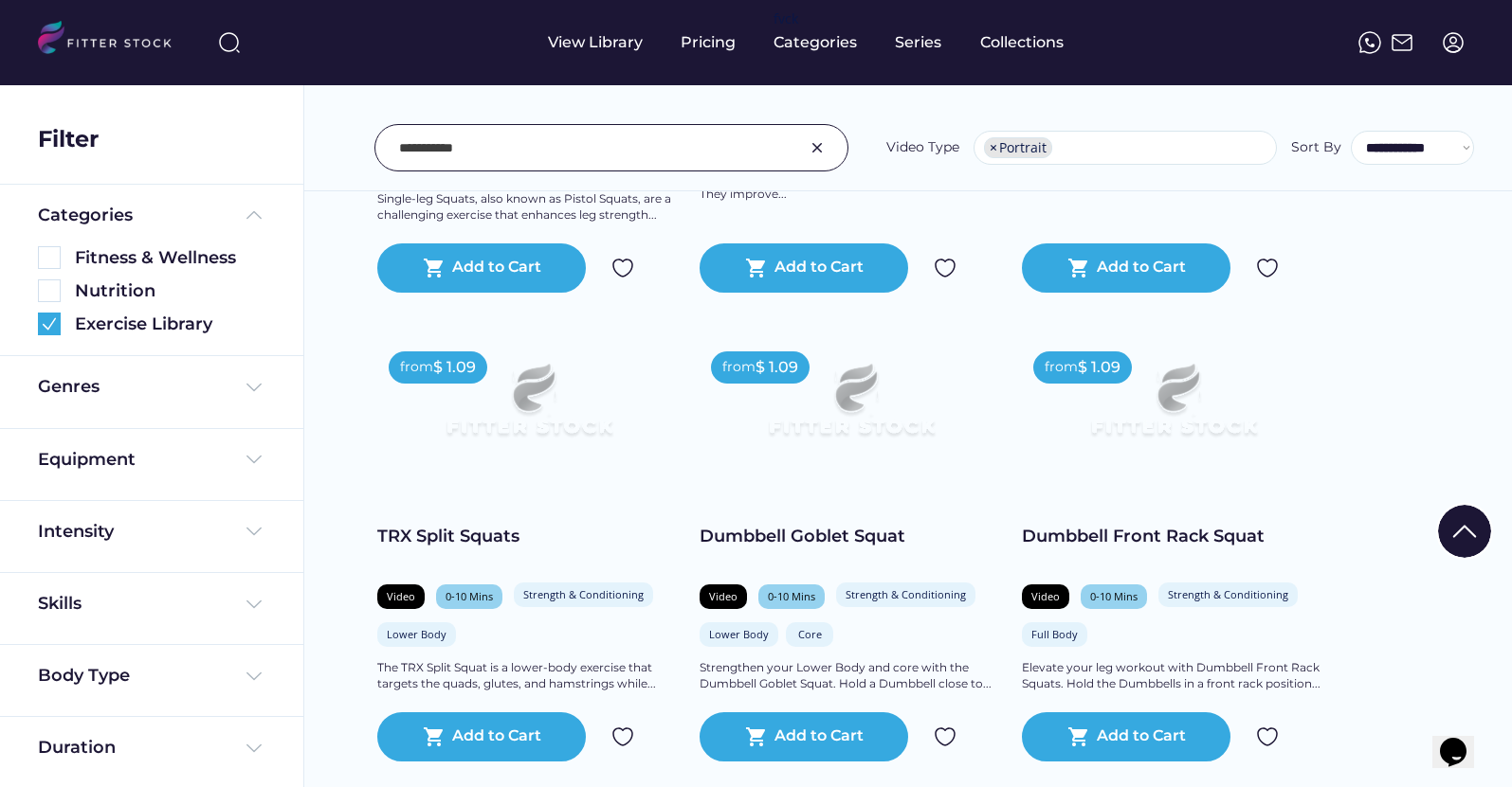
scroll to position [1266, 0]
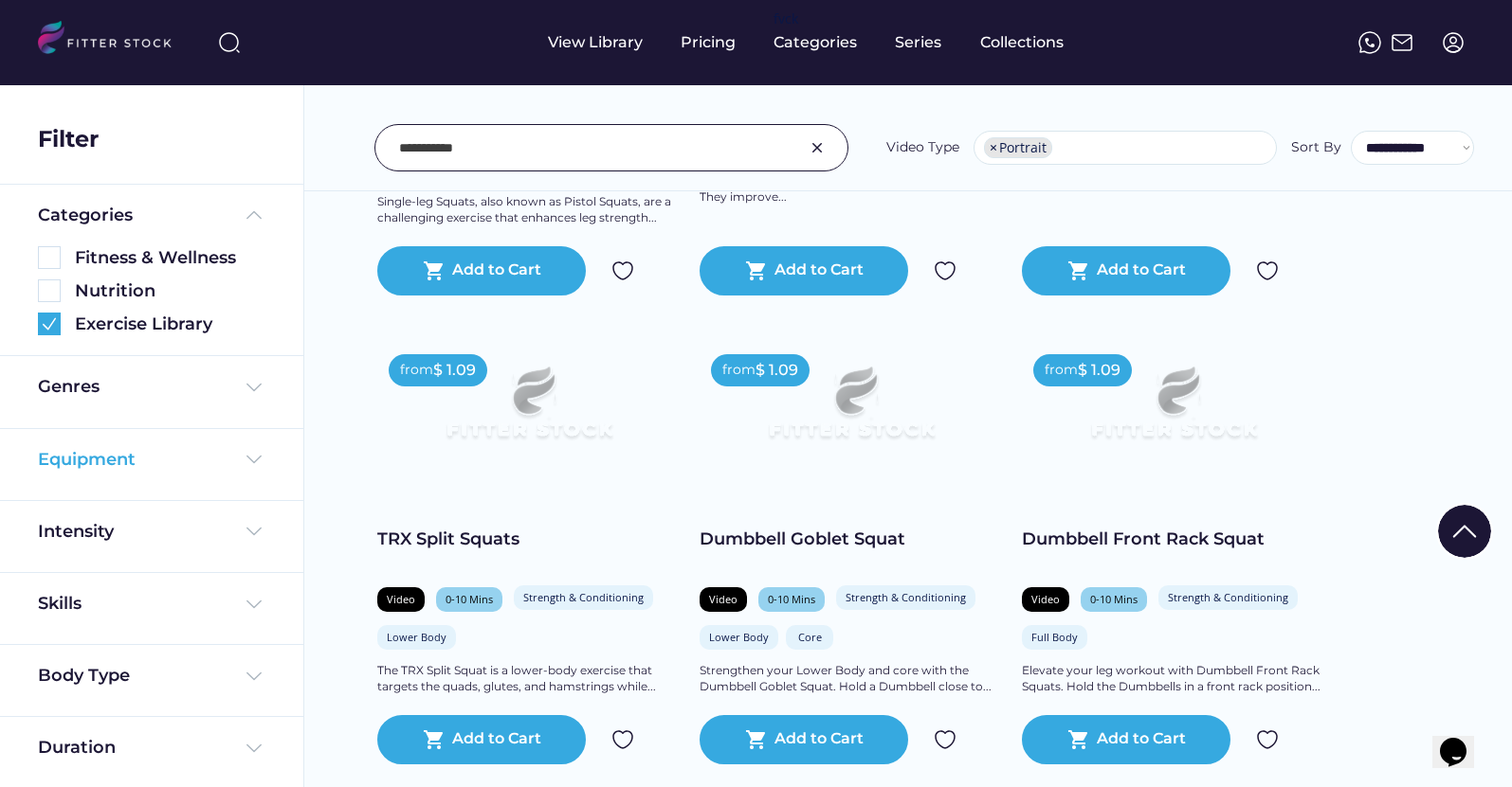
click at [80, 457] on div "Equipment" at bounding box center [87, 459] width 98 height 23
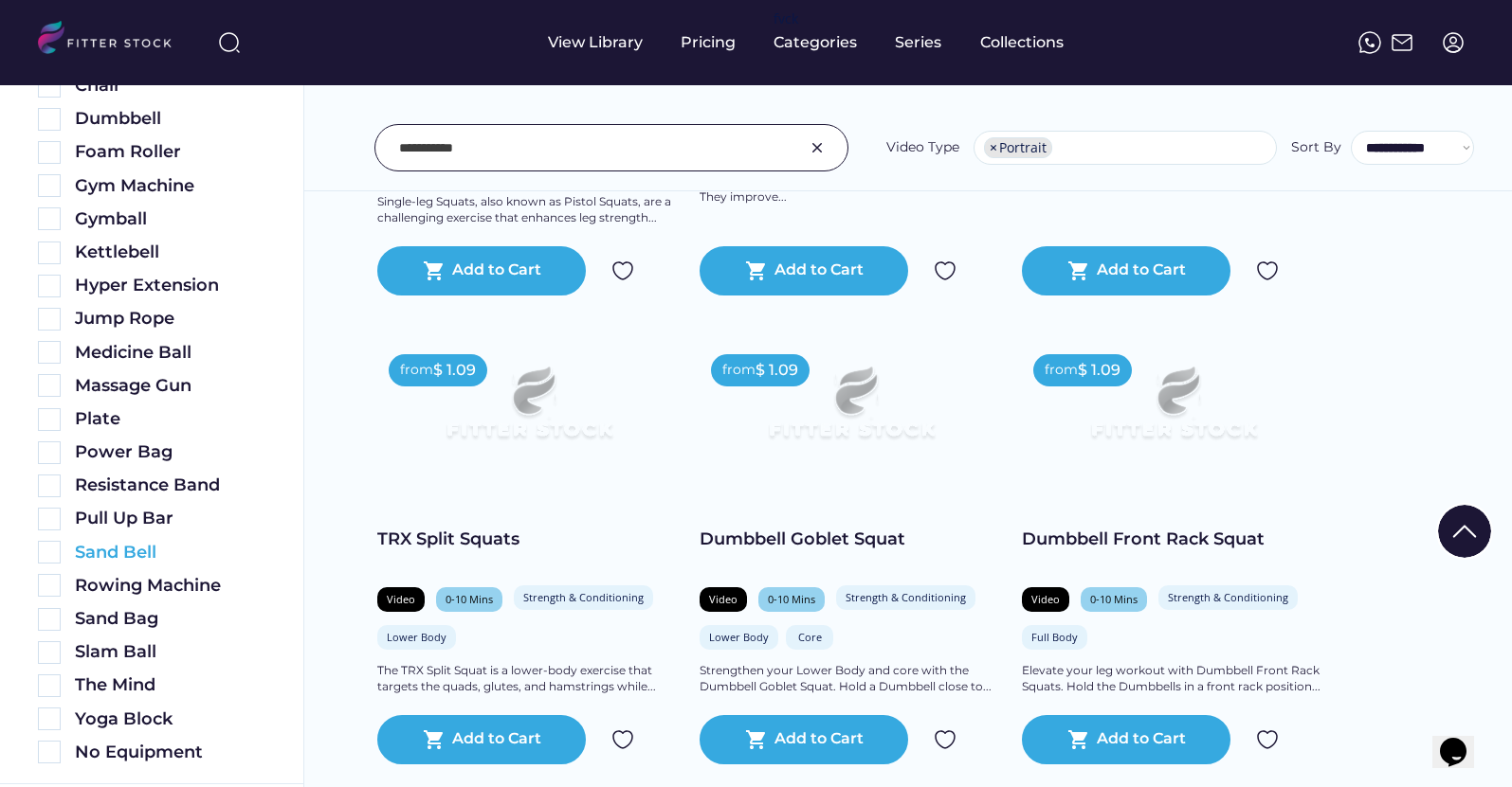
scroll to position [651, 0]
click at [52, 753] on img at bounding box center [49, 751] width 22 height 22
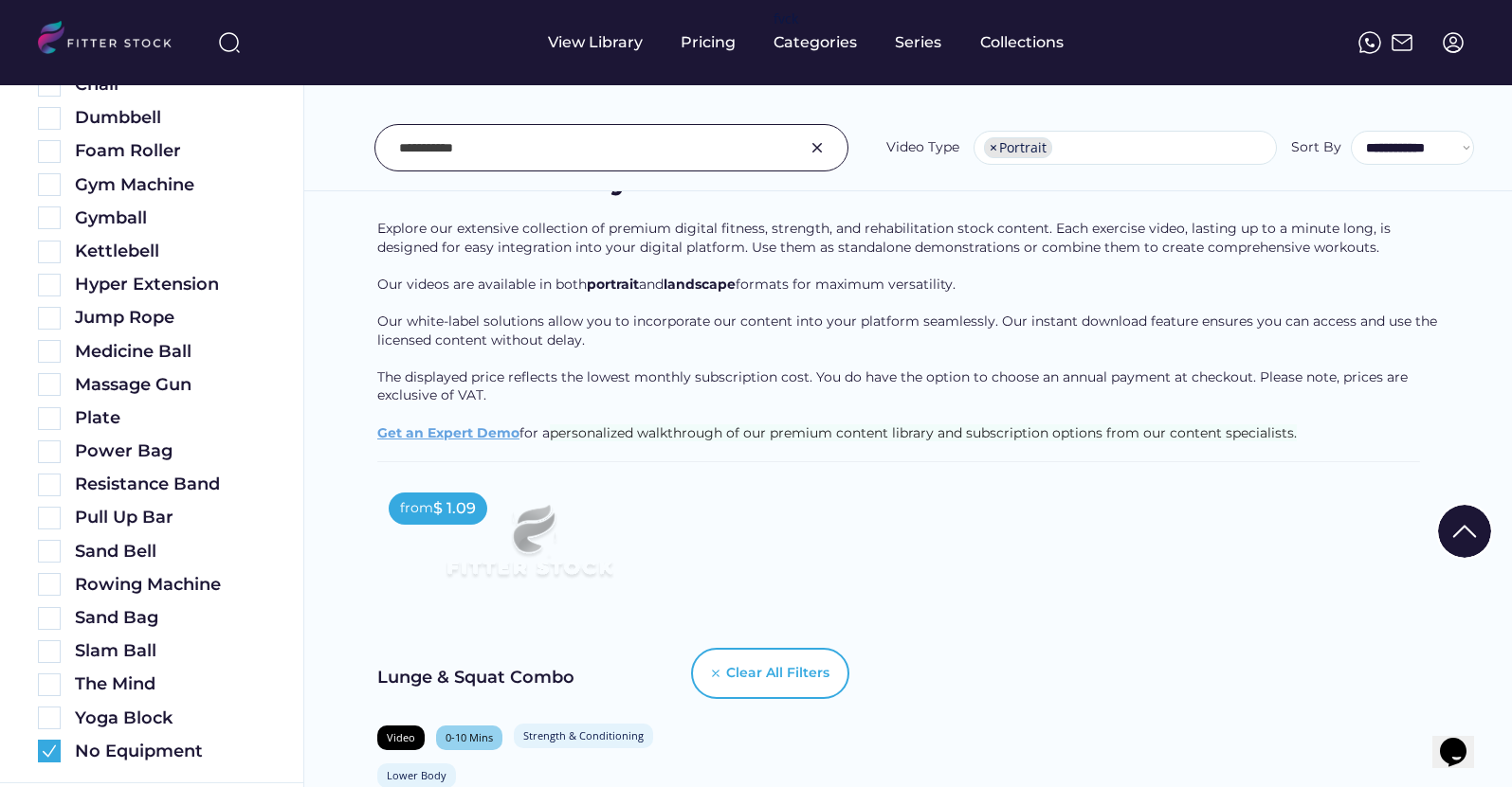
scroll to position [118, 0]
click at [526, 562] on img at bounding box center [529, 548] width 243 height 137
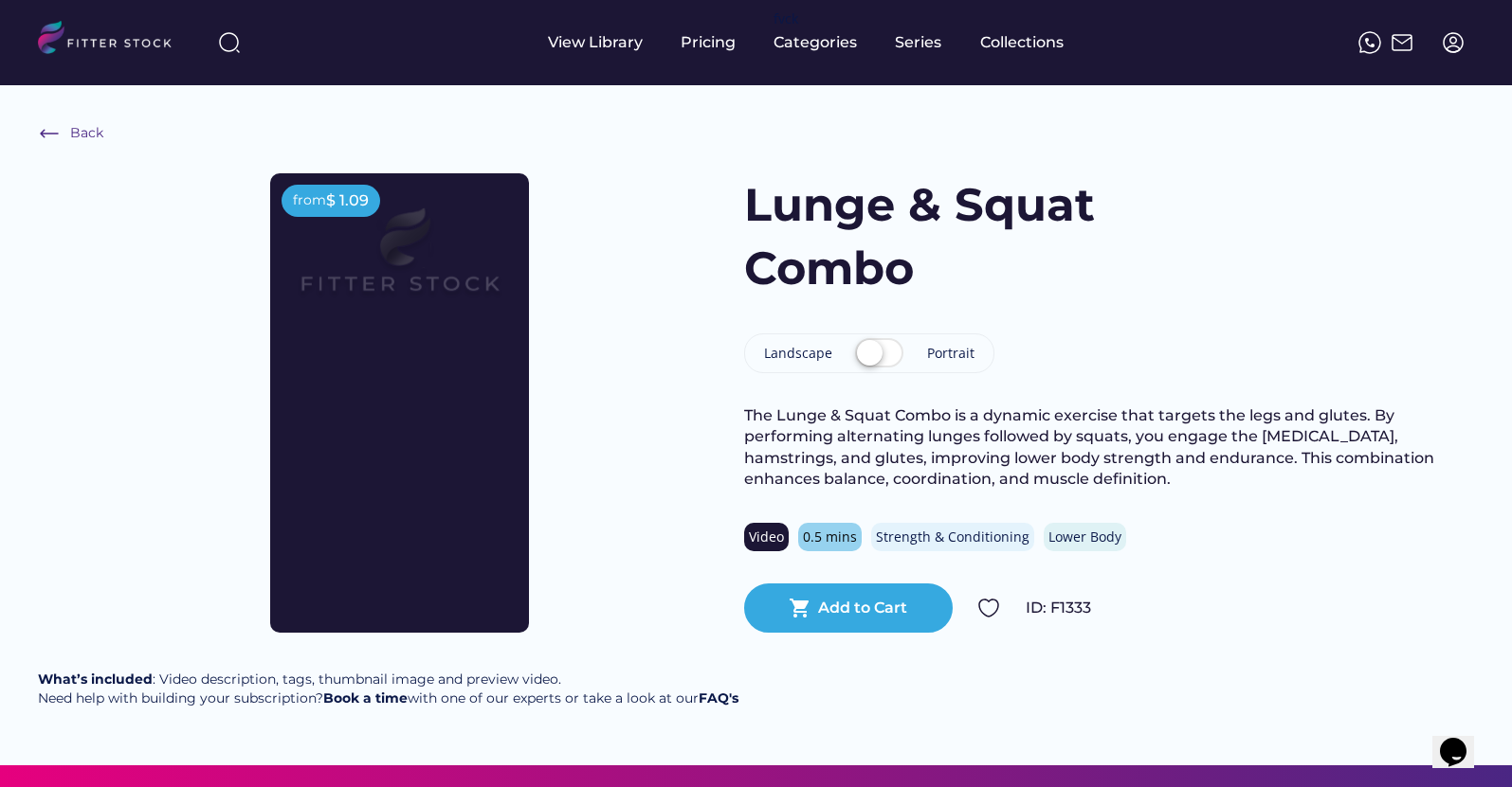
scroll to position [2, 0]
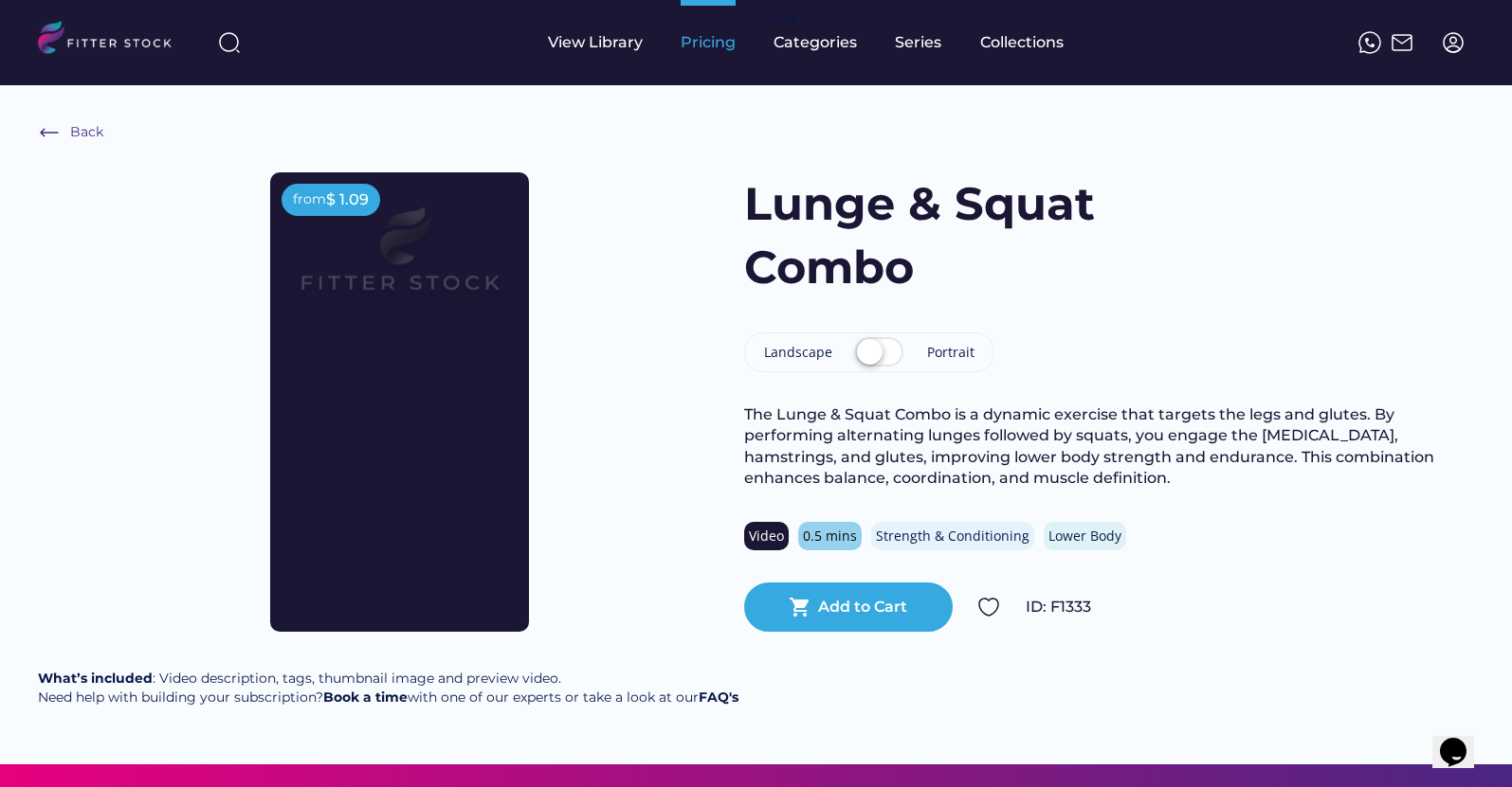
click at [715, 29] on div "Pricing" at bounding box center [708, 42] width 55 height 85
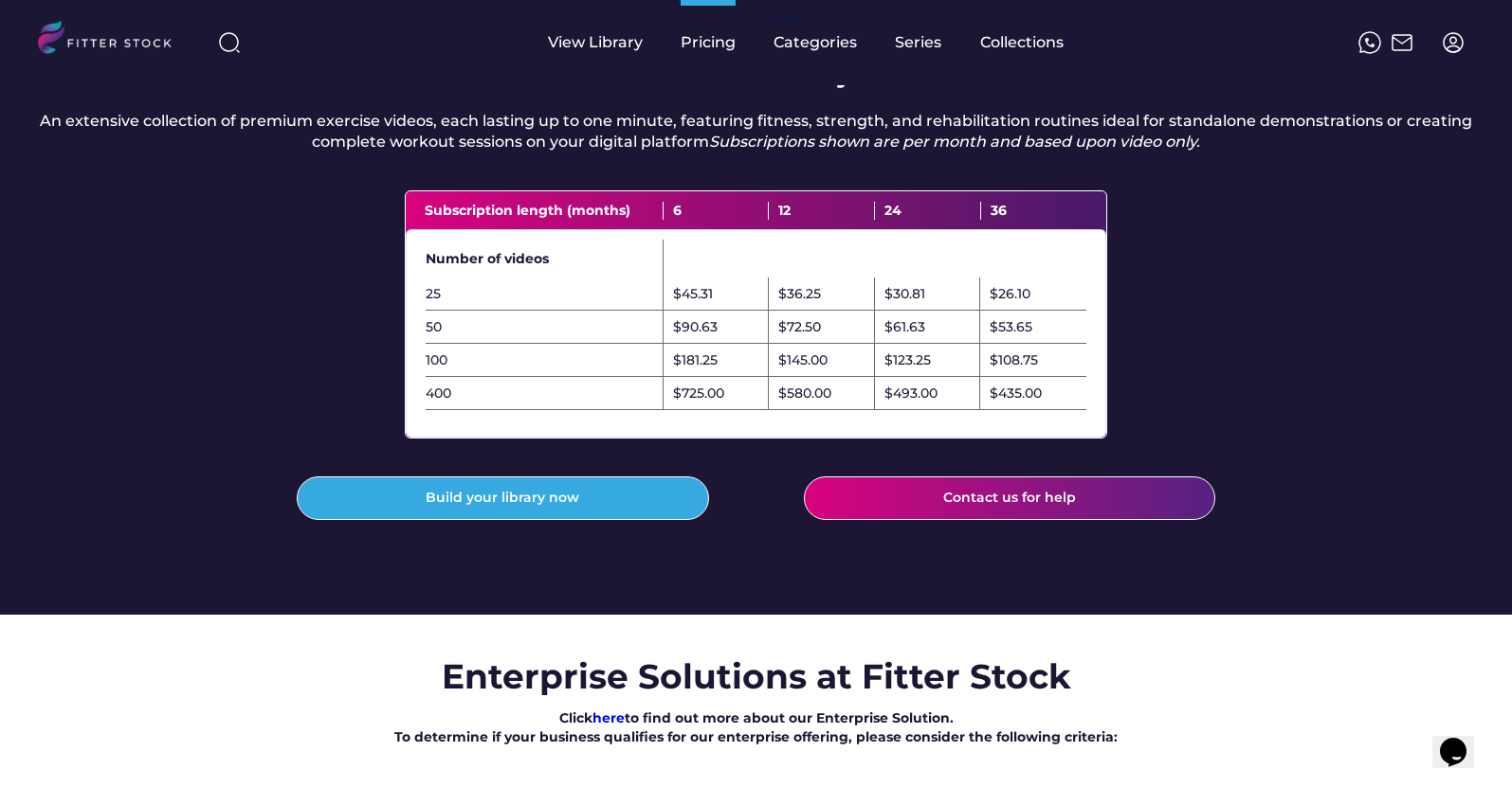
scroll to position [574, 0]
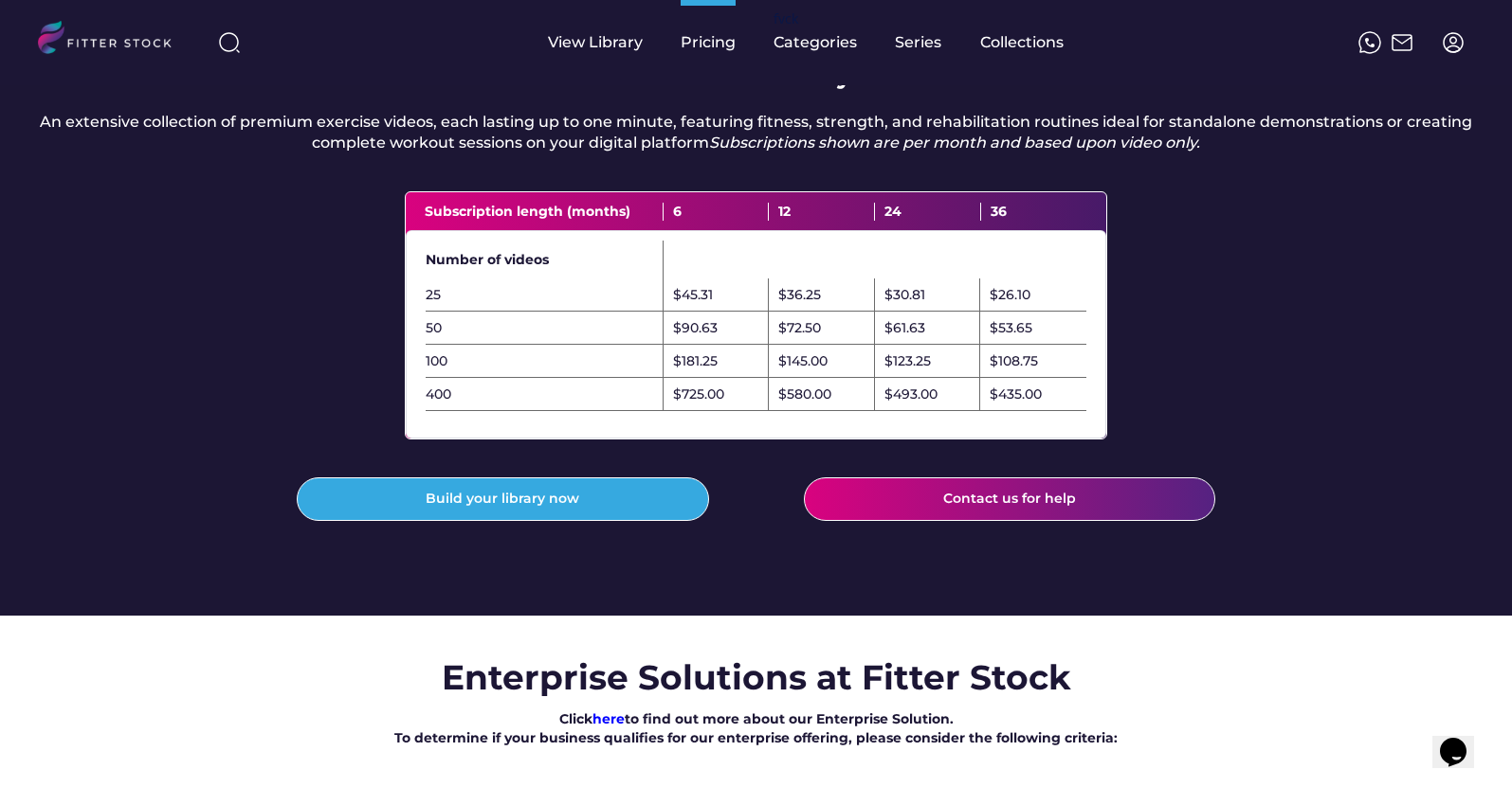
click at [422, 345] on div "50 $90.63 $72.50 $61.63 $53.65" at bounding box center [756, 328] width 698 height 33
click at [423, 345] on div "50 $90.63 $72.50 $61.63 $53.65" at bounding box center [756, 328] width 698 height 33
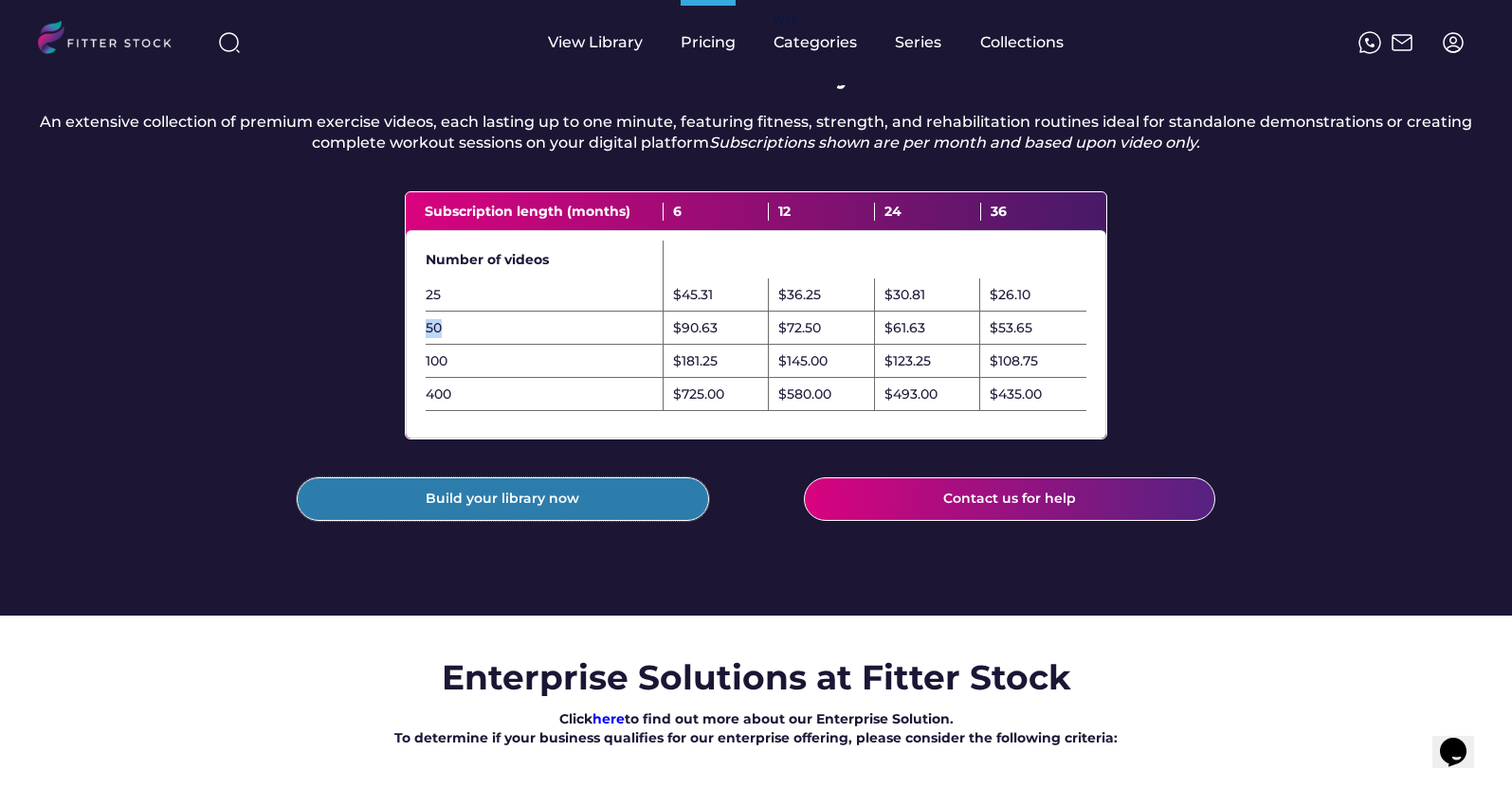
click at [653, 520] on button "Build your library now" at bounding box center [503, 499] width 413 height 44
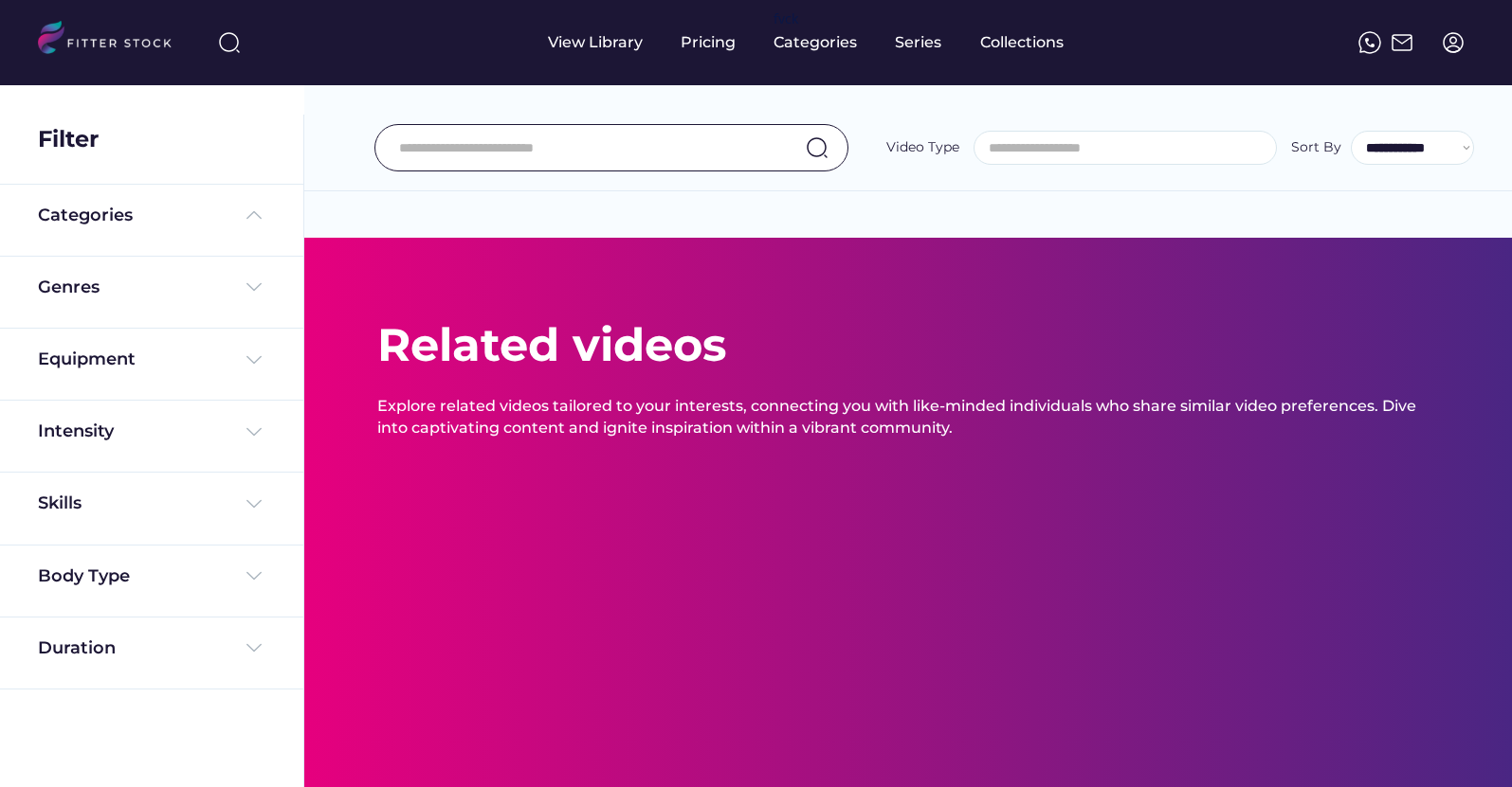
select select
select select "**********"
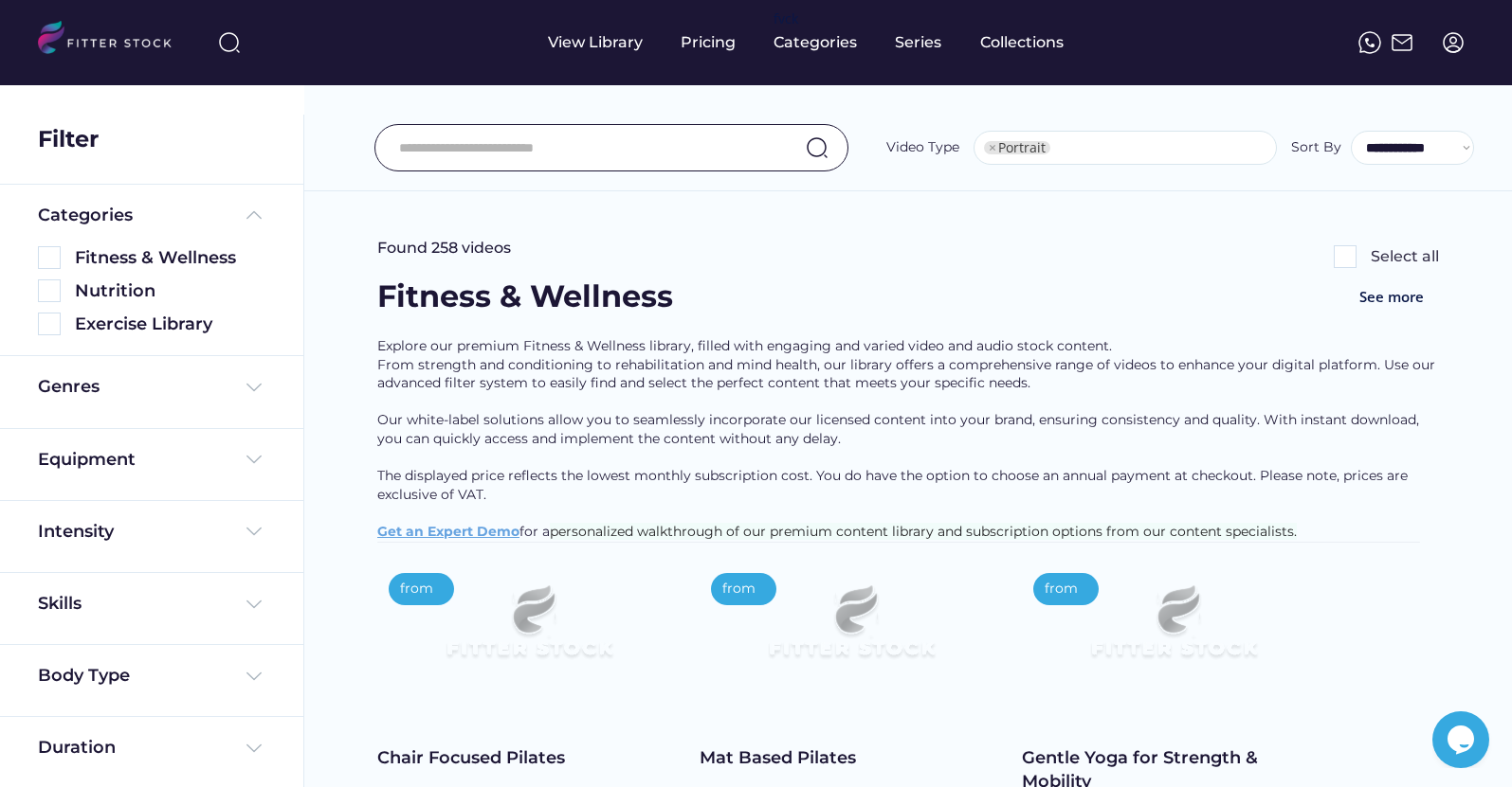
type input "**********"
select select "**********"
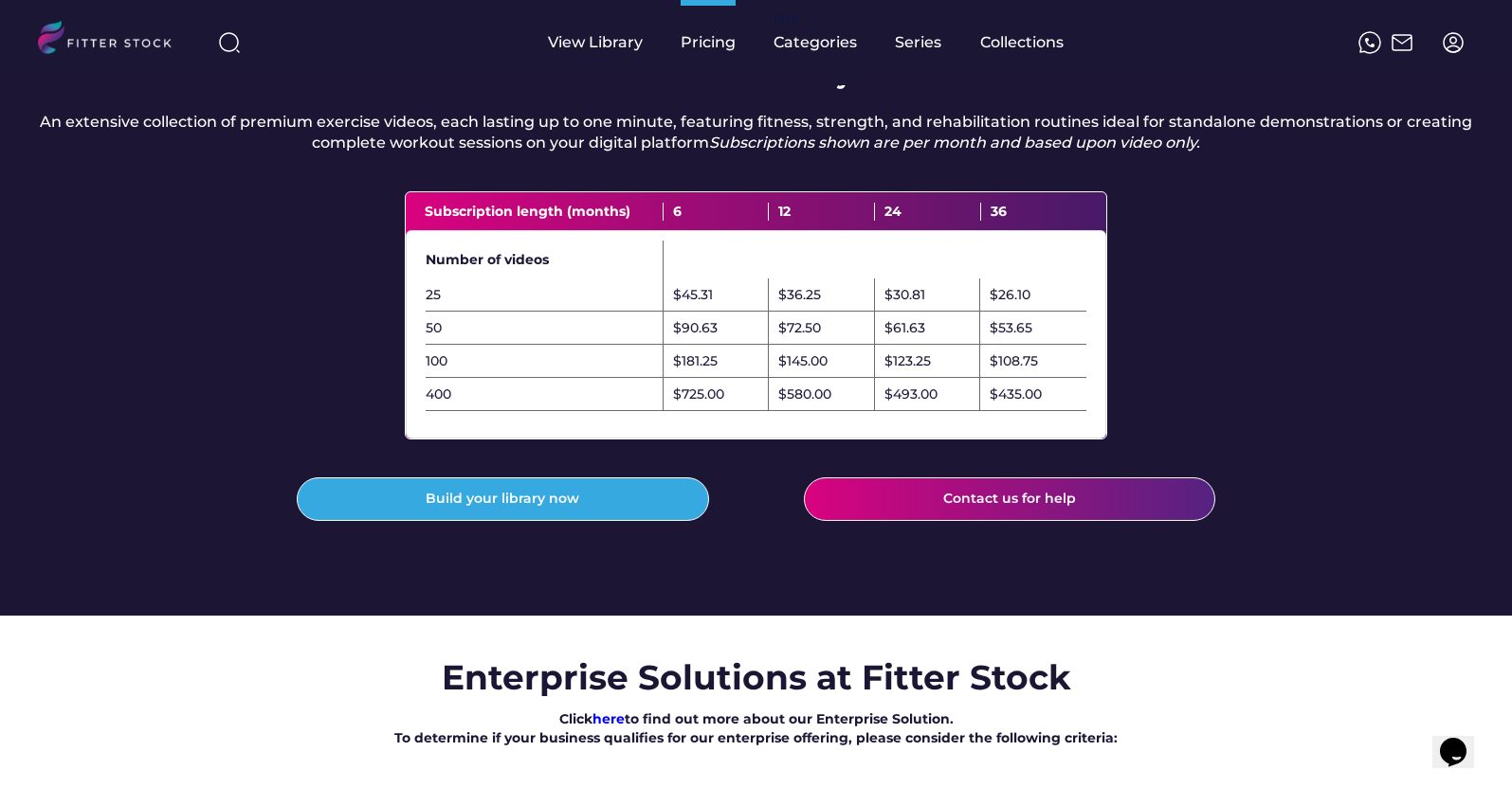
scroll to position [578, 0]
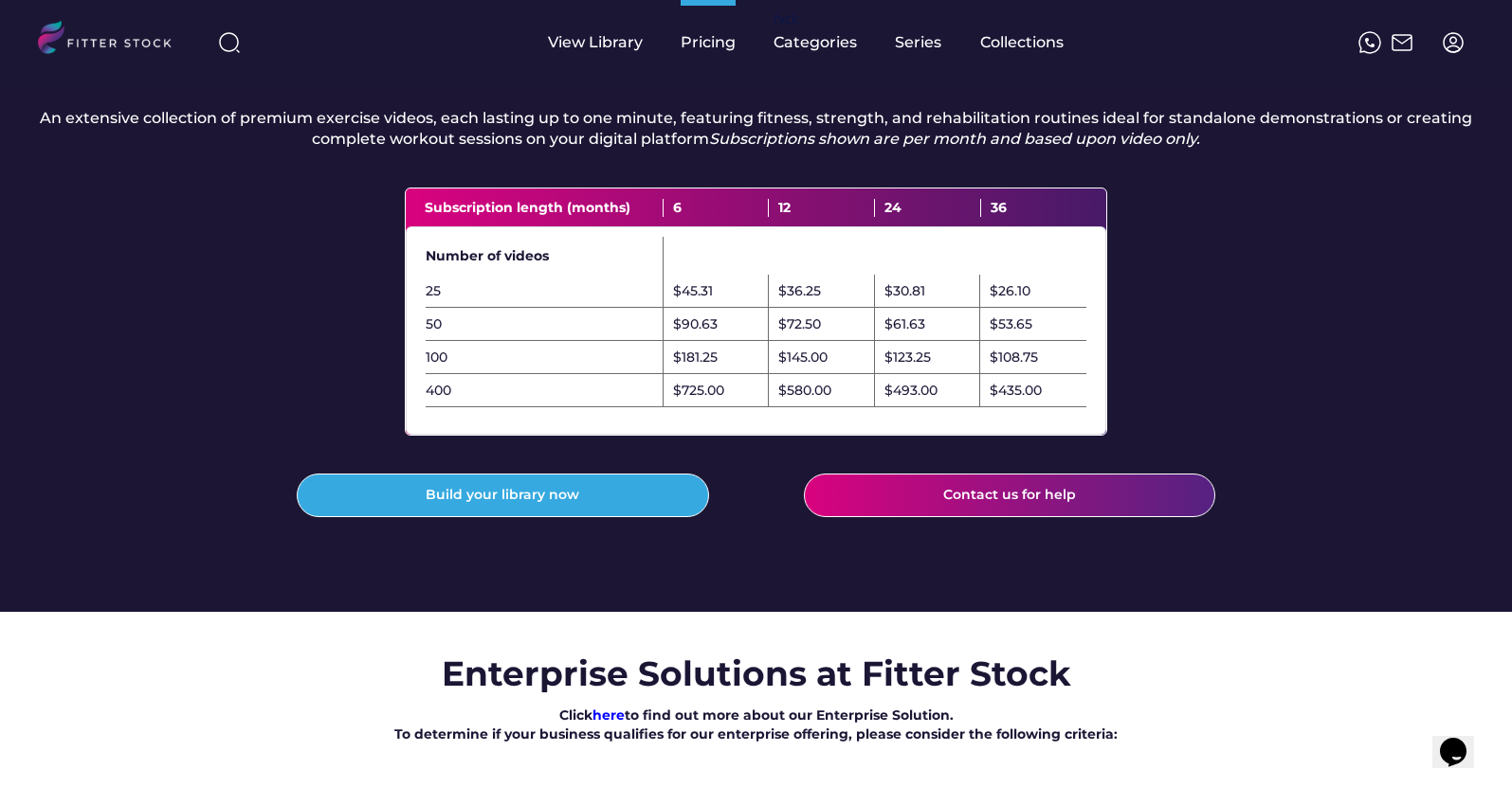
click at [700, 334] on div "$90.63" at bounding box center [695, 325] width 45 height 19
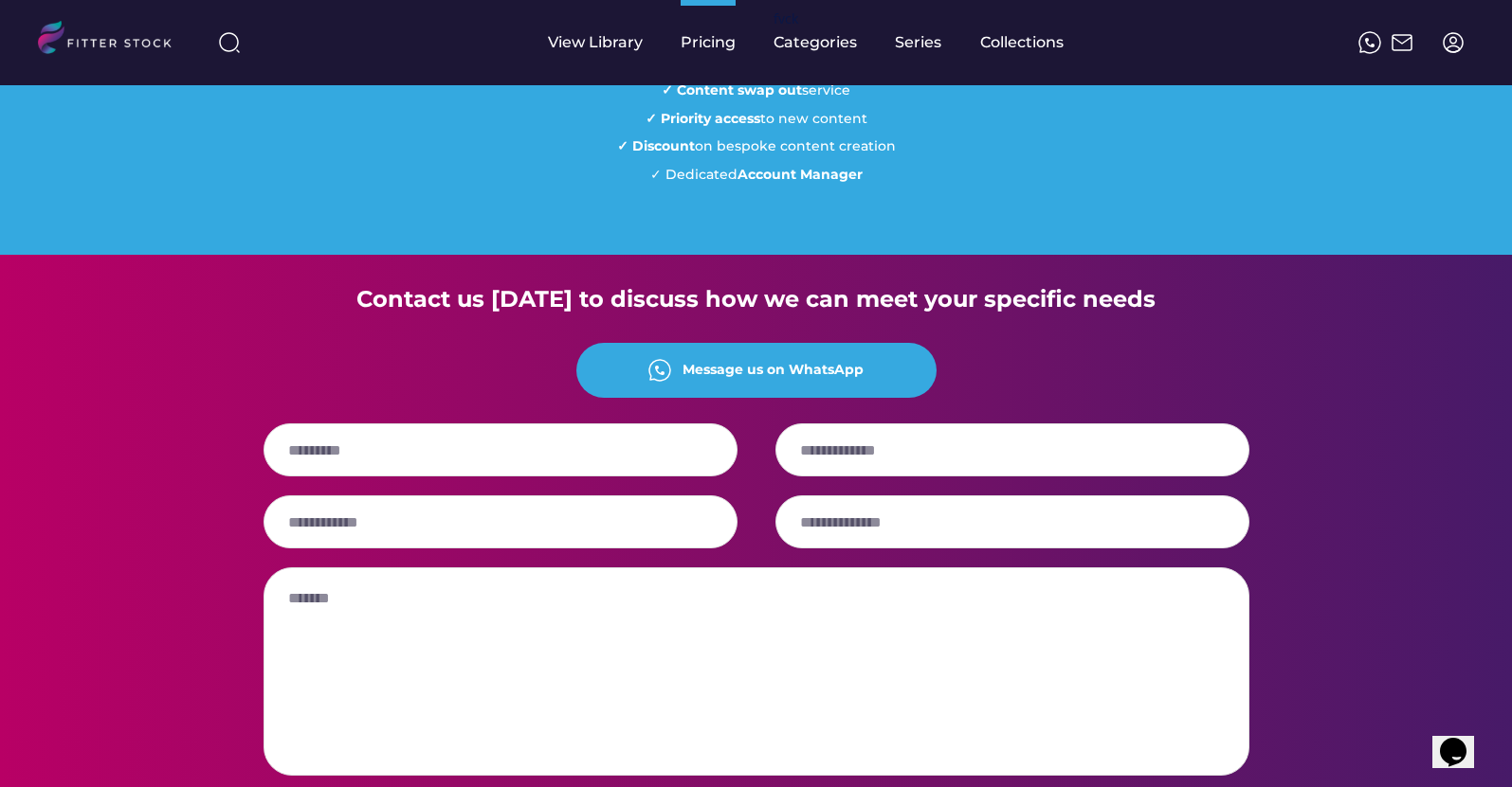
scroll to position [1683, 0]
